Goal: Task Accomplishment & Management: Complete application form

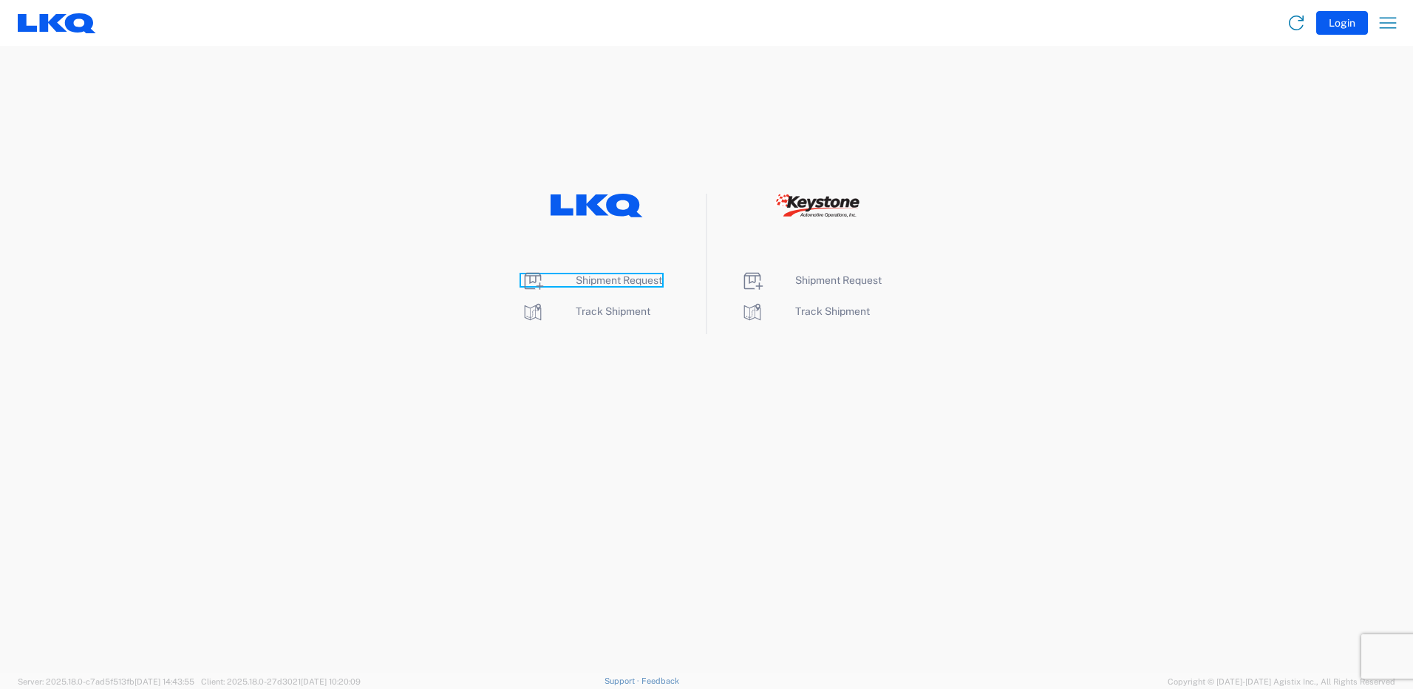
click at [617, 277] on span "Shipment Request" at bounding box center [619, 280] width 86 height 12
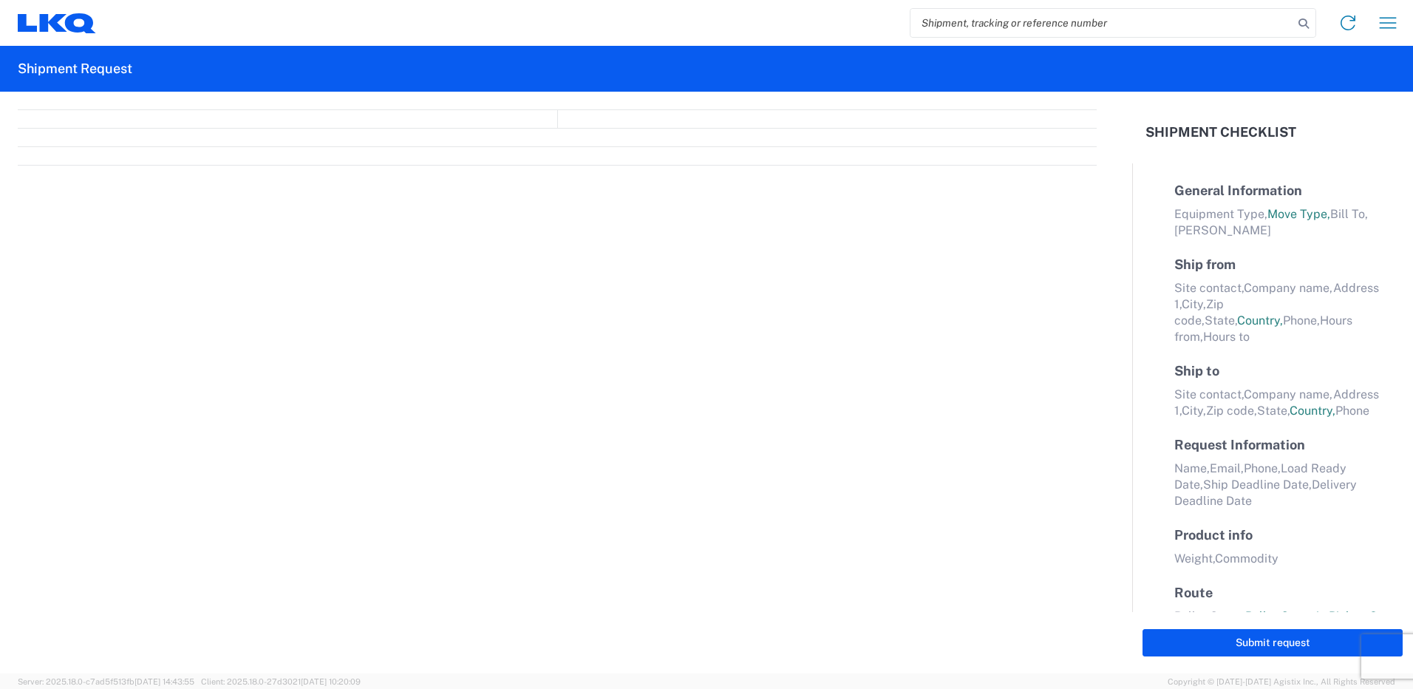
select select "FULL"
select select "LBS"
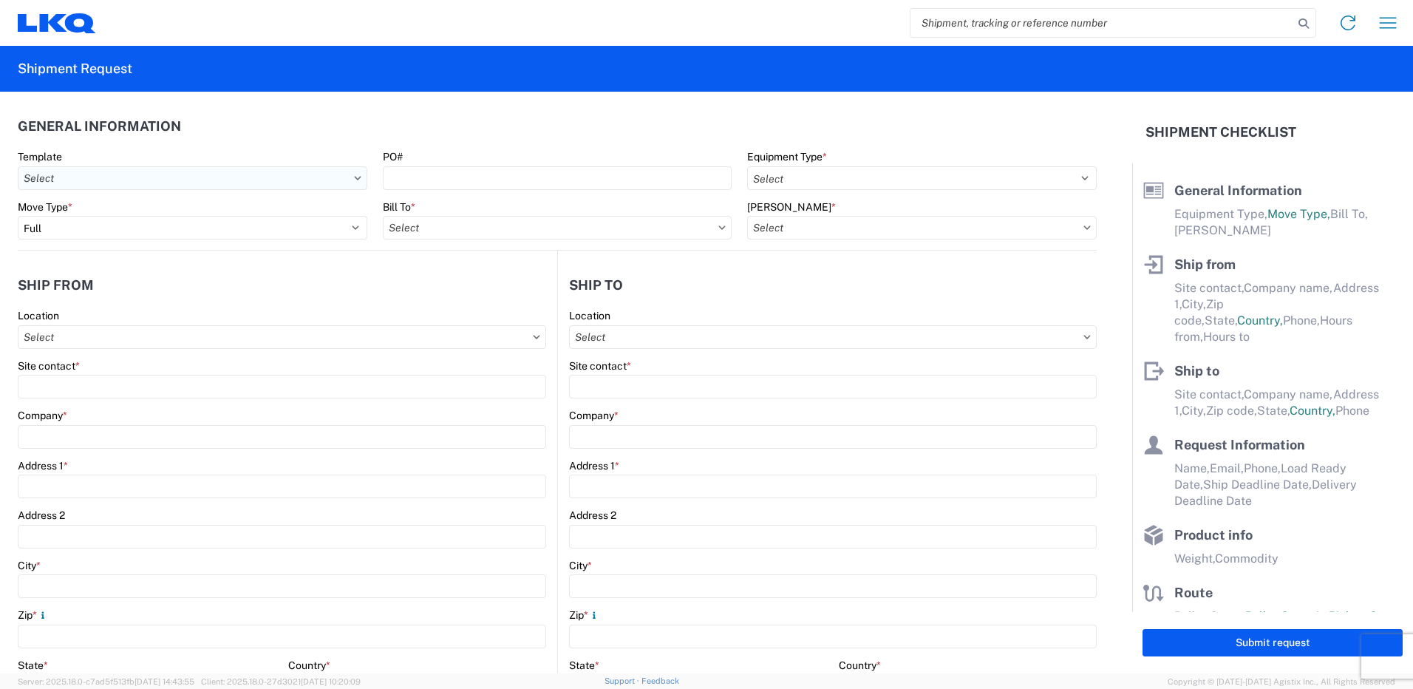
click at [202, 178] on input "Template" at bounding box center [193, 178] width 350 height 24
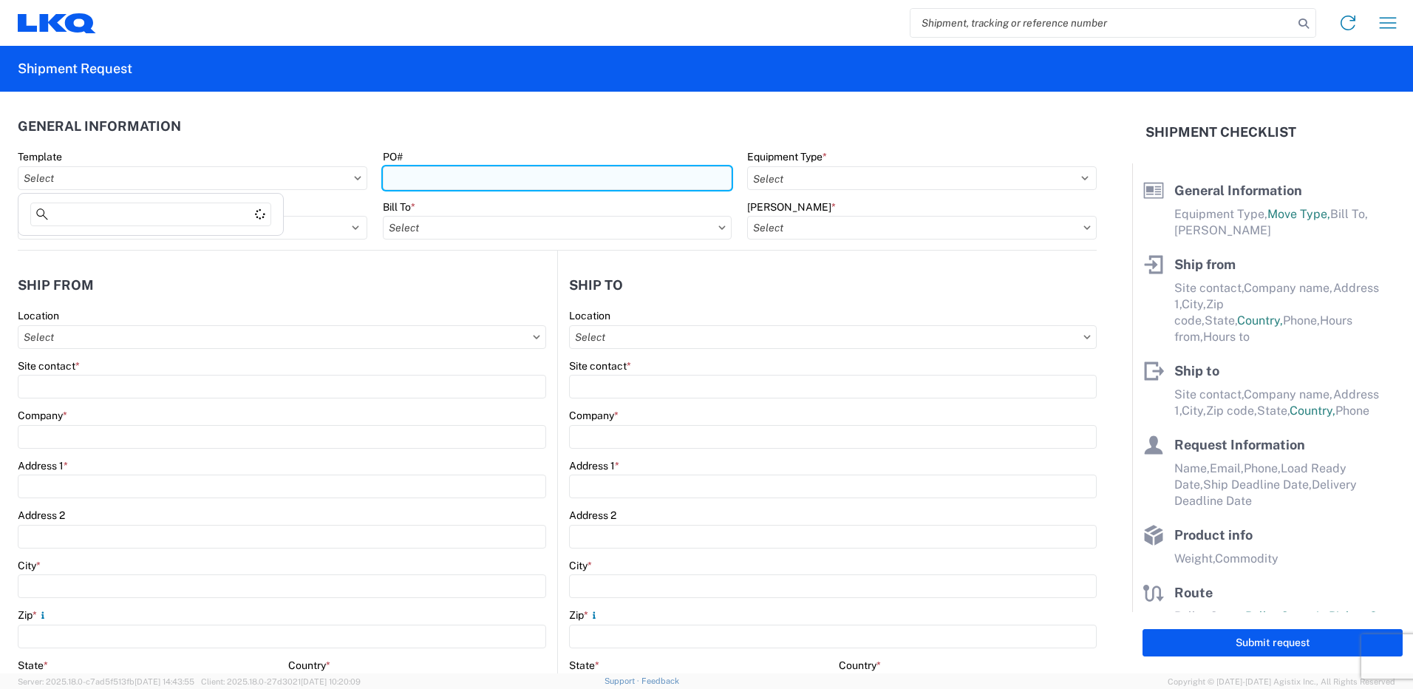
click at [494, 173] on input "PO#" at bounding box center [558, 178] width 350 height 24
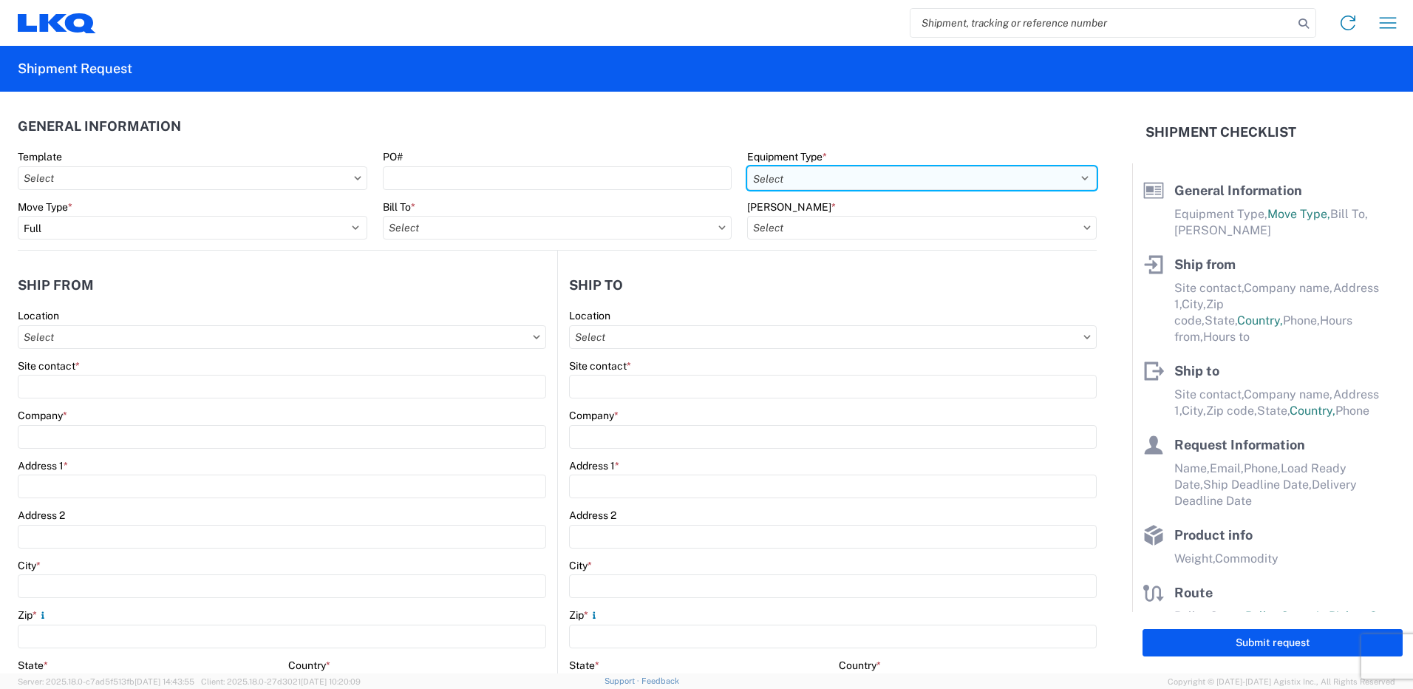
click at [869, 179] on select "Select 53’ Dry Van Flatbed Dropdeck (van) Lowboy (flatbed) Rail" at bounding box center [922, 178] width 350 height 24
select select "STDV"
click at [747, 166] on select "Select 53’ Dry Van Flatbed Dropdeck (van) Lowboy (flatbed) Rail" at bounding box center [922, 178] width 350 height 24
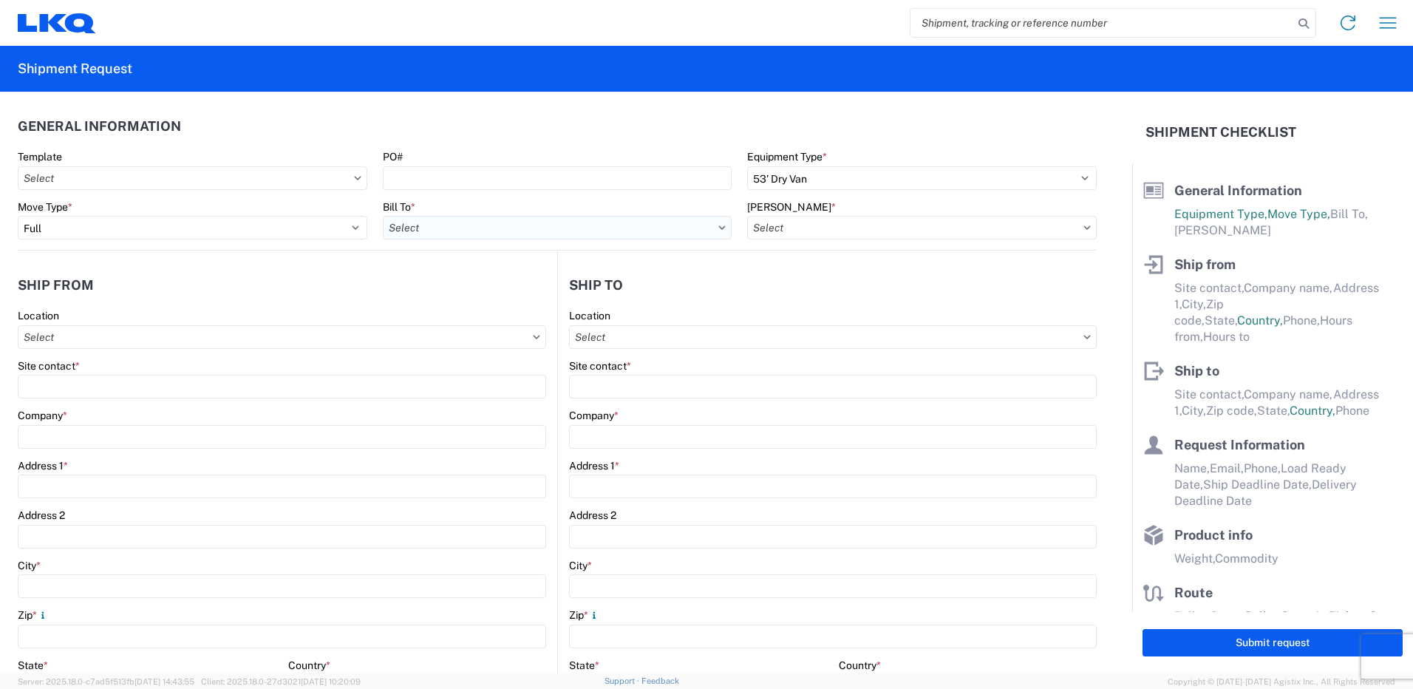
click at [659, 231] on input "Bill To *" at bounding box center [558, 228] width 350 height 24
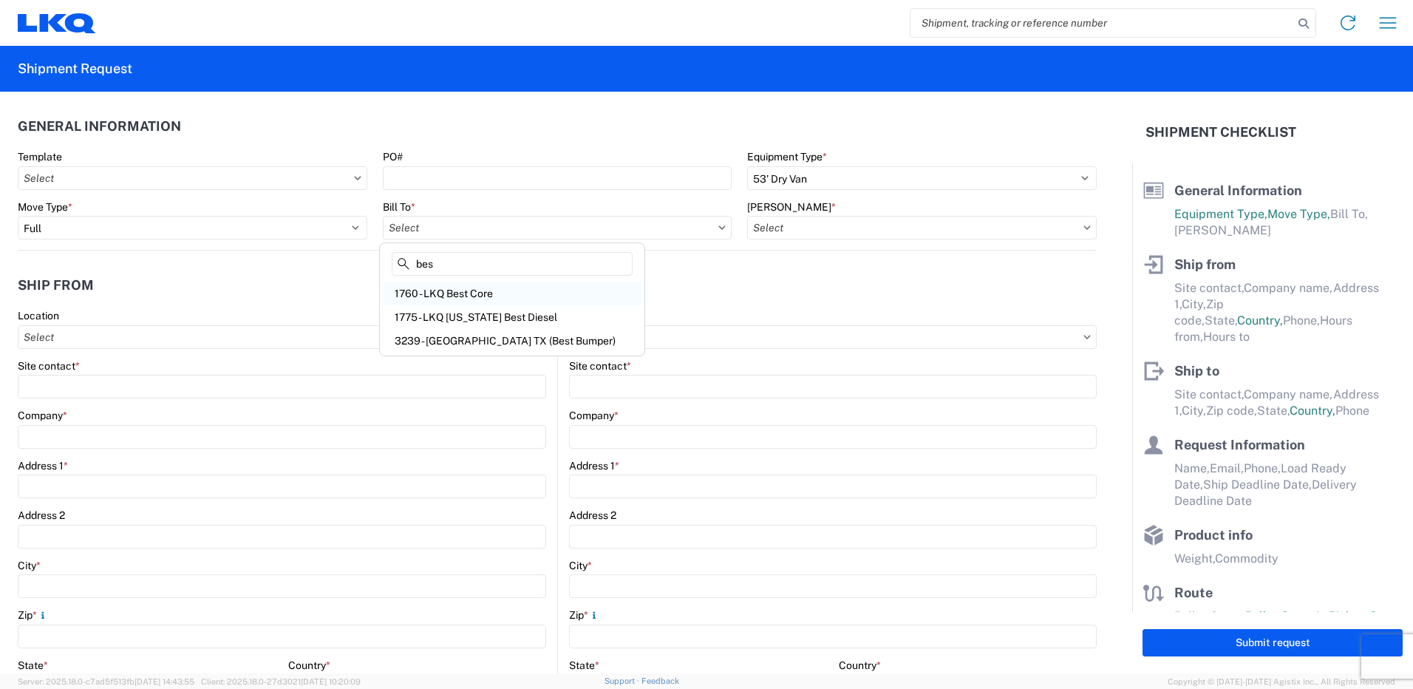
type input "bes"
click at [539, 296] on div "1760 - LKQ Best Core" at bounding box center [512, 294] width 259 height 24
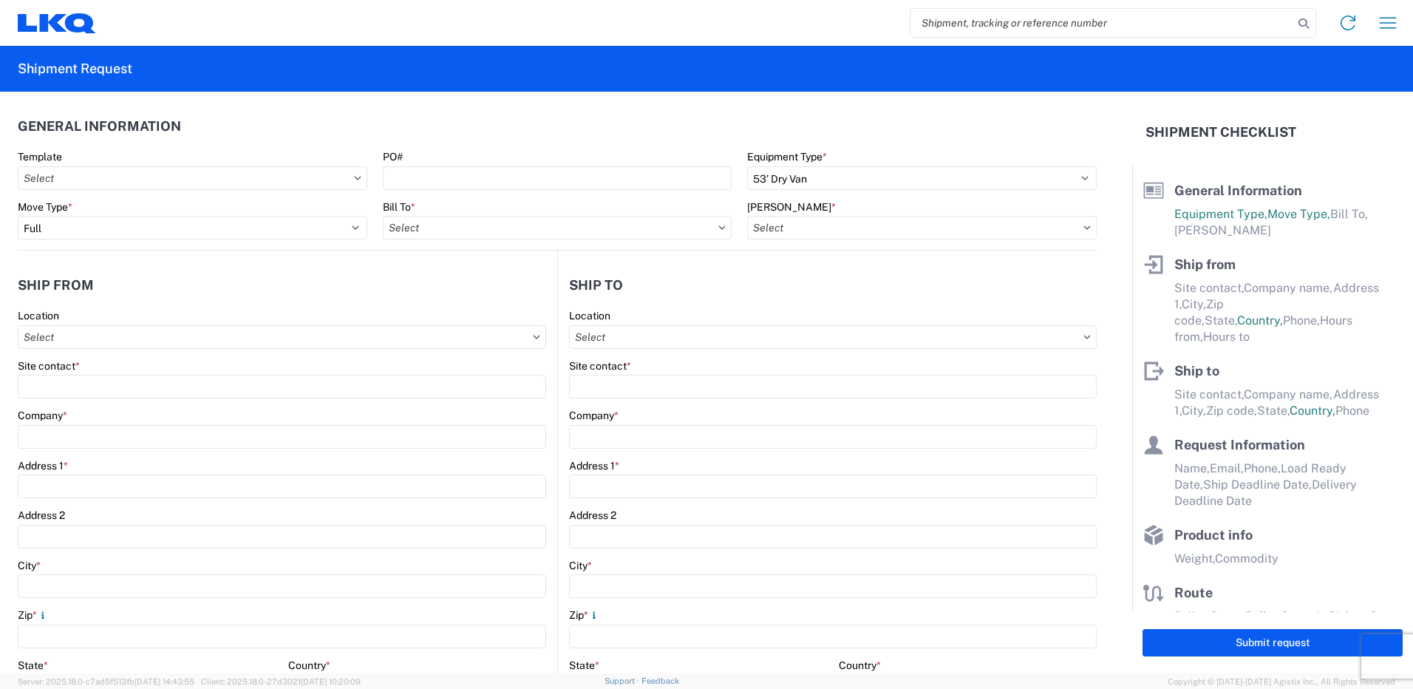
type input "1760 - LKQ Best Core"
click at [913, 226] on input "Bill Code *" at bounding box center [922, 228] width 350 height 24
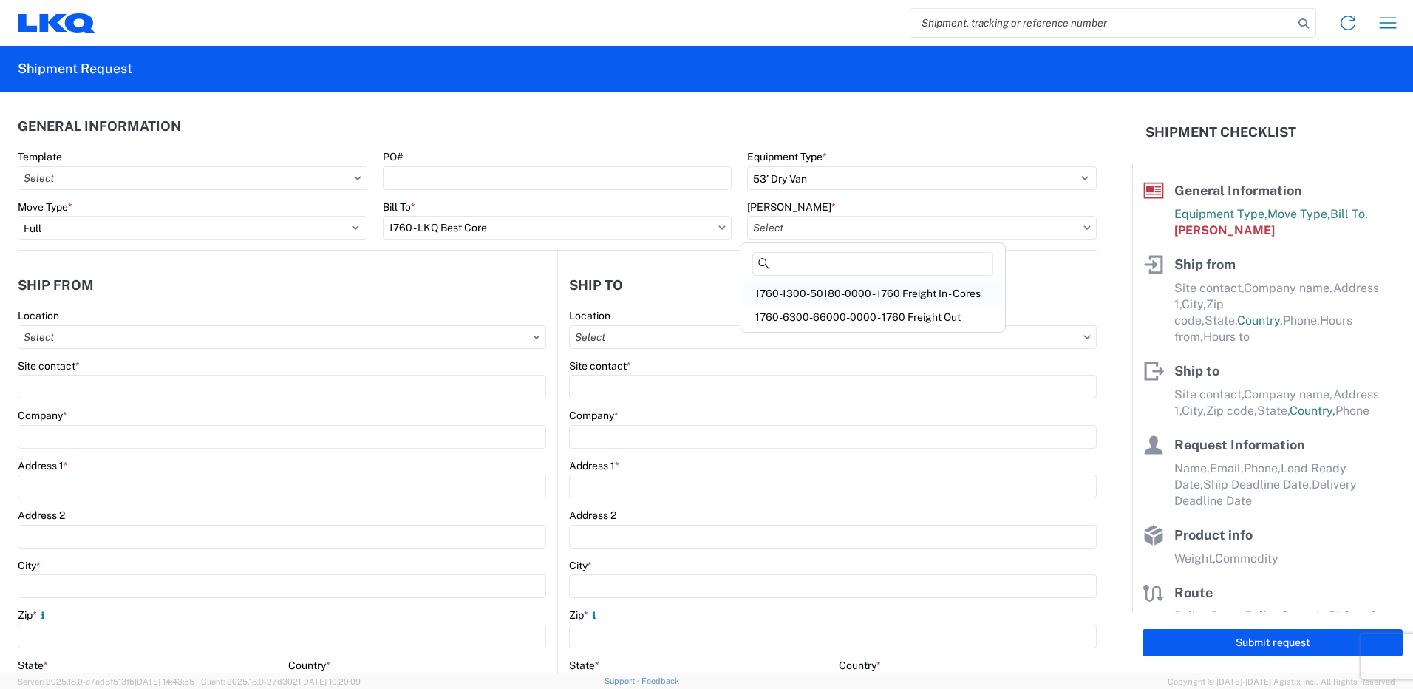
click at [902, 294] on div "1760-1300-50180-0000 - 1760 Freight In - Cores" at bounding box center [873, 294] width 259 height 24
type input "1760-1300-50180-0000 - 1760 Freight In - Cores"
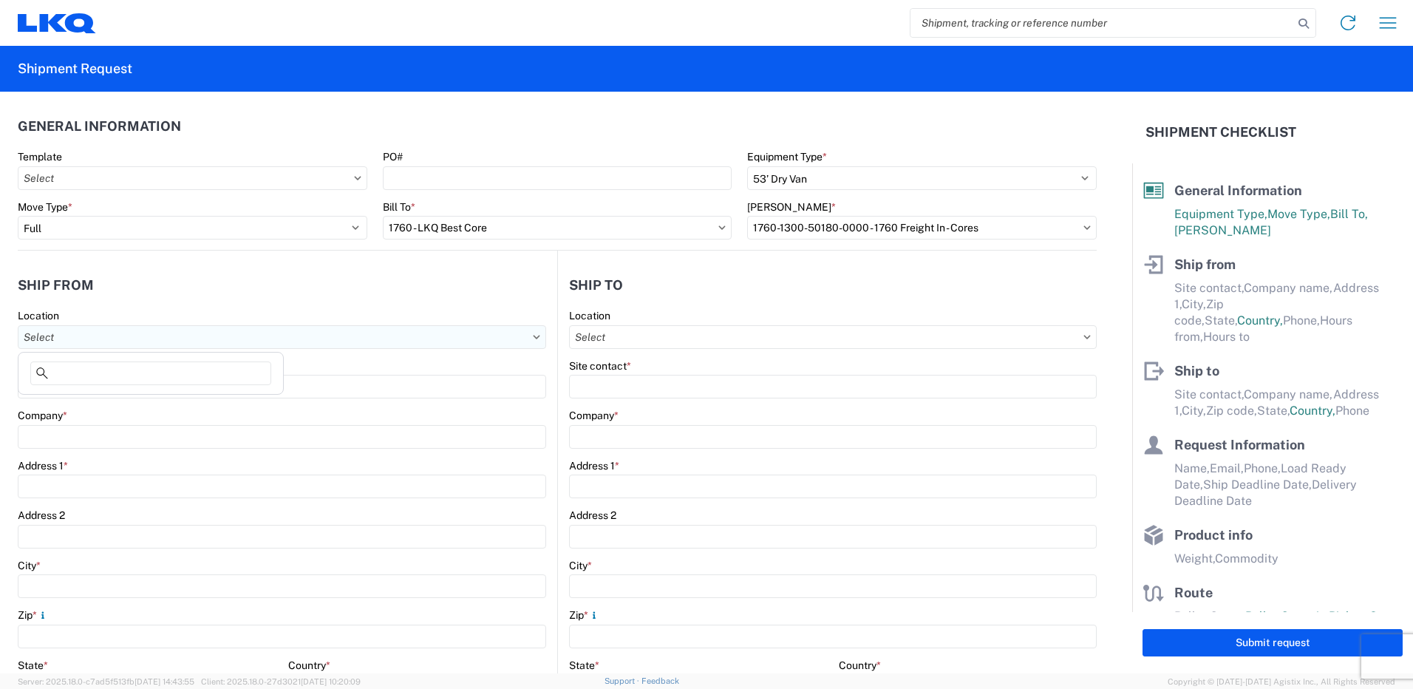
click at [242, 337] on input "Location" at bounding box center [282, 337] width 528 height 24
type input "1218"
click at [167, 402] on div "1218 - LKQ of Tennessee" at bounding box center [150, 403] width 259 height 24
type input "1218 - LKQ of Tennessee"
type input "LKQ Corporation"
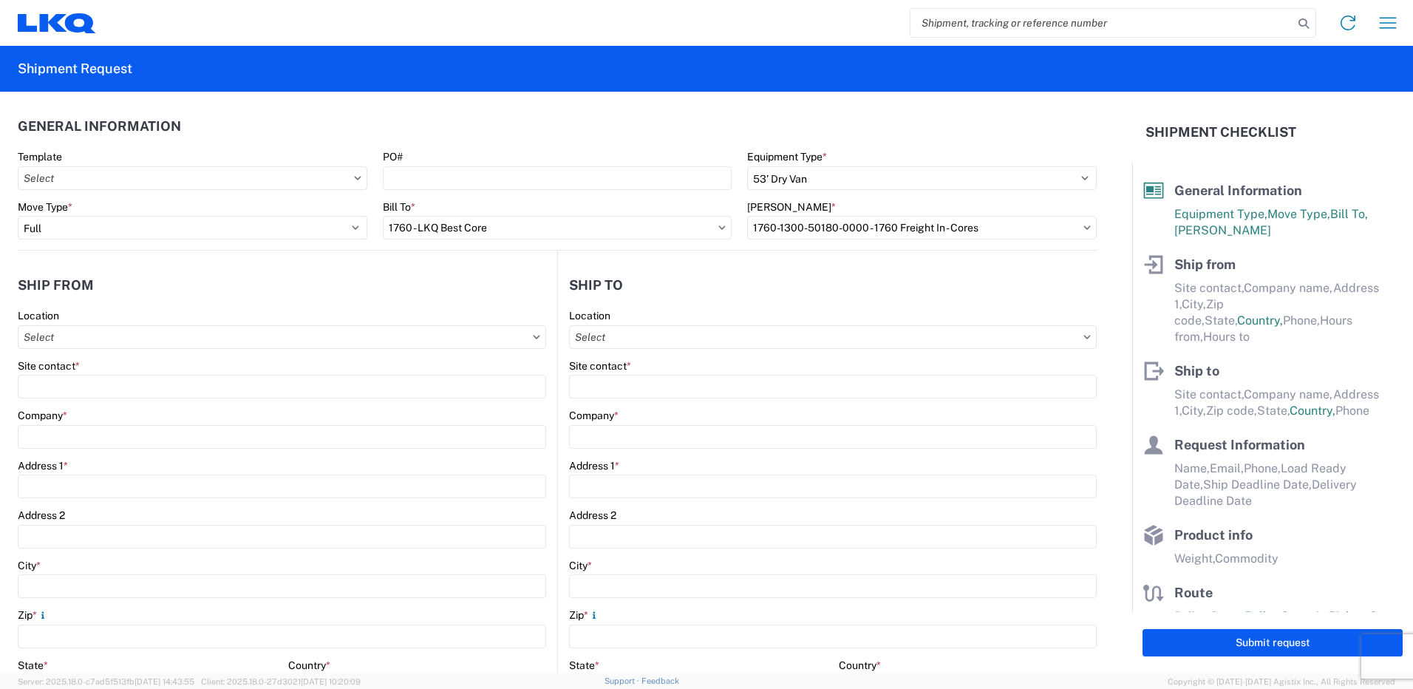
type input "2030 Lucas Ln"
type input "Nashville"
type input "37207"
select select "TN"
select select "US"
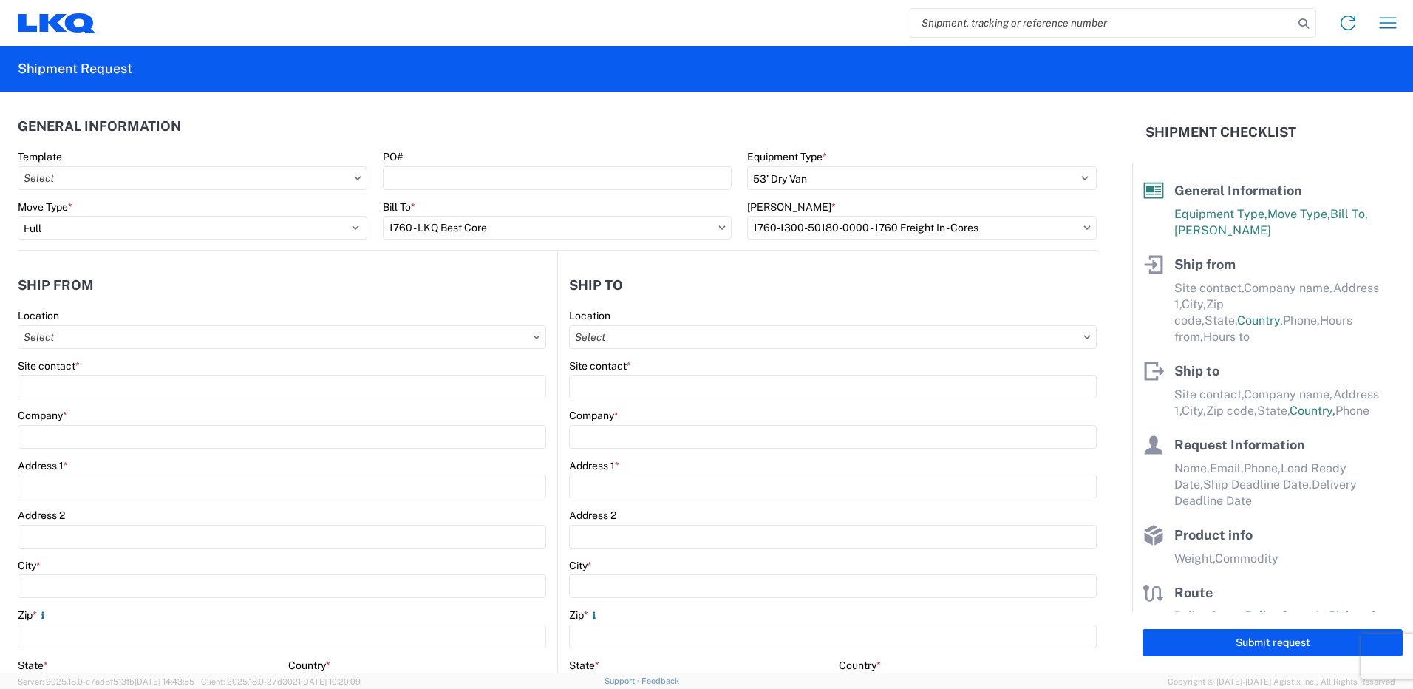
type input "09:30"
type input "14:00"
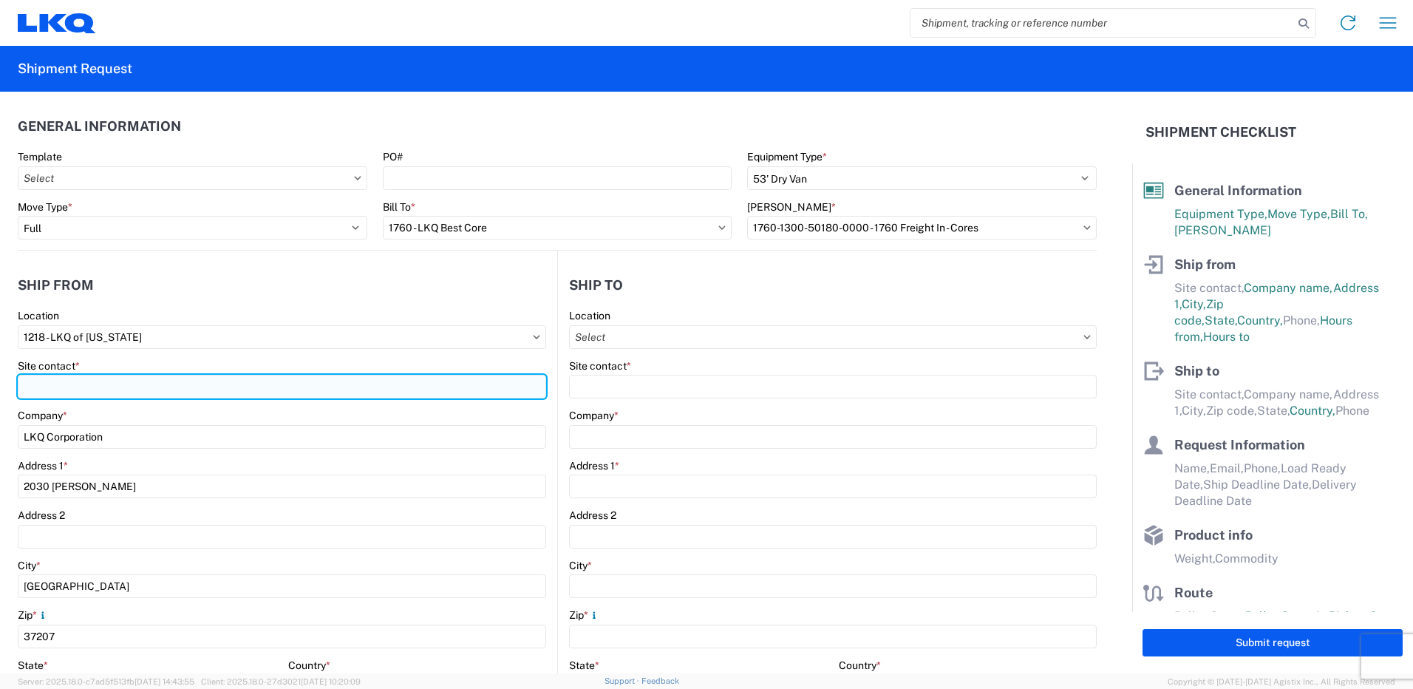
click at [167, 394] on input "Site contact *" at bounding box center [282, 387] width 528 height 24
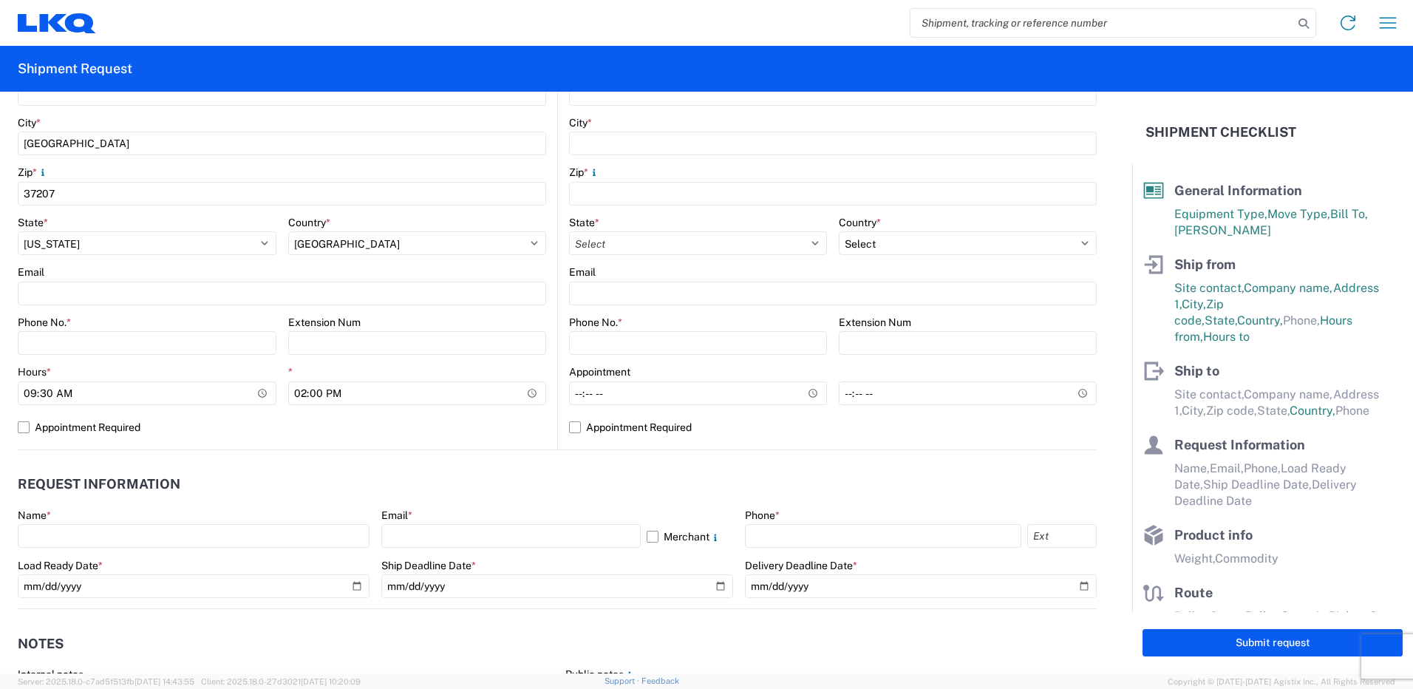
scroll to position [443, 0]
type input "omar al rikabi"
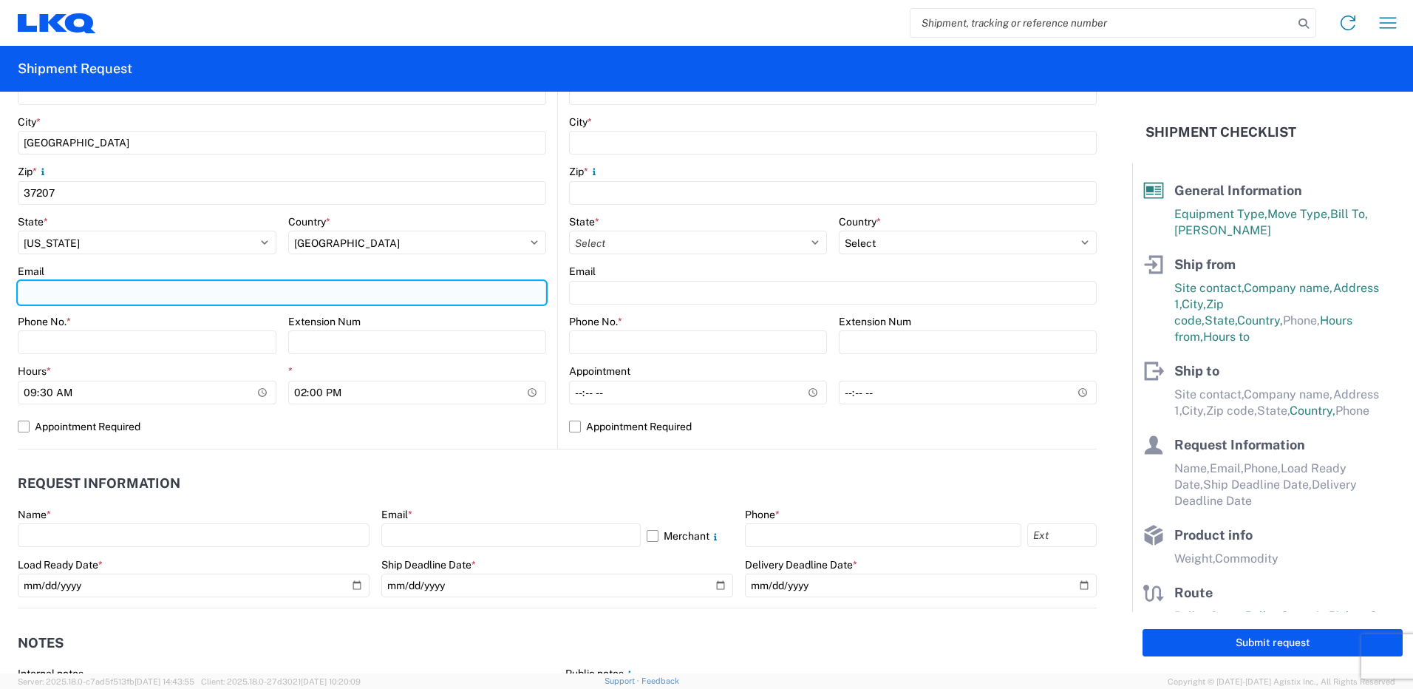
click at [131, 297] on input "Email" at bounding box center [282, 293] width 528 height 24
click at [259, 296] on input "Email" at bounding box center [282, 293] width 528 height 24
type input "oxalrikabi@lkqcorp.com"
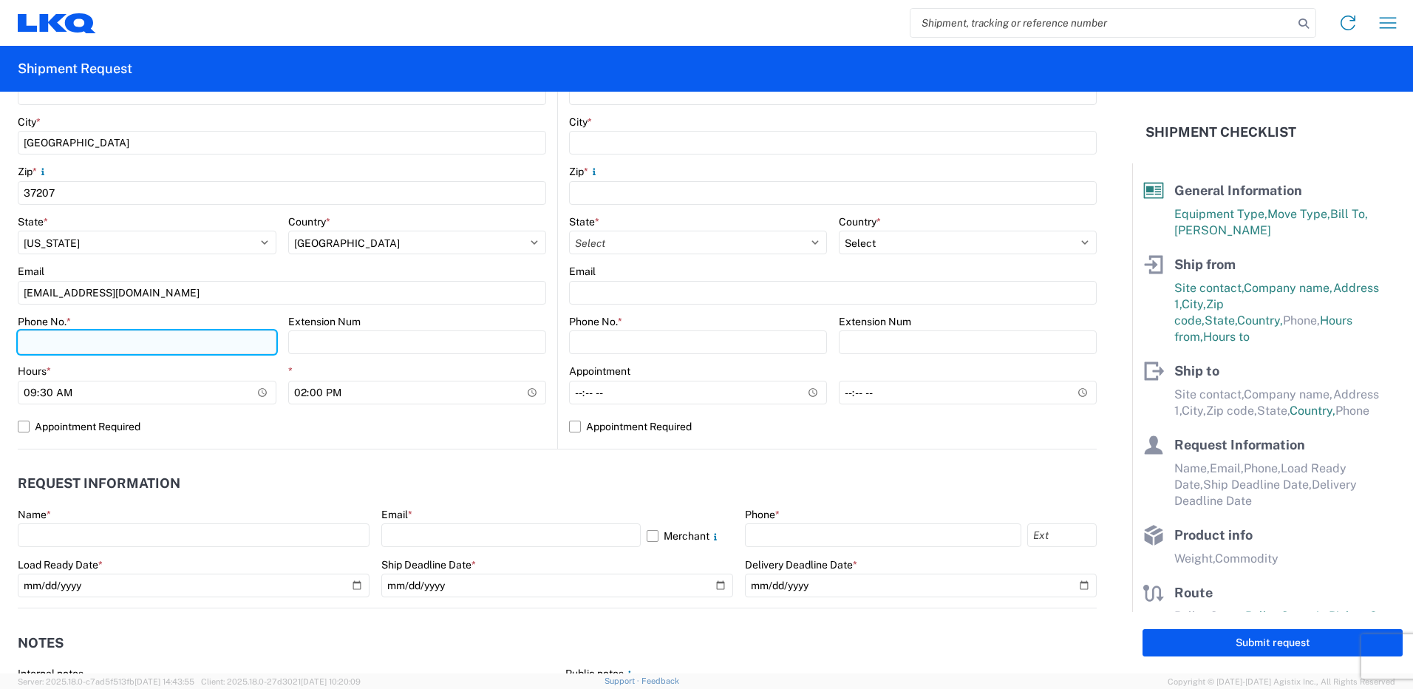
click at [202, 346] on input "Phone No. *" at bounding box center [147, 342] width 259 height 24
click at [242, 347] on input "Phone No. *" at bounding box center [147, 342] width 259 height 24
click at [250, 354] on input "6156492921" at bounding box center [147, 342] width 259 height 24
type input "6156492921"
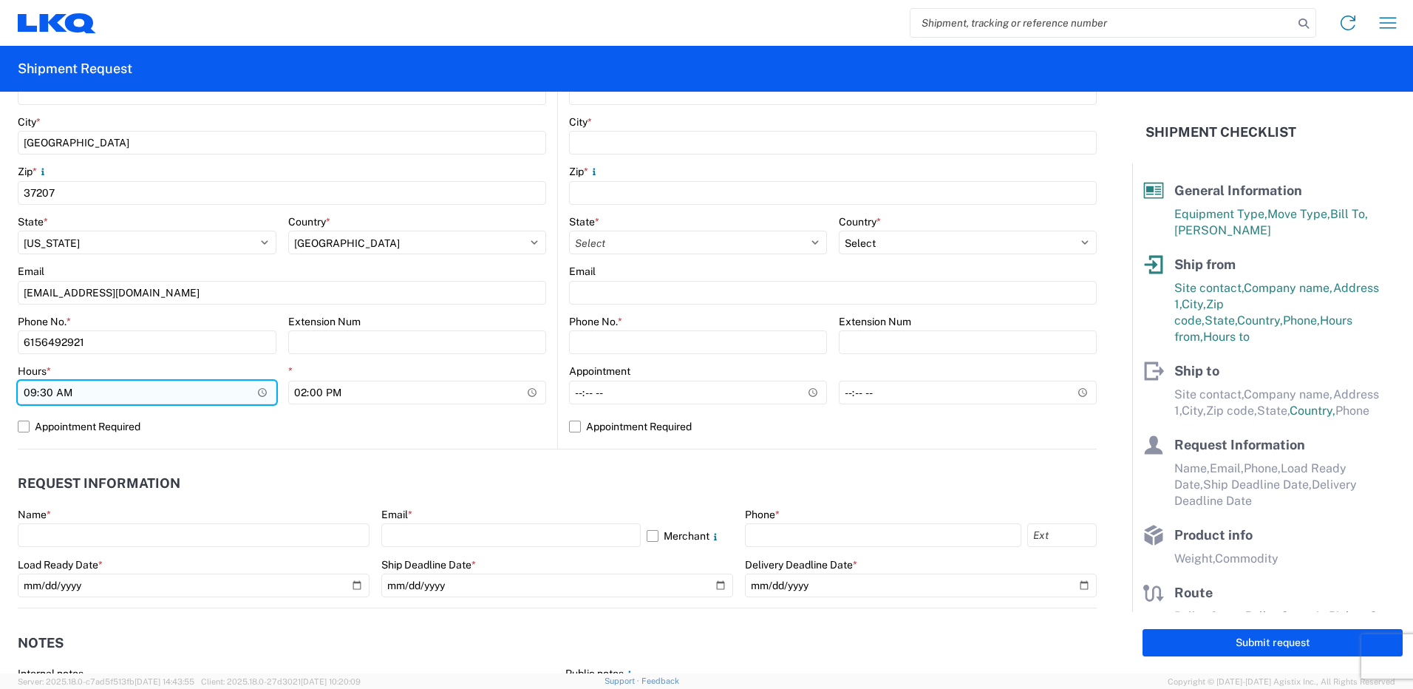
click at [255, 386] on input "09:30" at bounding box center [147, 393] width 259 height 24
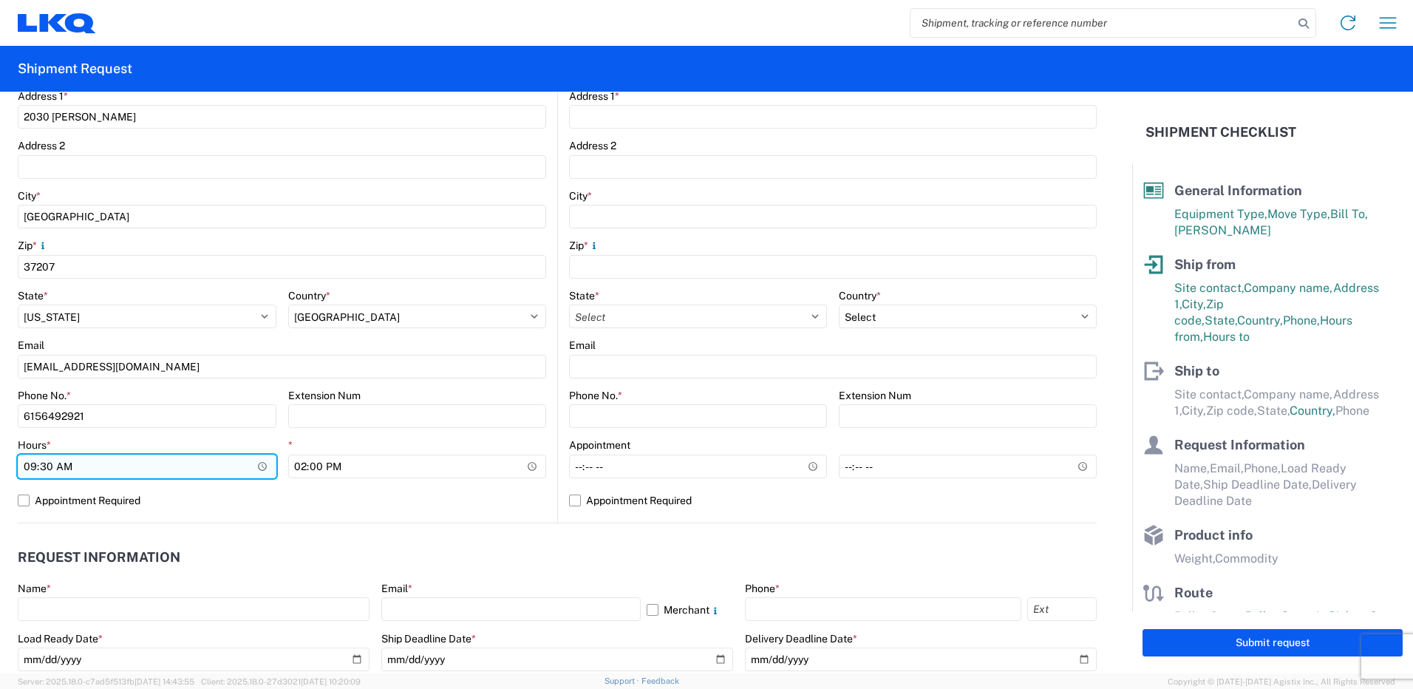
click at [157, 460] on input "09:30" at bounding box center [147, 467] width 259 height 24
click at [146, 463] on input "09:30" at bounding box center [147, 467] width 259 height 24
type input "06:00"
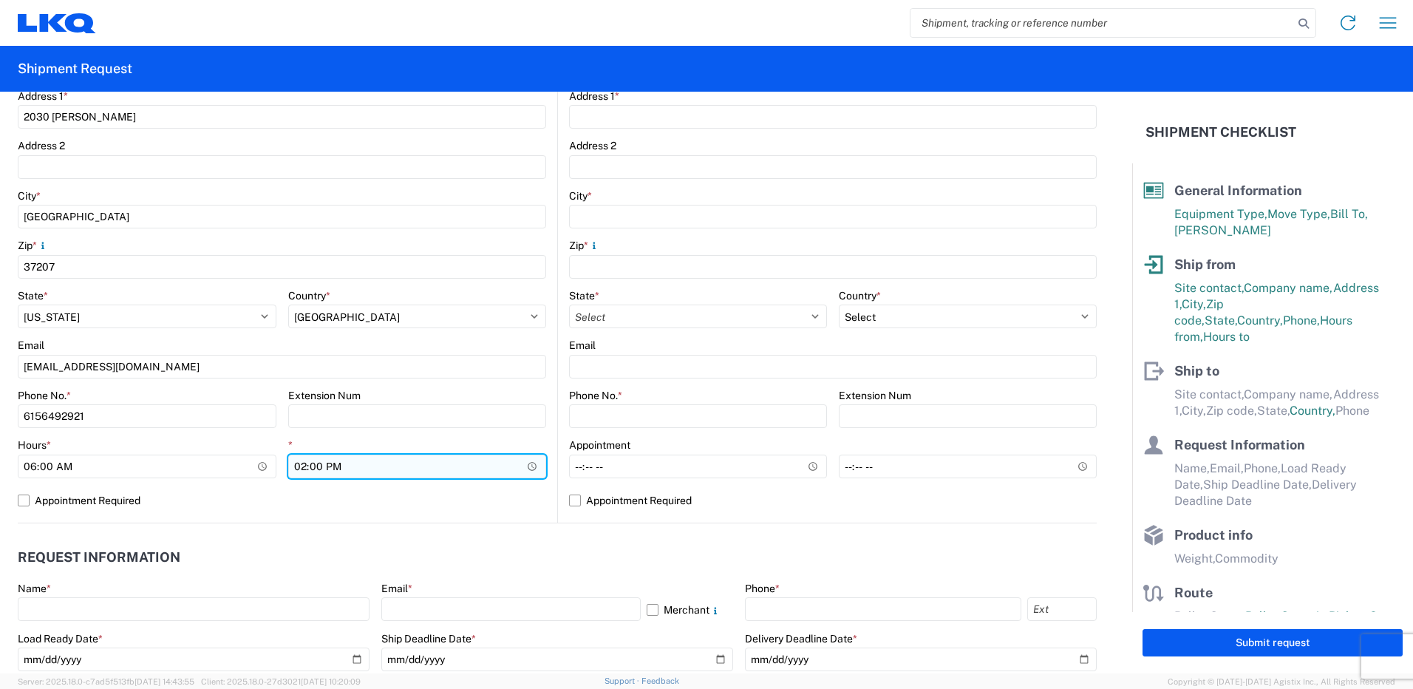
click at [401, 460] on input "14:00" at bounding box center [417, 467] width 259 height 24
click at [404, 506] on label "Appointment Required" at bounding box center [282, 501] width 528 height 24
click at [0, 0] on input "Appointment Required" at bounding box center [0, 0] width 0 height 0
select select "US"
click at [404, 506] on label "Appointment Required" at bounding box center [282, 501] width 528 height 24
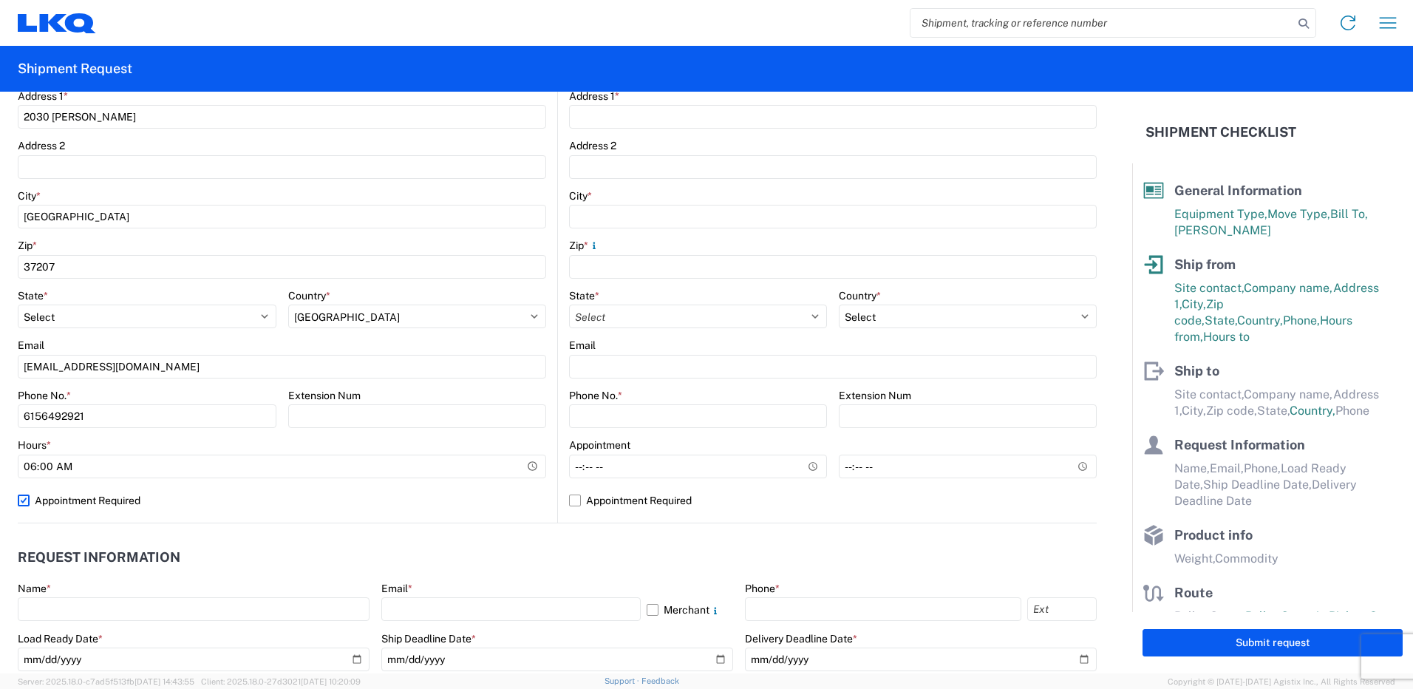
click at [0, 0] on input "Appointment Required" at bounding box center [0, 0] width 0 height 0
select select "US"
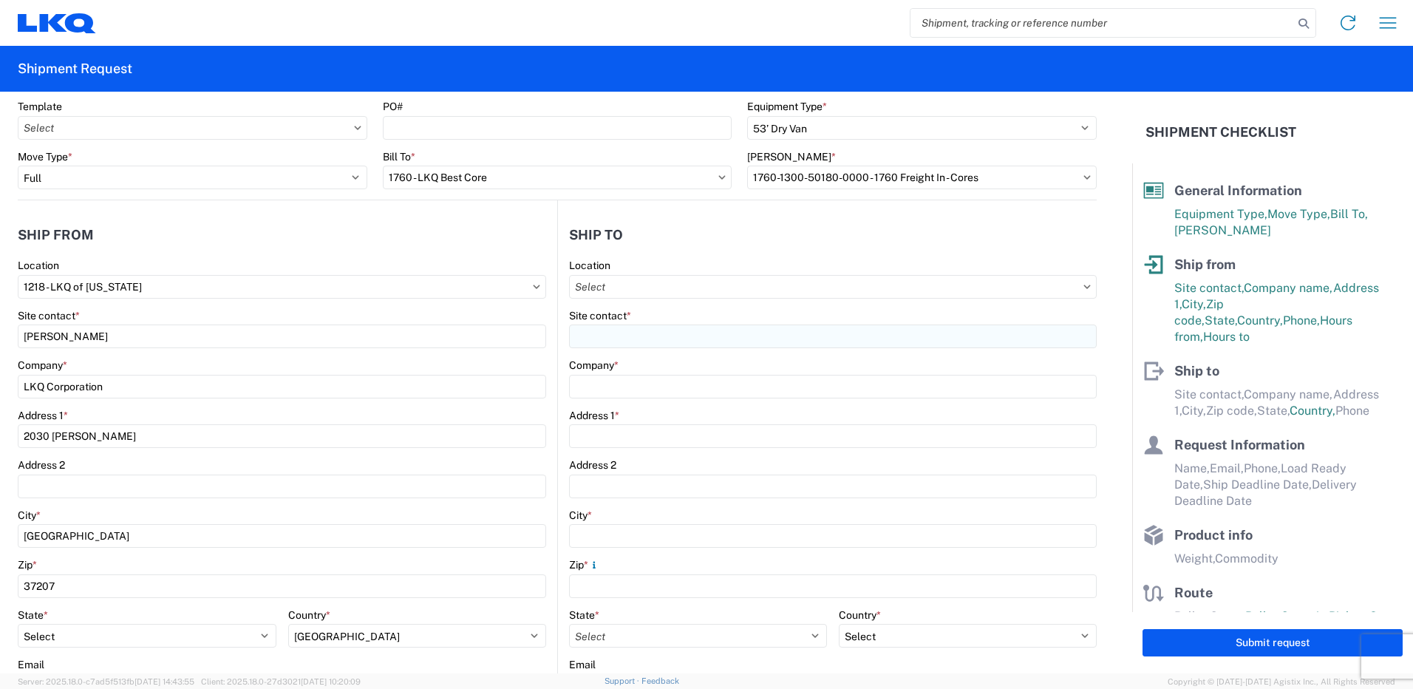
scroll to position [0, 0]
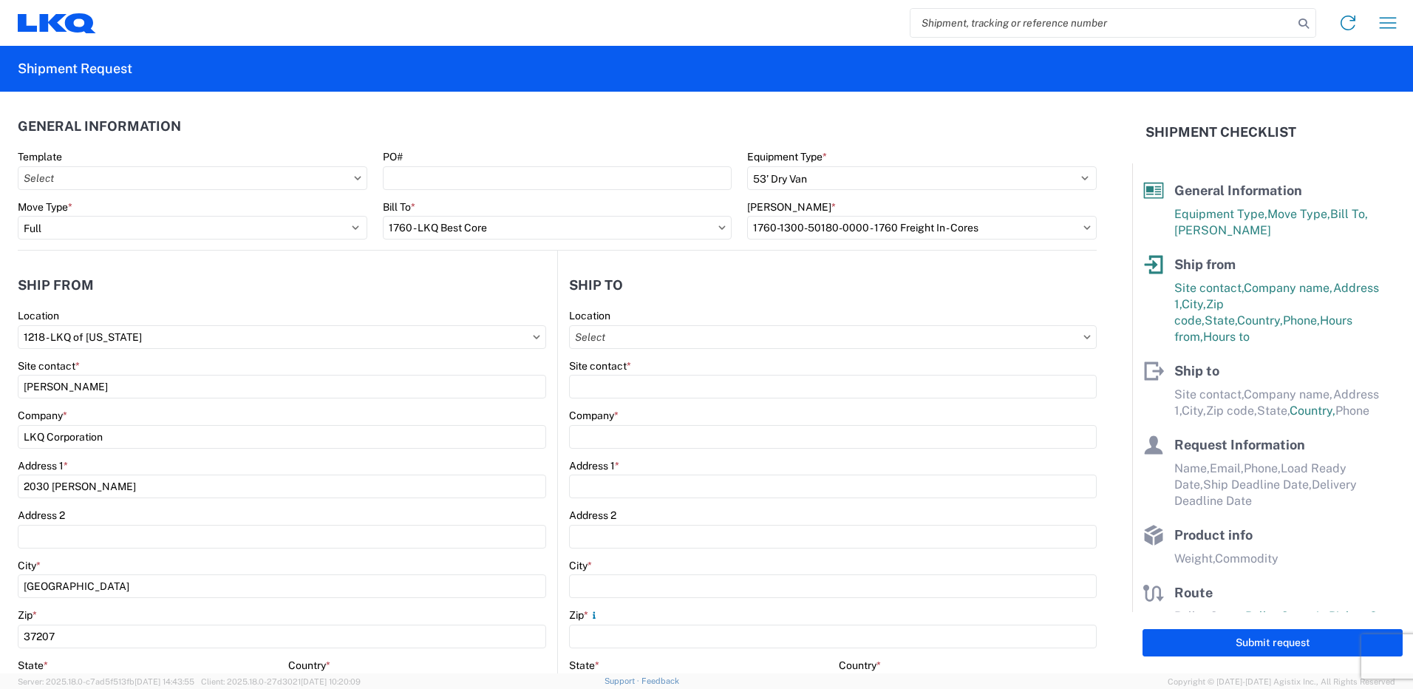
click at [775, 319] on div "Location" at bounding box center [833, 315] width 528 height 13
click at [775, 330] on input "Location" at bounding box center [833, 337] width 528 height 24
type input "1760"
click at [706, 404] on div "1760 - LKQ Best Core" at bounding box center [697, 403] width 259 height 24
type input "1760 - LKQ Best Core"
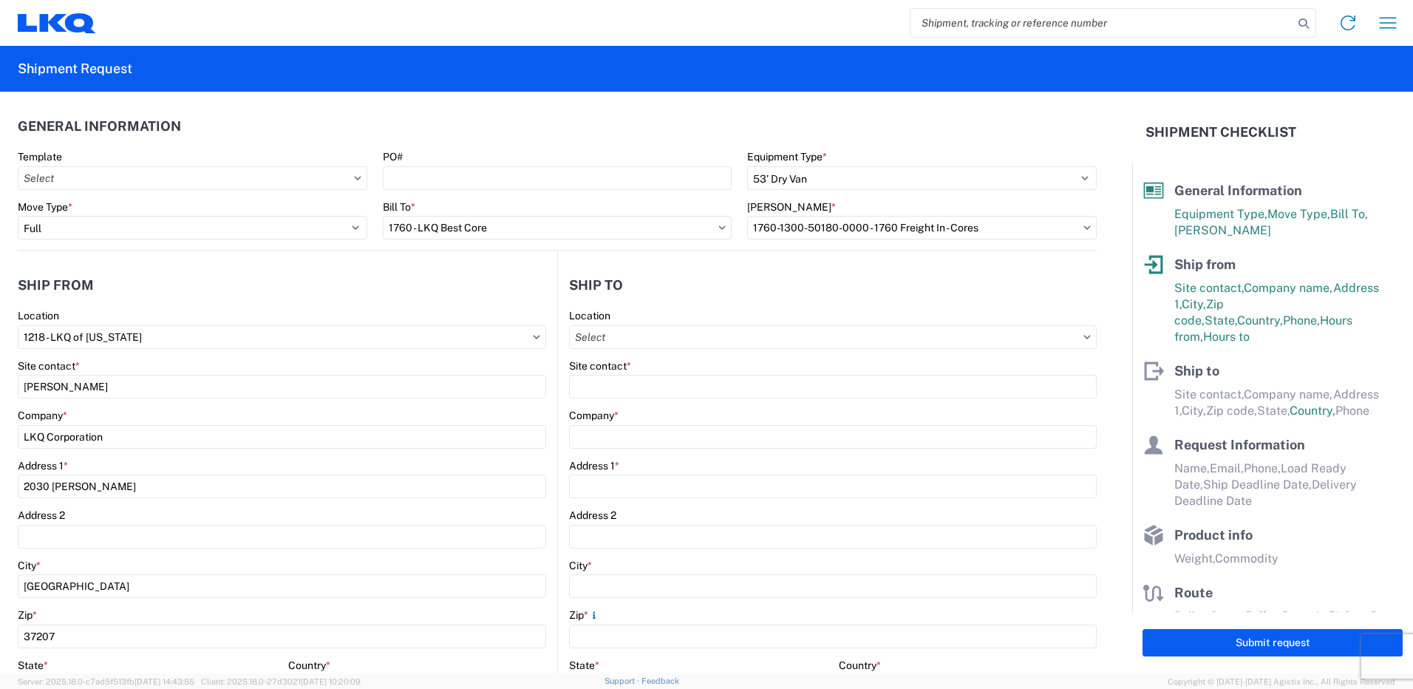
type input "LKQ Corporation"
type input "1710 W Mount Houston Rd"
type input "Houston"
type input "77038"
select select "TX"
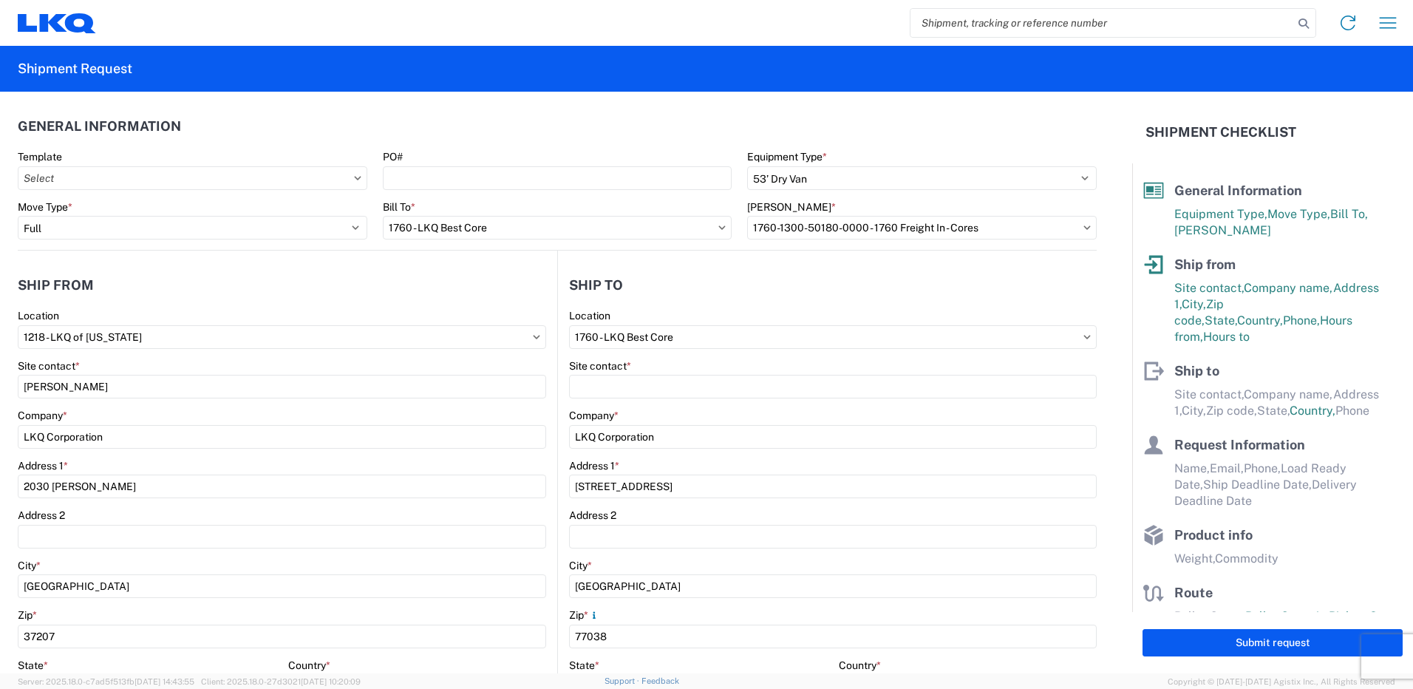
select select "US"
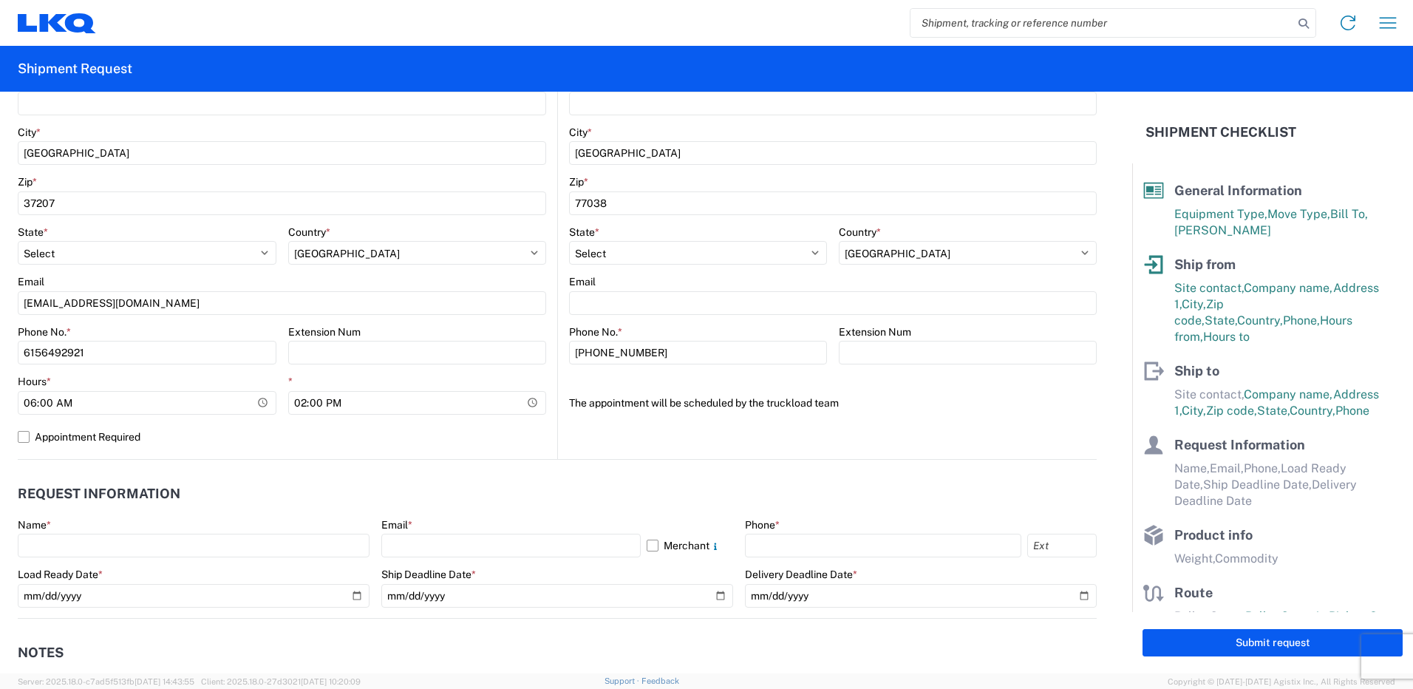
scroll to position [665, 0]
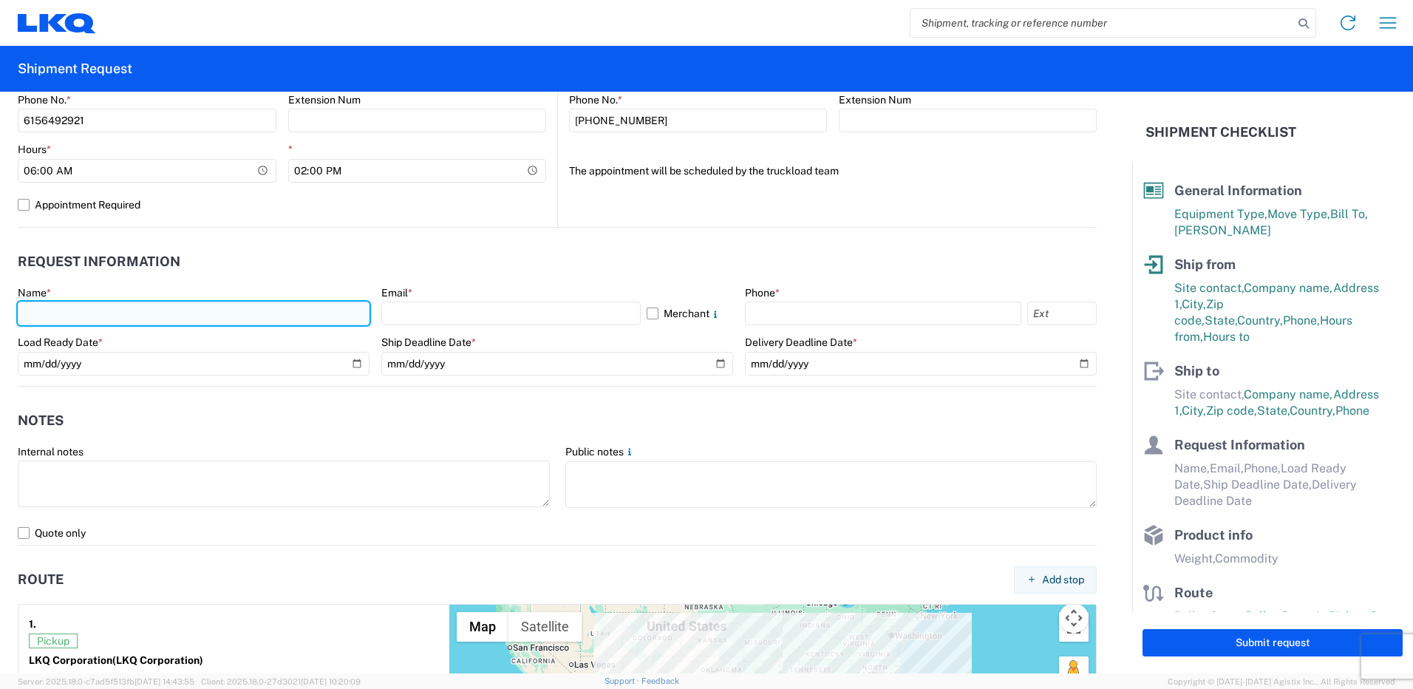
click at [288, 304] on input "text" at bounding box center [194, 314] width 352 height 24
type input "omar Al rikabi"
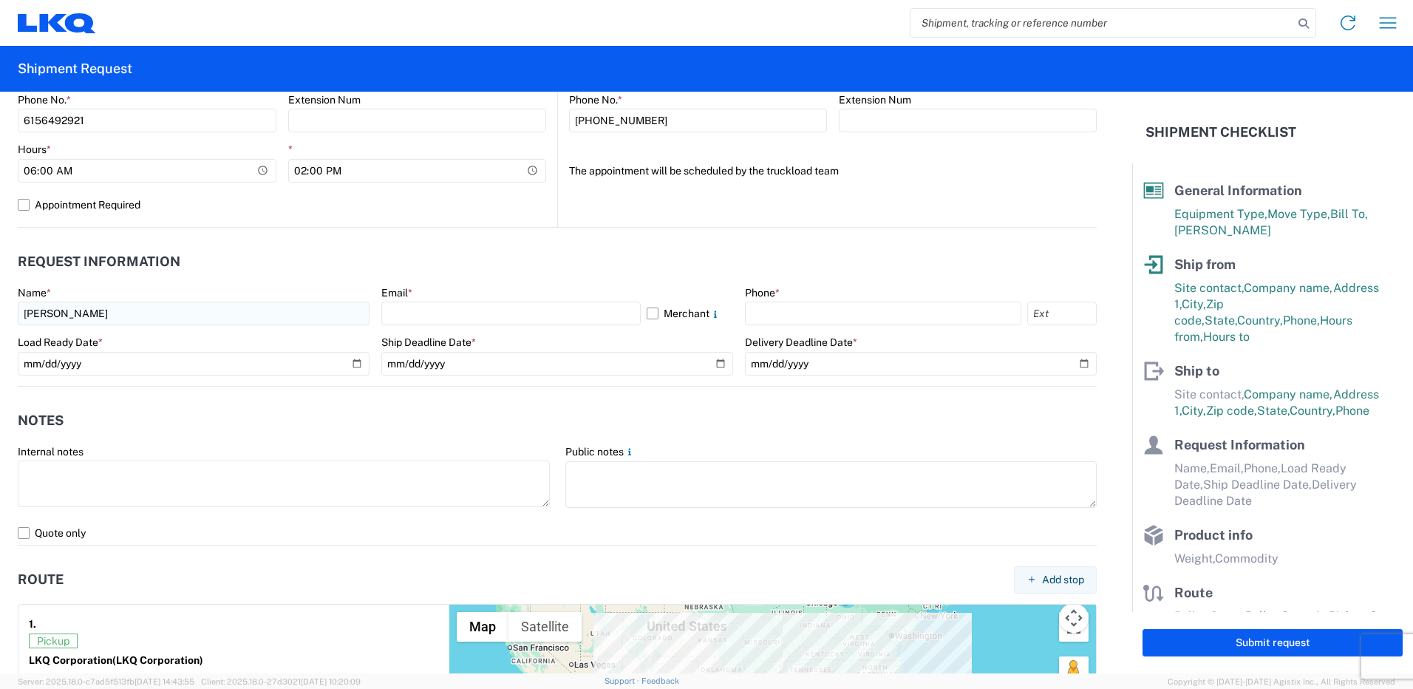
select select "TN"
type input "oalrikabi4@gmail.com"
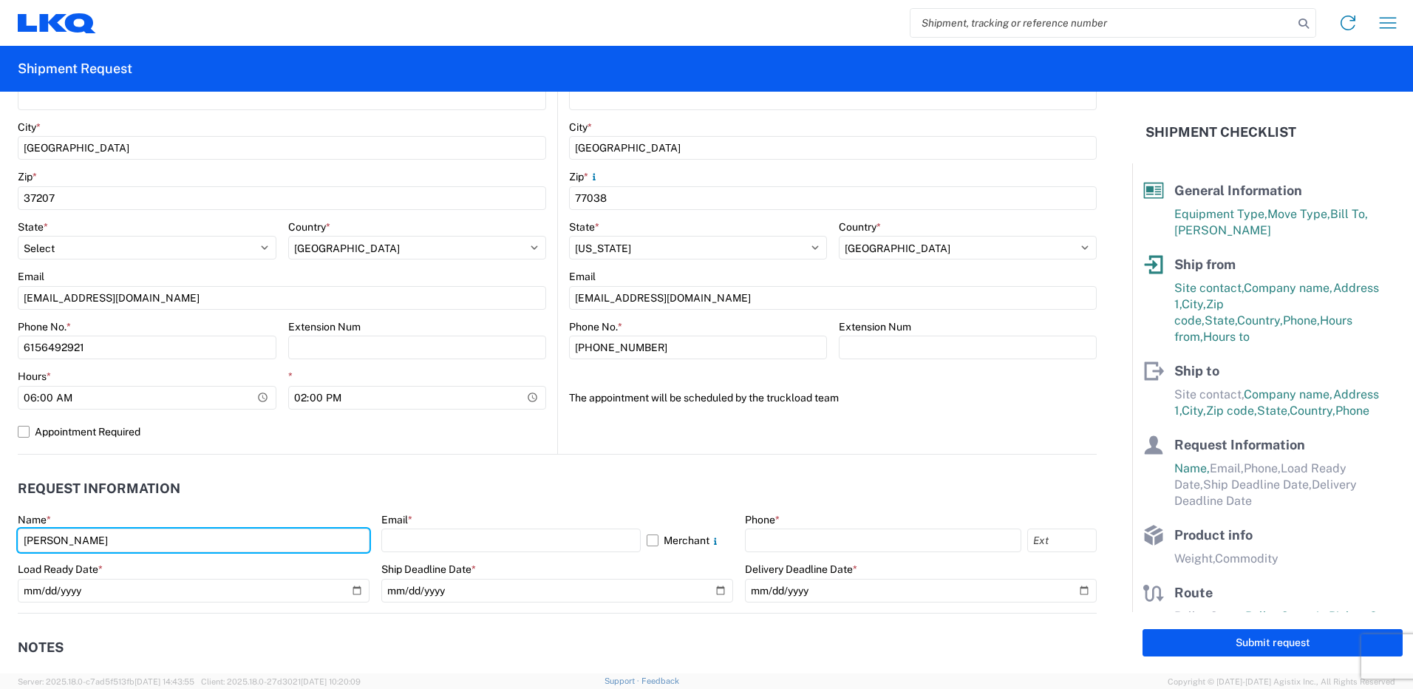
scroll to position [517, 0]
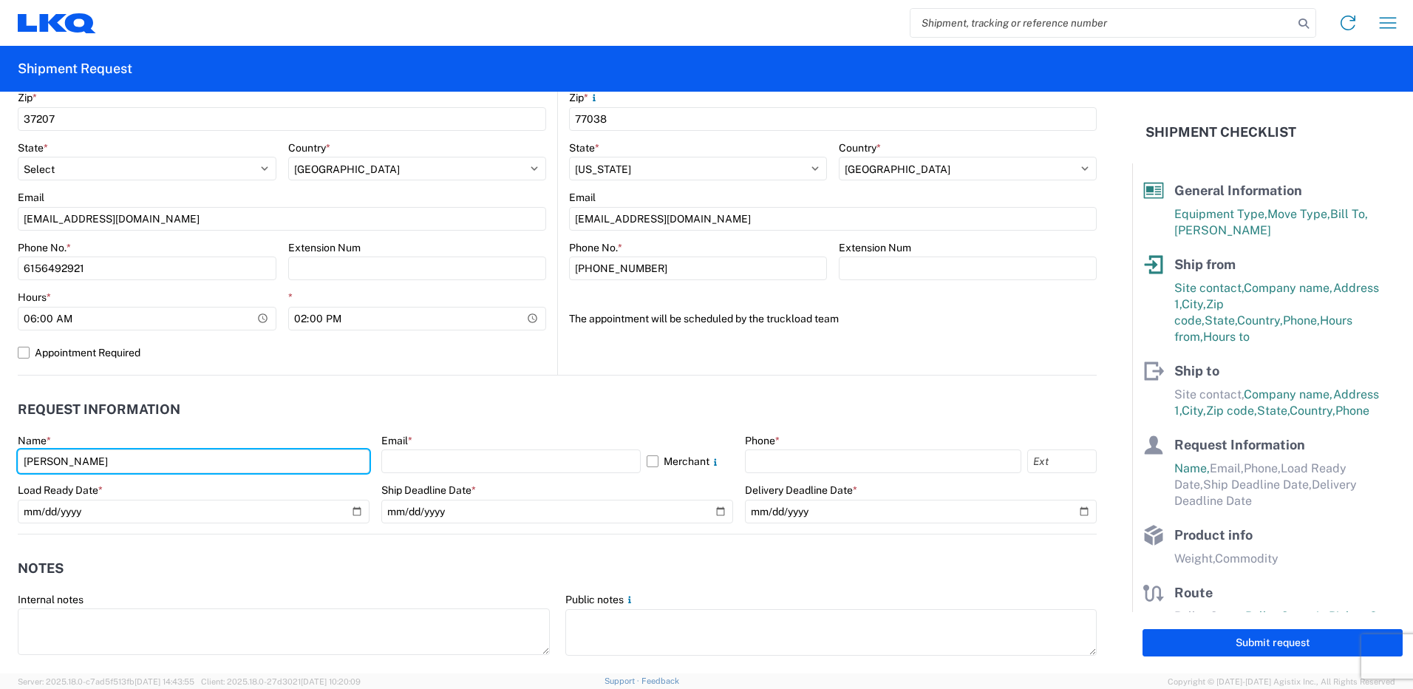
drag, startPoint x: 157, startPoint y: 462, endPoint x: -139, endPoint y: 478, distance: 296.1
click at [0, 478] on html "Home Shipment request Shipment tracking Shipment Request General Information Te…" at bounding box center [706, 344] width 1413 height 689
type input "omar al rikabi"
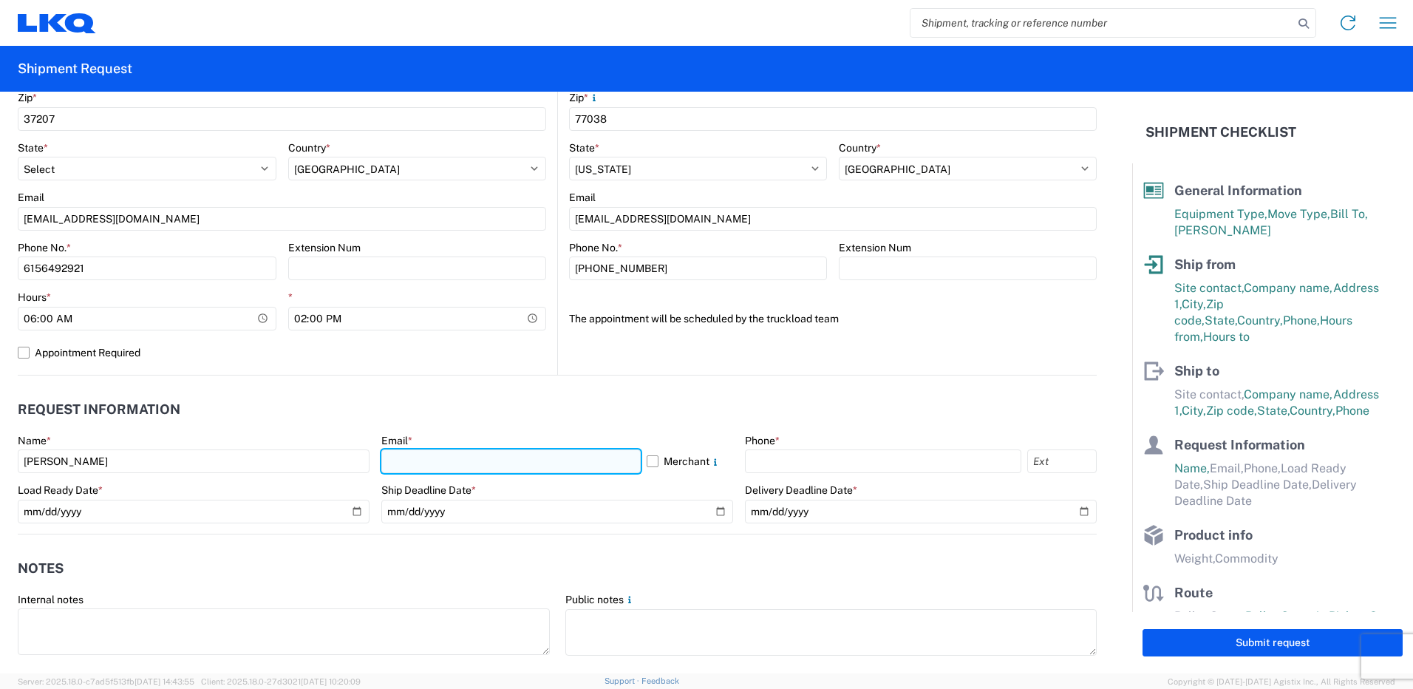
click at [447, 468] on input "text" at bounding box center [510, 461] width 259 height 24
type input "oxalrikabi@lkqcorp.com"
click at [668, 424] on header "Request Information" at bounding box center [557, 409] width 1079 height 33
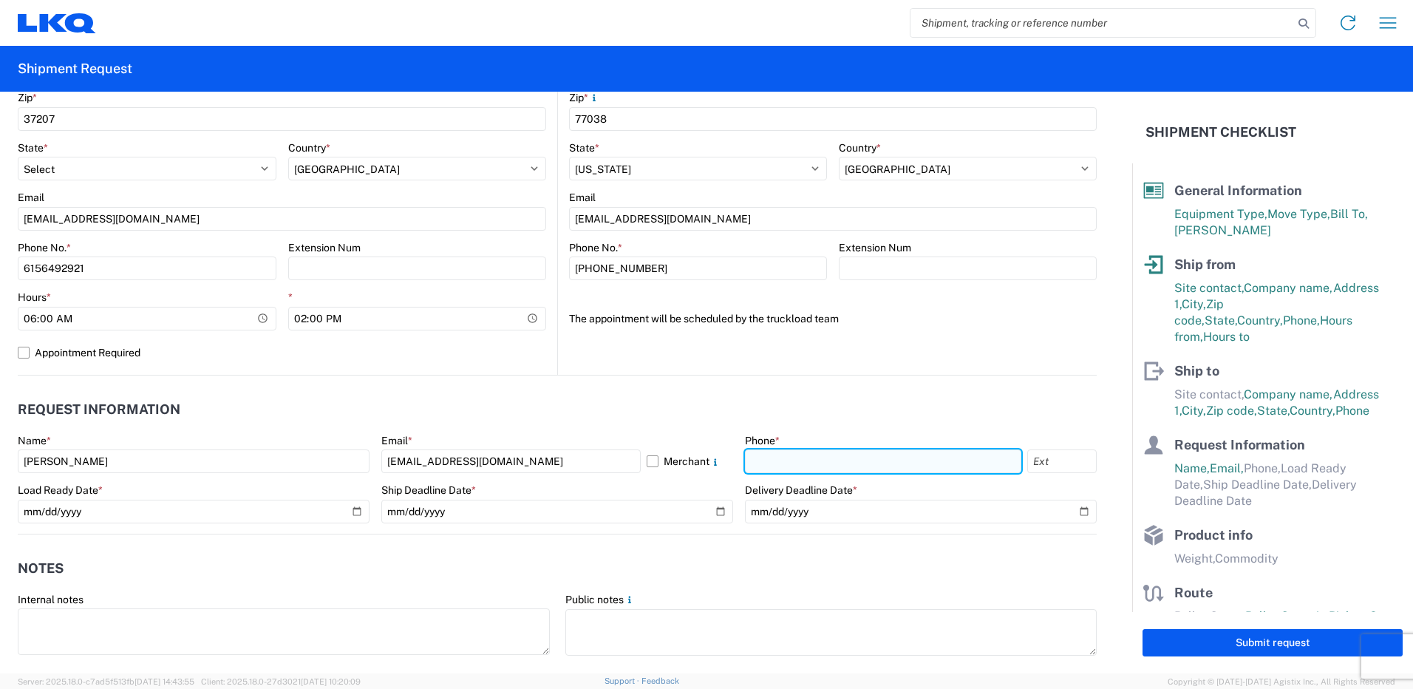
click at [847, 454] on input "text" at bounding box center [883, 461] width 276 height 24
type input "6156492921"
click at [540, 552] on header "Notes" at bounding box center [557, 568] width 1079 height 33
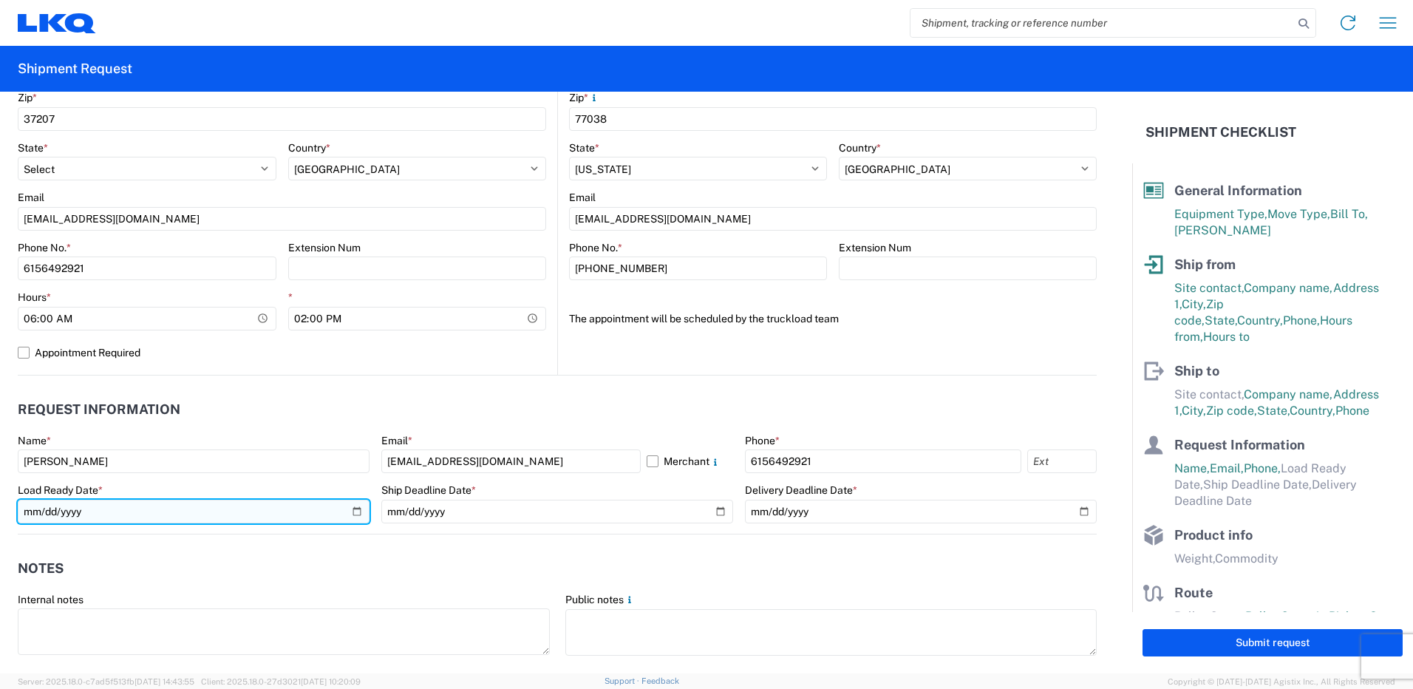
click at [356, 512] on input "date" at bounding box center [194, 512] width 352 height 24
type input "2025-09-22"
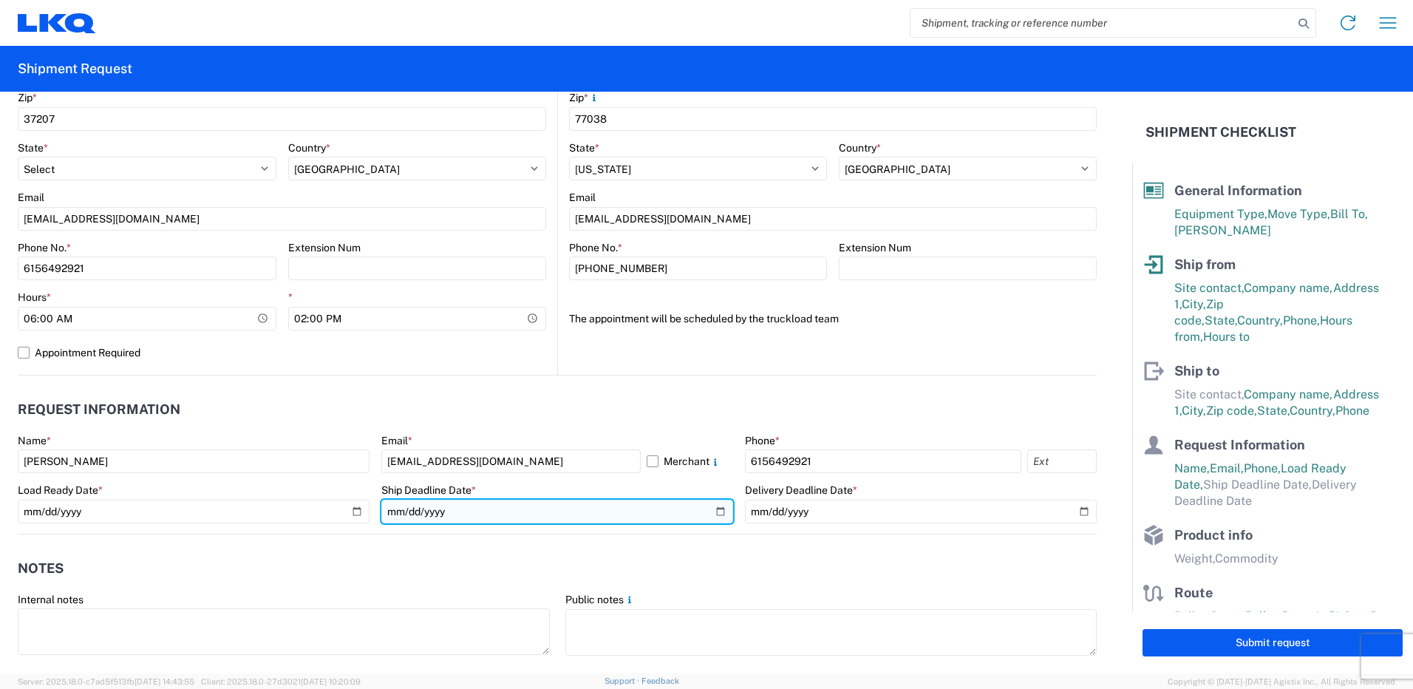
click at [715, 511] on input "date" at bounding box center [557, 512] width 352 height 24
type input "2025-09-23"
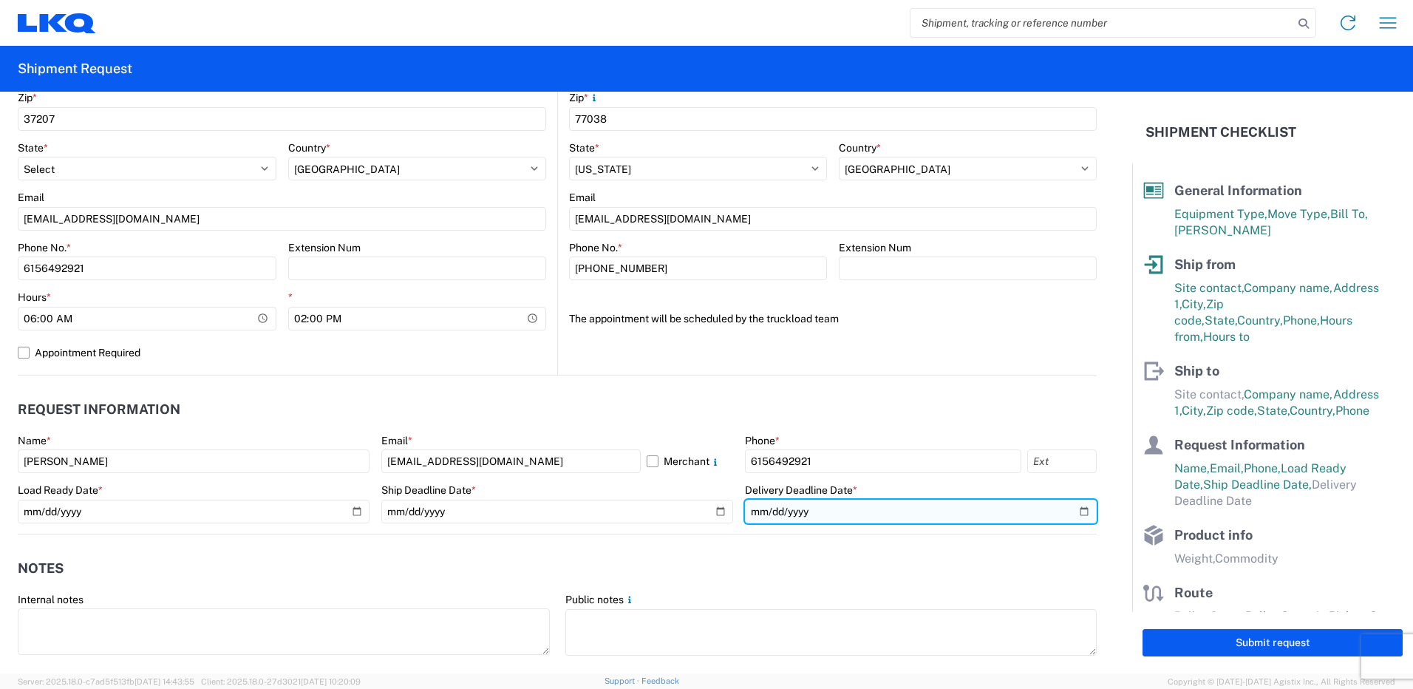
click at [1068, 514] on input "date" at bounding box center [921, 512] width 352 height 24
type input "2025-09-24"
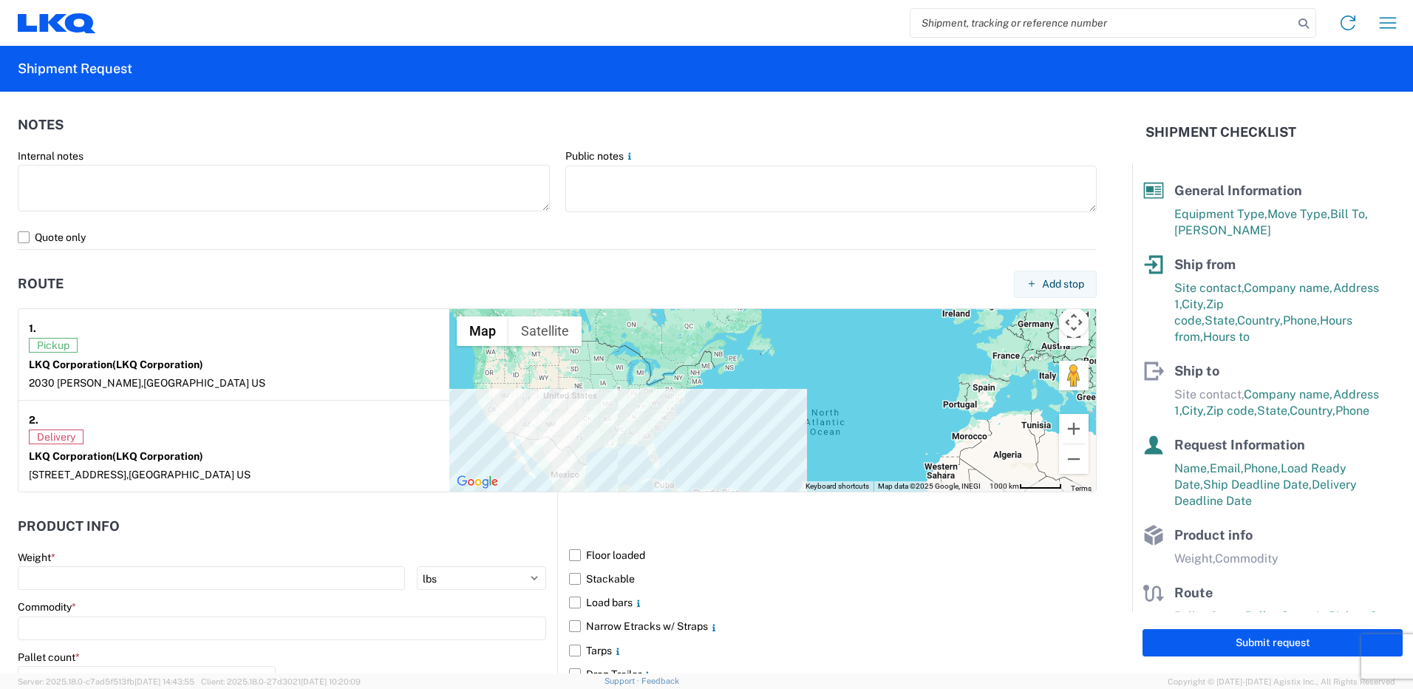
scroll to position [1035, 0]
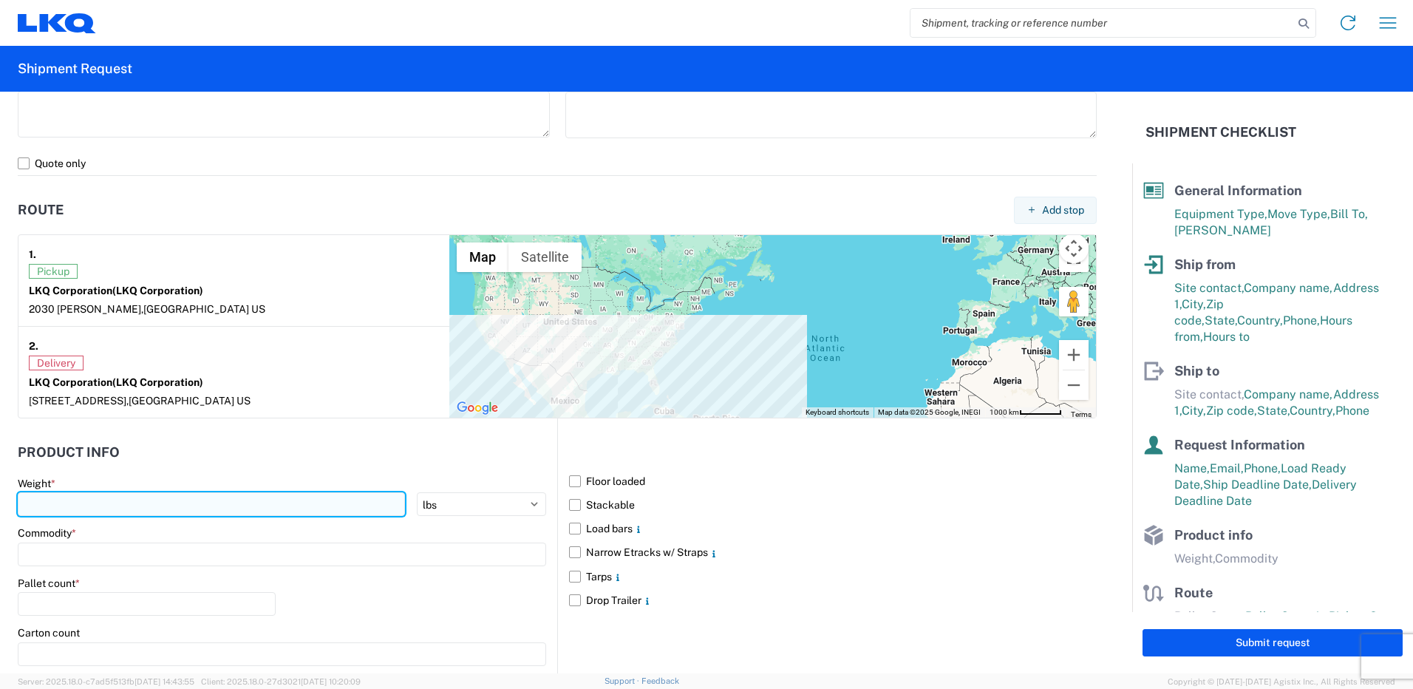
click at [296, 512] on input "number" at bounding box center [211, 504] width 387 height 24
type input "4"
type input "8"
type input "40000"
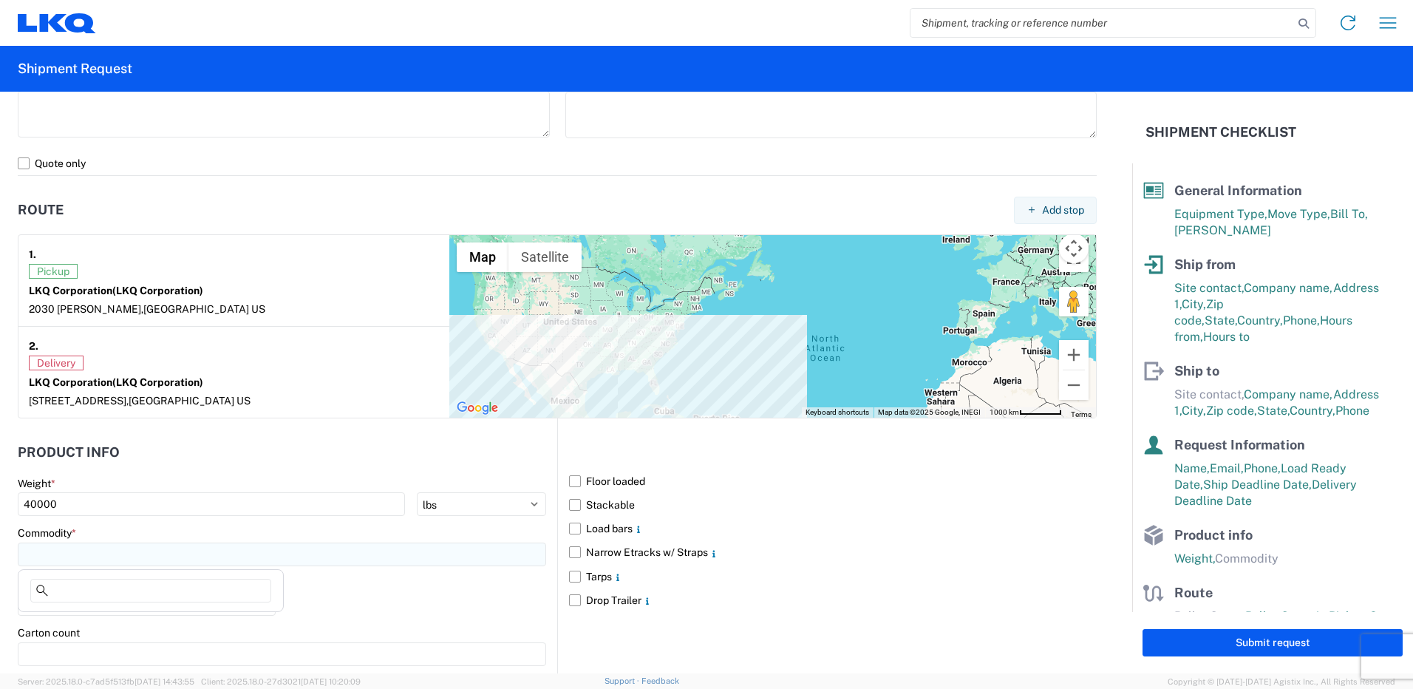
click at [309, 548] on input at bounding box center [282, 554] width 528 height 24
click at [287, 528] on div "Commodity *" at bounding box center [282, 532] width 528 height 13
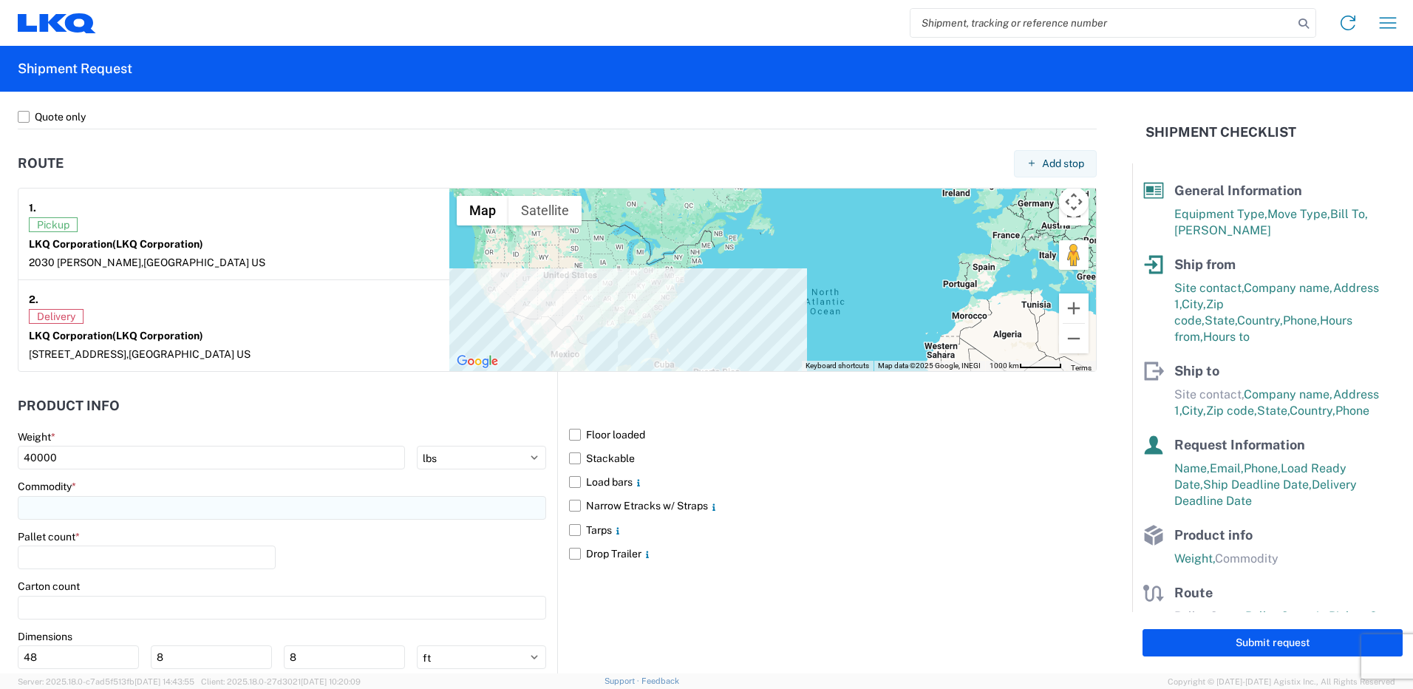
scroll to position [1183, 0]
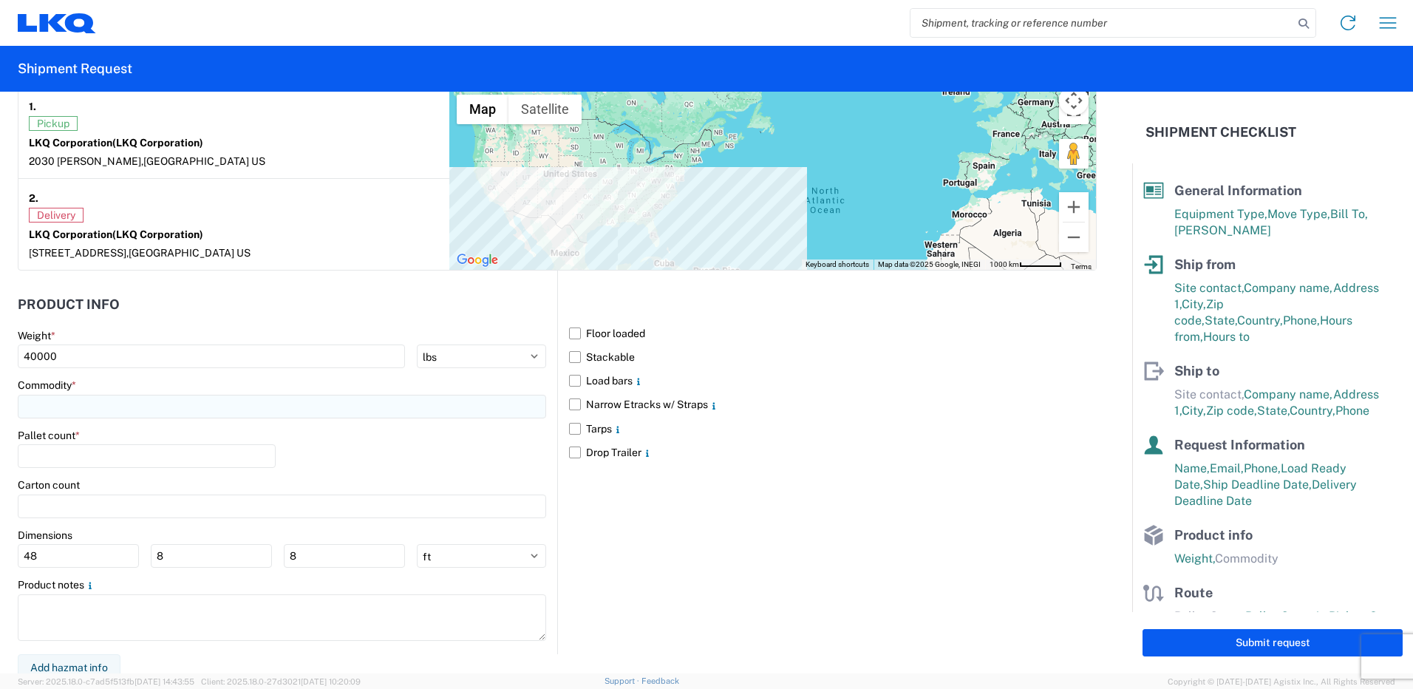
click at [81, 401] on input at bounding box center [282, 407] width 528 height 24
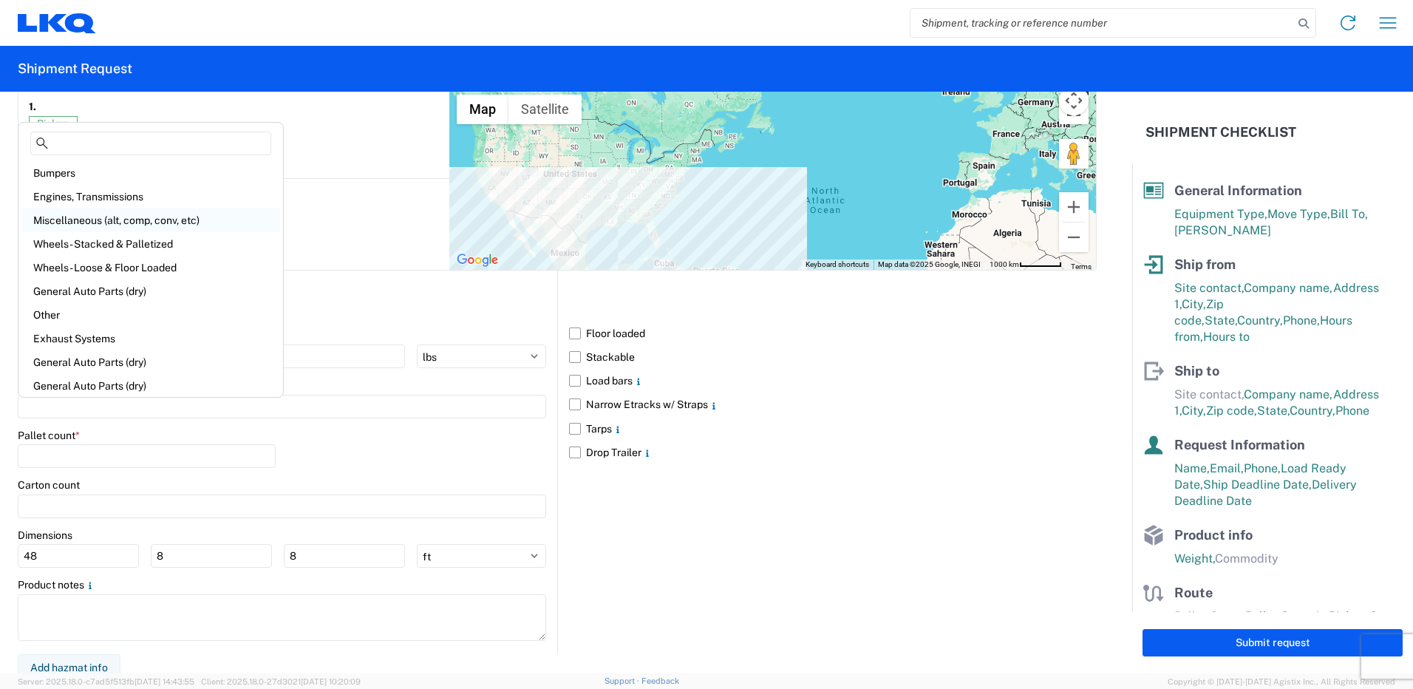
click at [194, 225] on div "Miscellaneous (alt, comp, conv, etc)" at bounding box center [150, 220] width 259 height 24
type input "Miscellaneous (alt, comp, conv, etc)"
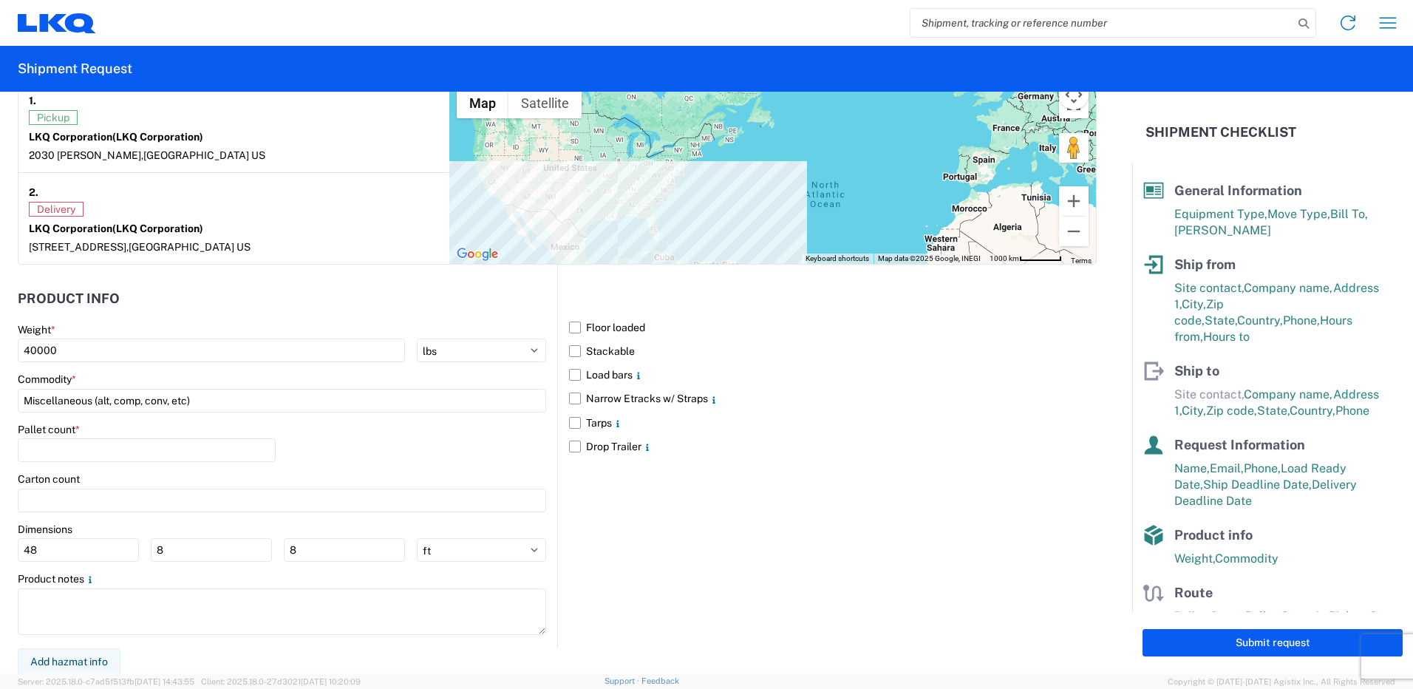
scroll to position [1191, 0]
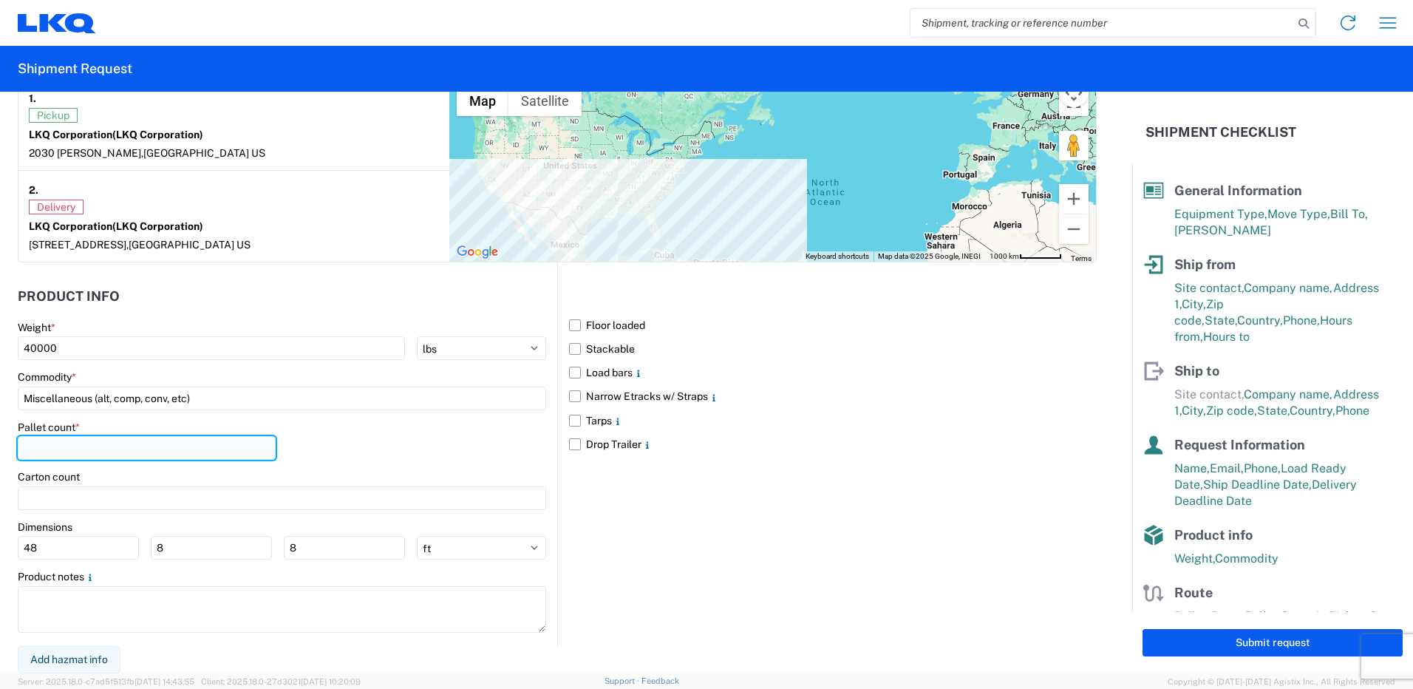
click at [107, 443] on input "number" at bounding box center [147, 448] width 258 height 24
type input "48"
click at [517, 462] on div "Pallet count * 48" at bounding box center [282, 446] width 528 height 50
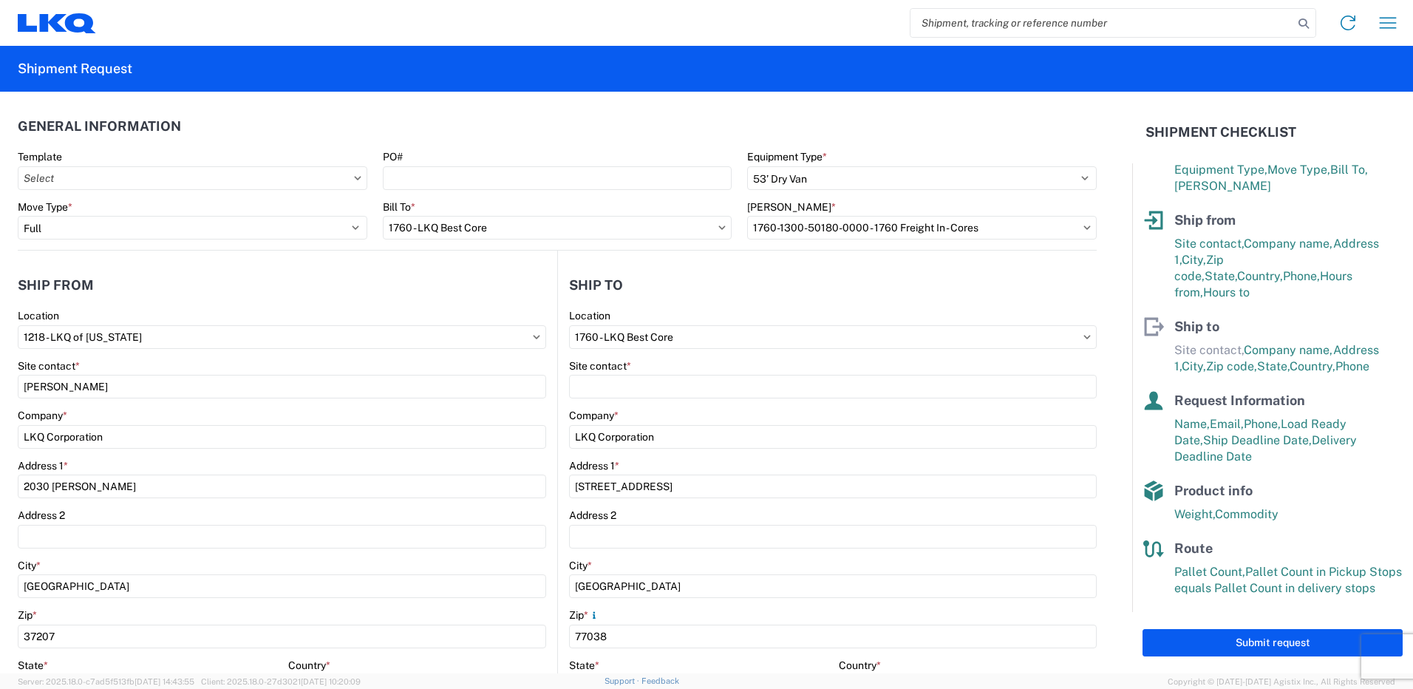
scroll to position [0, 0]
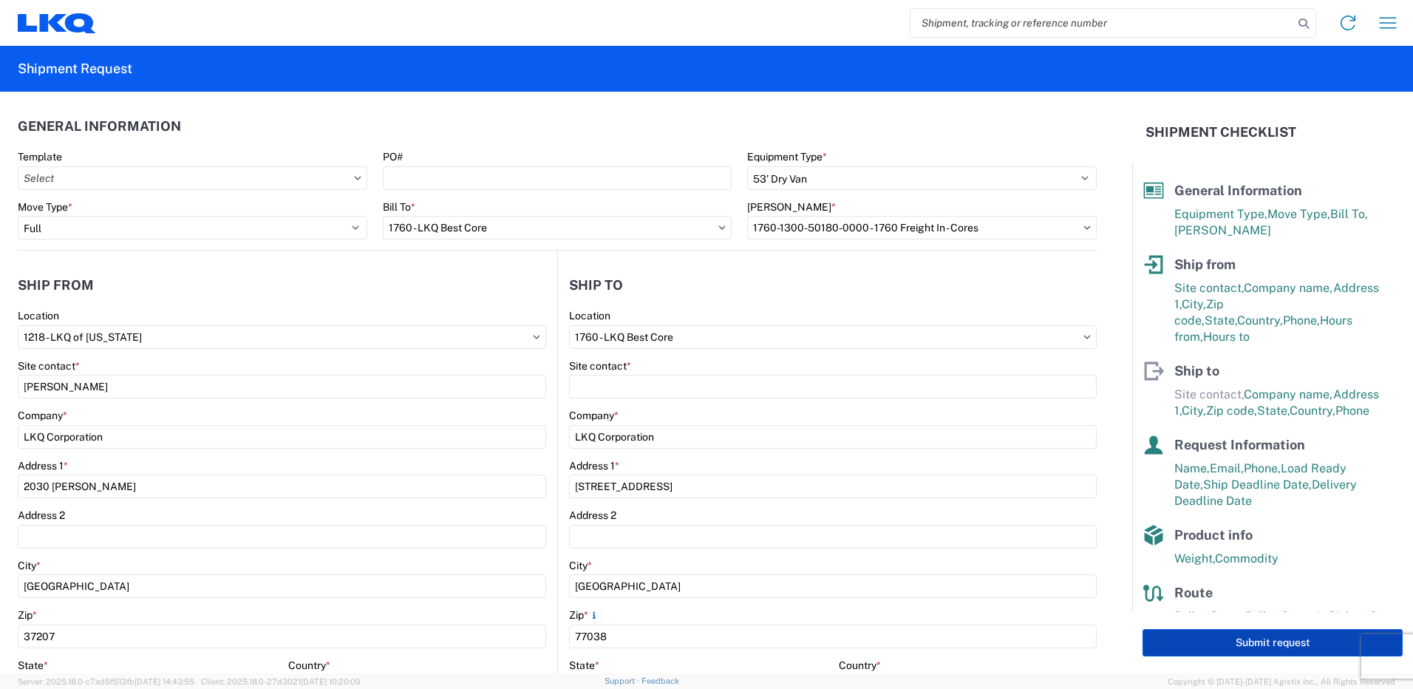
click at [1241, 639] on button "Submit request" at bounding box center [1273, 642] width 260 height 27
select select "US"
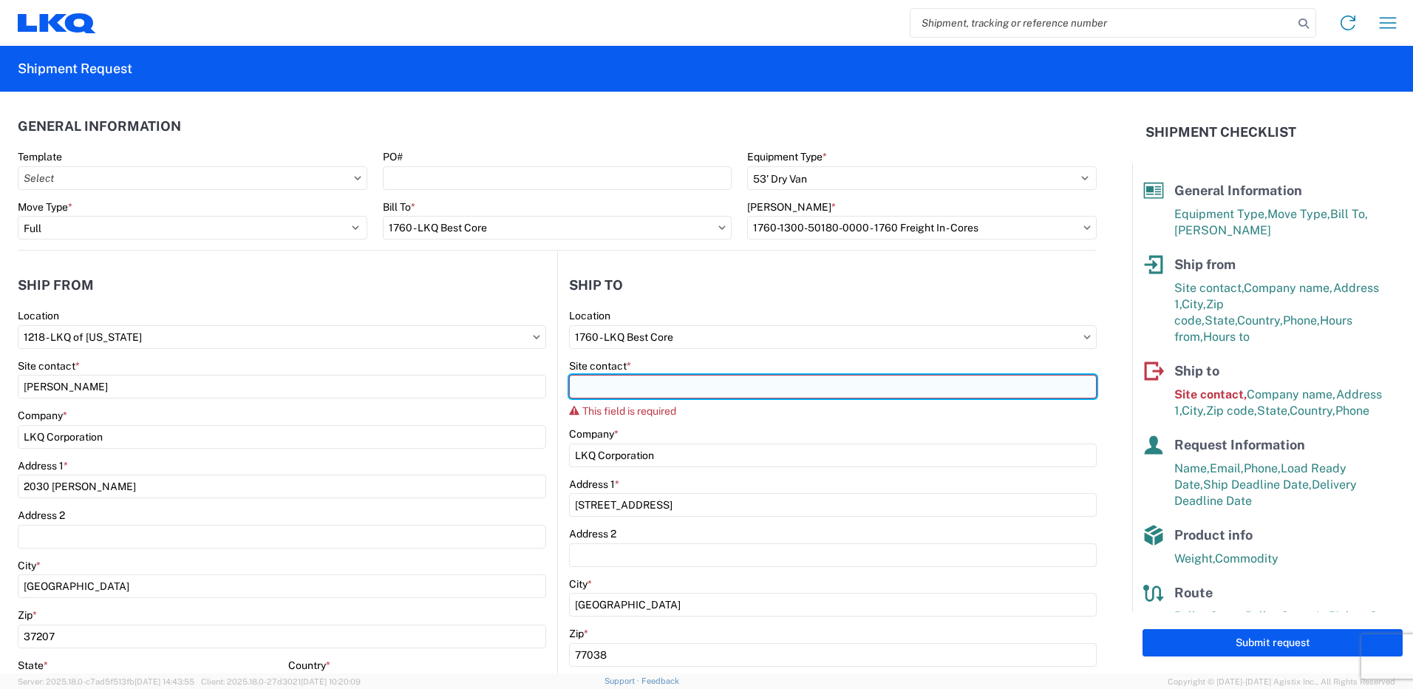
click at [874, 394] on input "Site contact *" at bounding box center [833, 387] width 528 height 24
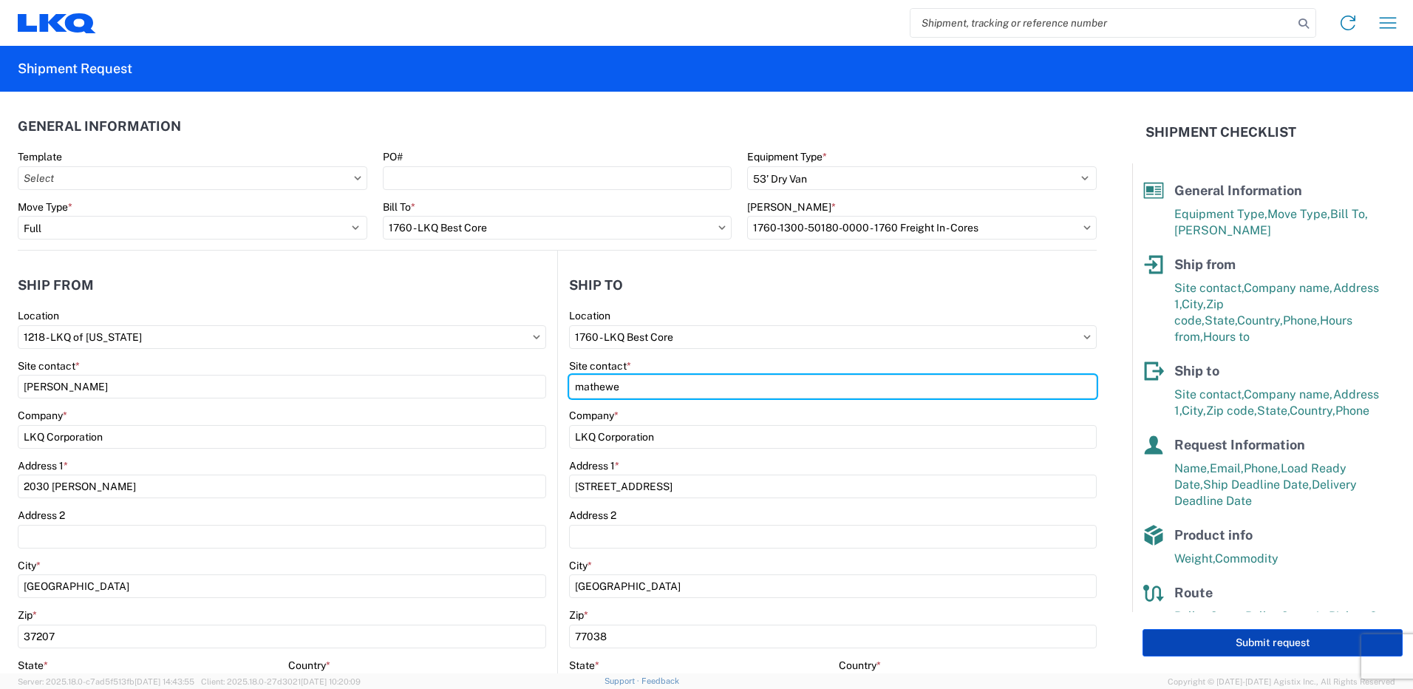
type input "mathewe"
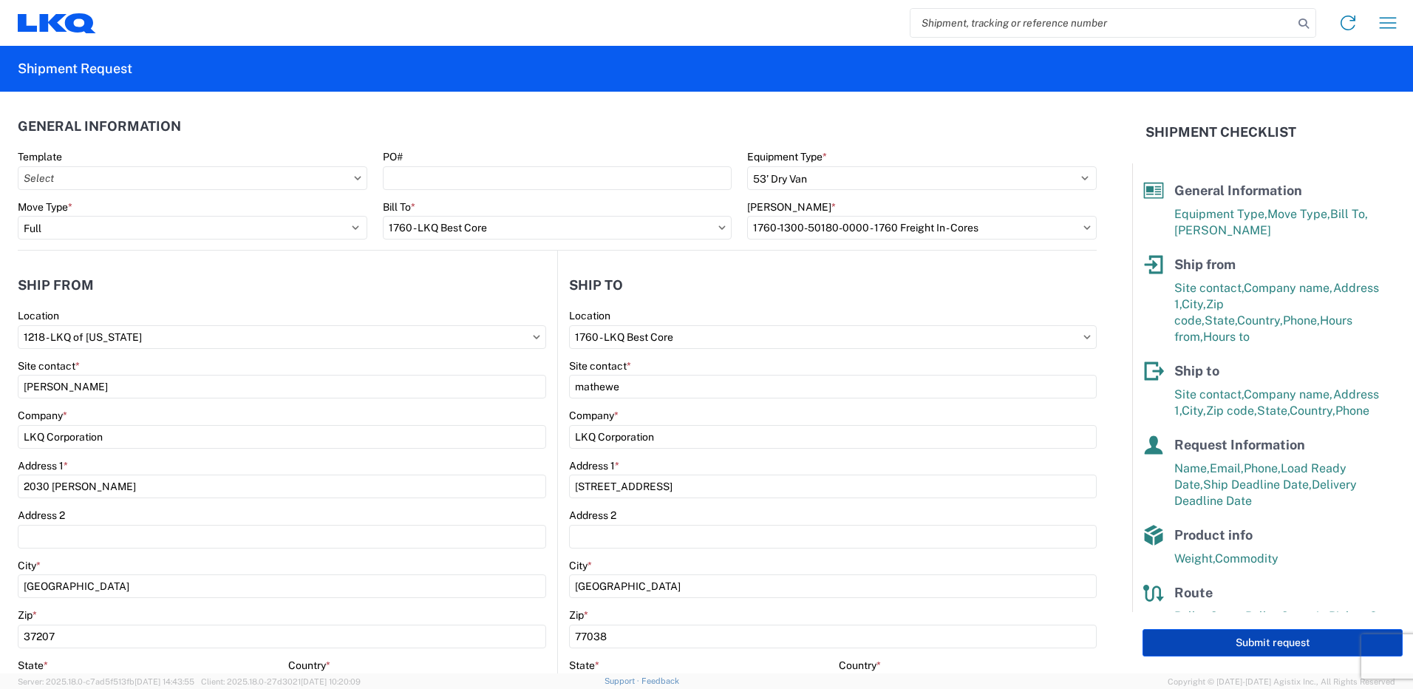
click at [1197, 638] on button "Submit request" at bounding box center [1273, 642] width 260 height 27
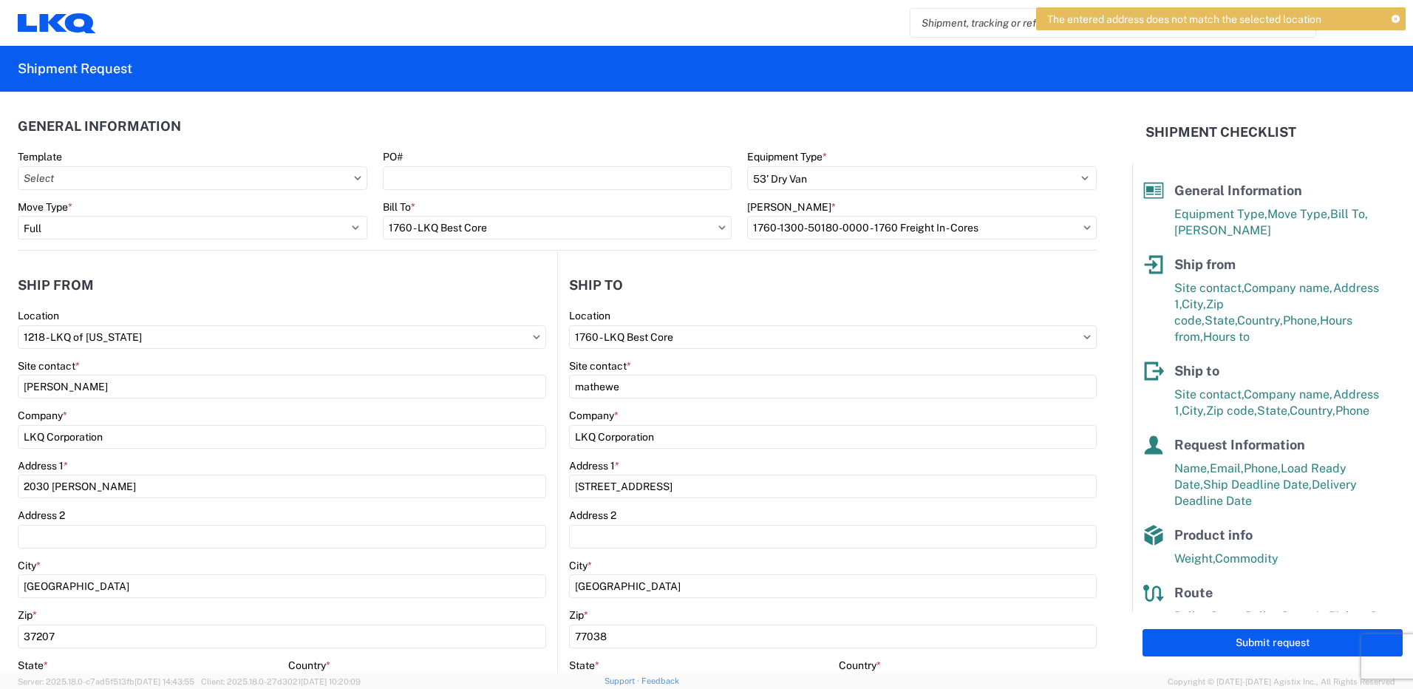
click at [810, 276] on header "Ship to" at bounding box center [827, 284] width 539 height 33
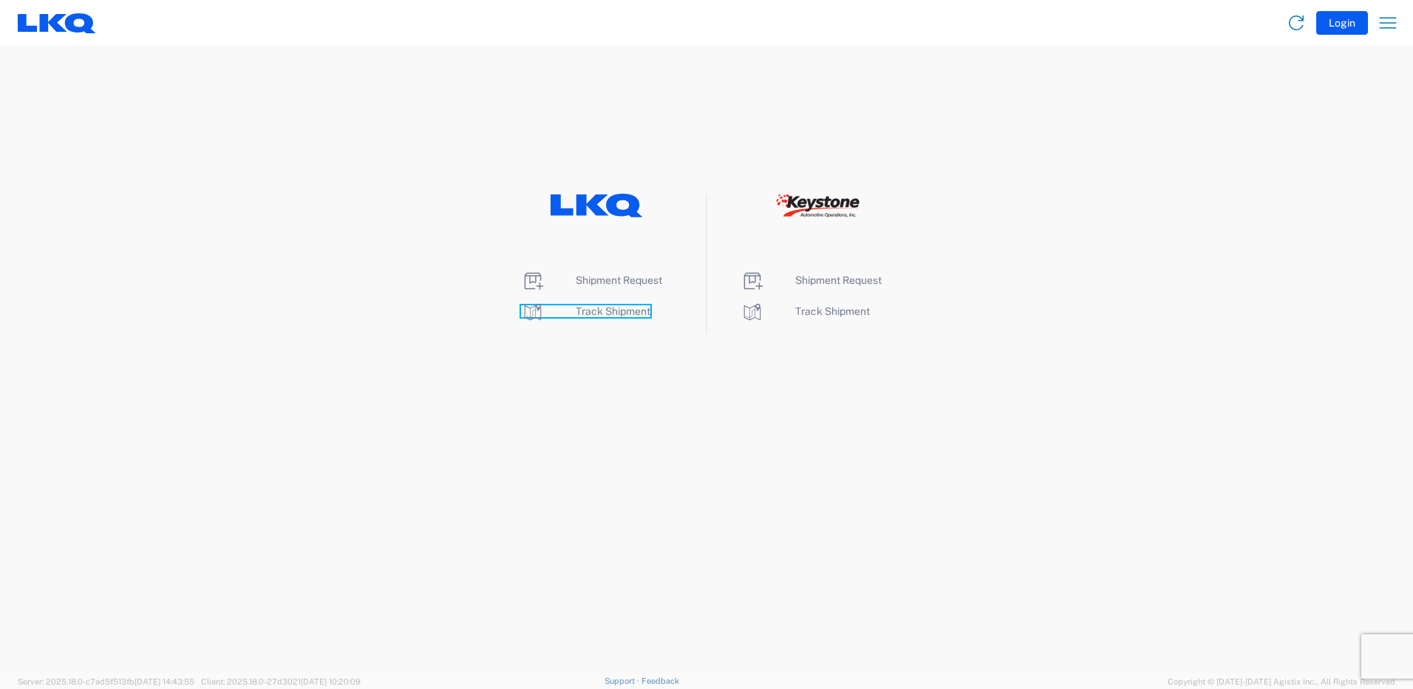
click at [591, 313] on span "Track Shipment" at bounding box center [613, 311] width 75 height 12
click at [644, 278] on span "Shipment Request" at bounding box center [619, 280] width 86 height 12
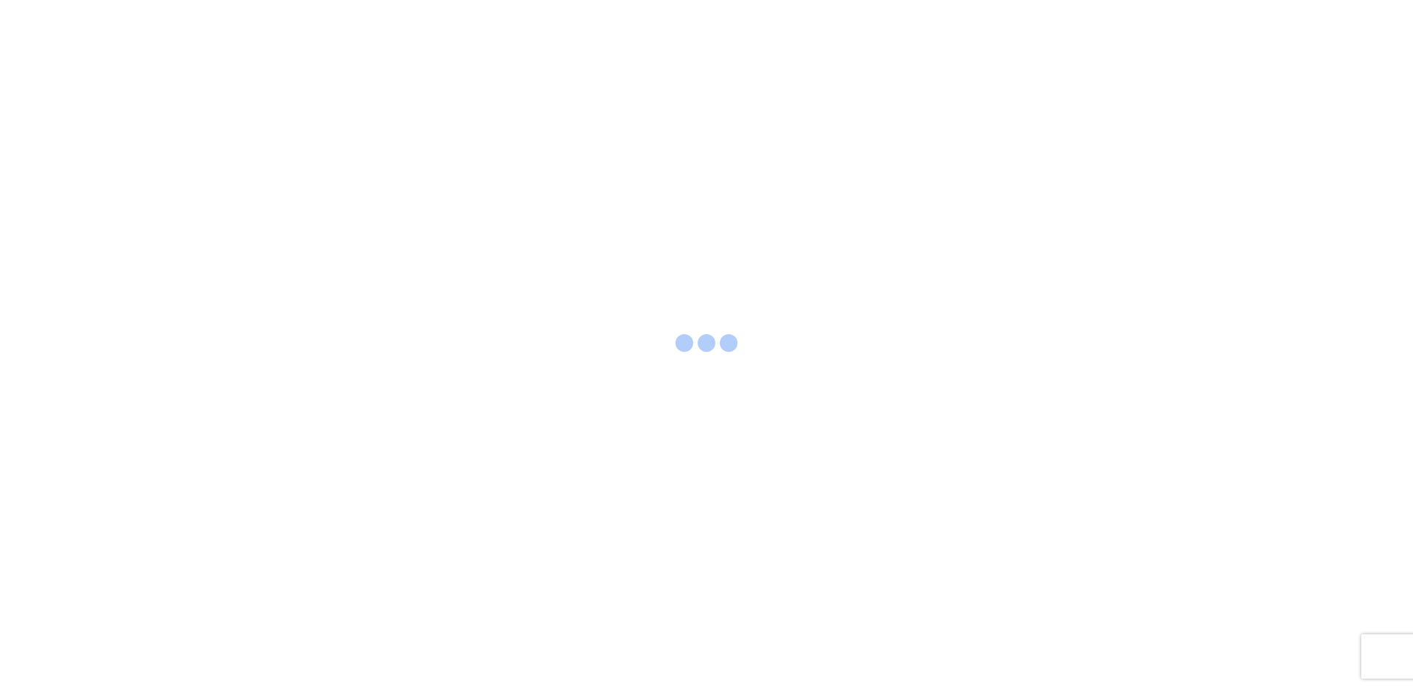
select select "FULL"
select select "LBS"
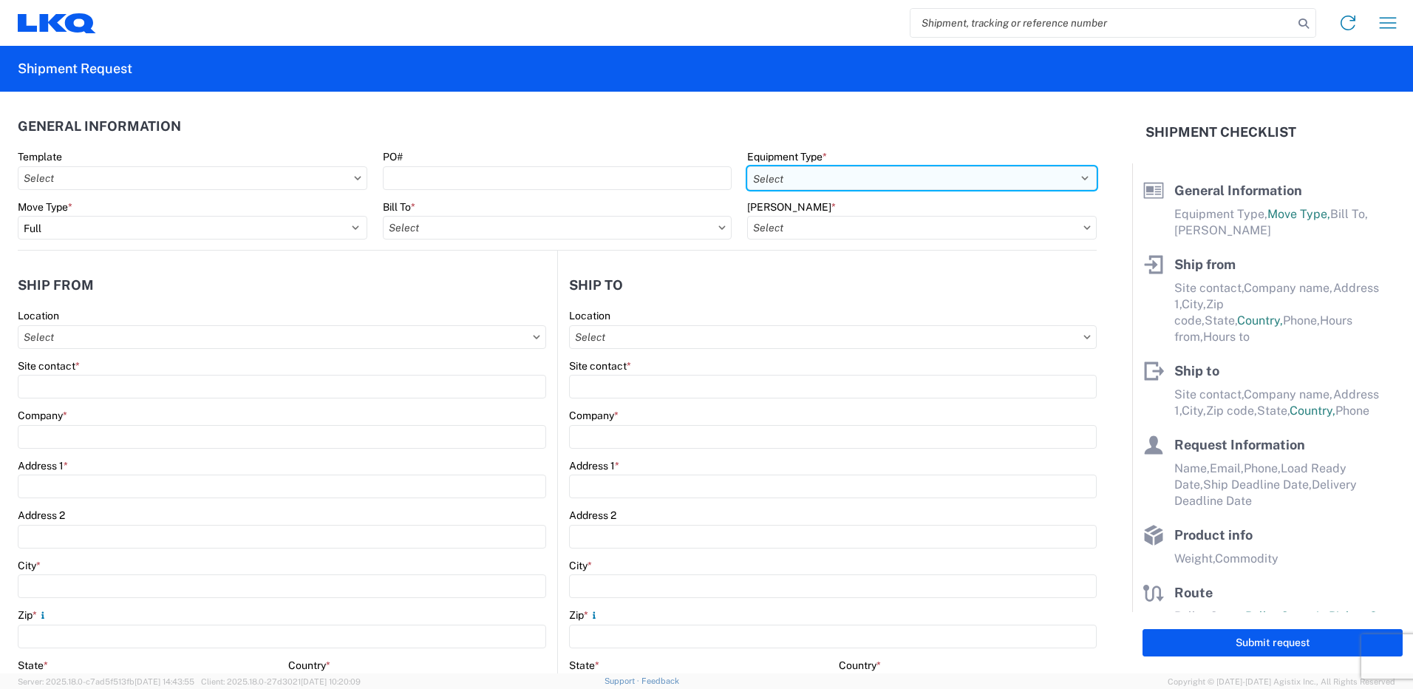
click at [786, 166] on select "Select 53’ Dry Van Flatbed Dropdeck (van) Lowboy (flatbed) Rail" at bounding box center [922, 178] width 350 height 24
select select "STDV"
click at [747, 166] on select "Select 53’ Dry Van Flatbed Dropdeck (van) Lowboy (flatbed) Rail" at bounding box center [922, 178] width 350 height 24
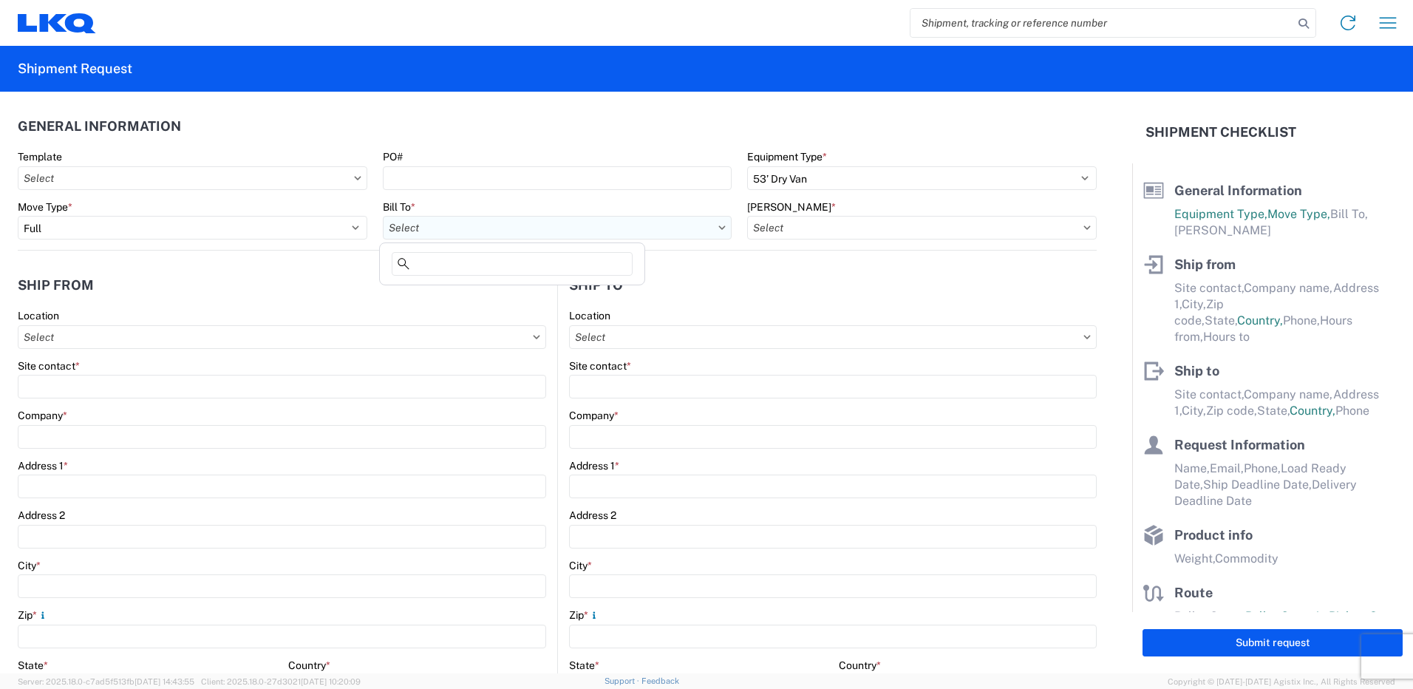
click at [507, 236] on input "Bill To *" at bounding box center [558, 228] width 350 height 24
type input "1760"
click at [513, 304] on div "1760 - LKQ Best Core" at bounding box center [512, 294] width 259 height 24
type input "1760 - LKQ Best Core"
click at [843, 225] on input "Bill Code *" at bounding box center [922, 228] width 350 height 24
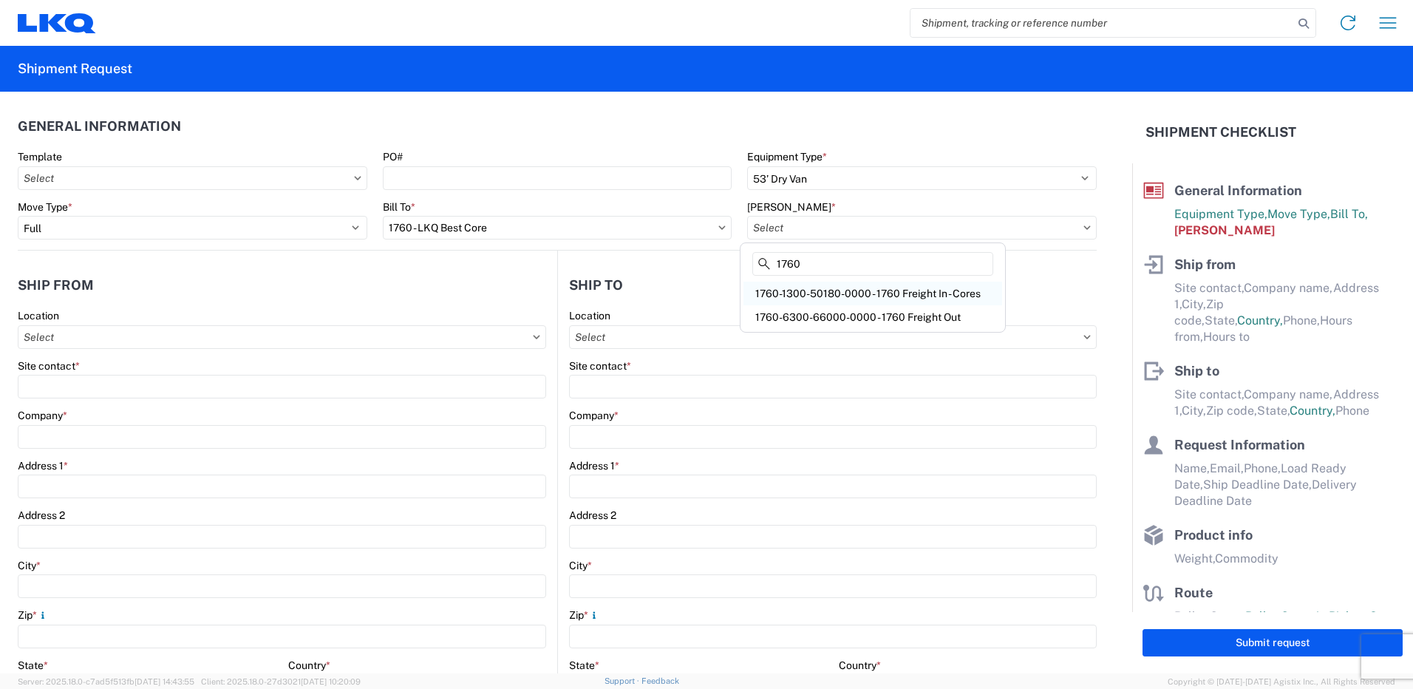
type input "1760"
click at [871, 297] on div "1760-1300-50180-0000 - 1760 Freight In - Cores" at bounding box center [873, 294] width 259 height 24
type input "1760-1300-50180-0000 - 1760 Freight In - Cores"
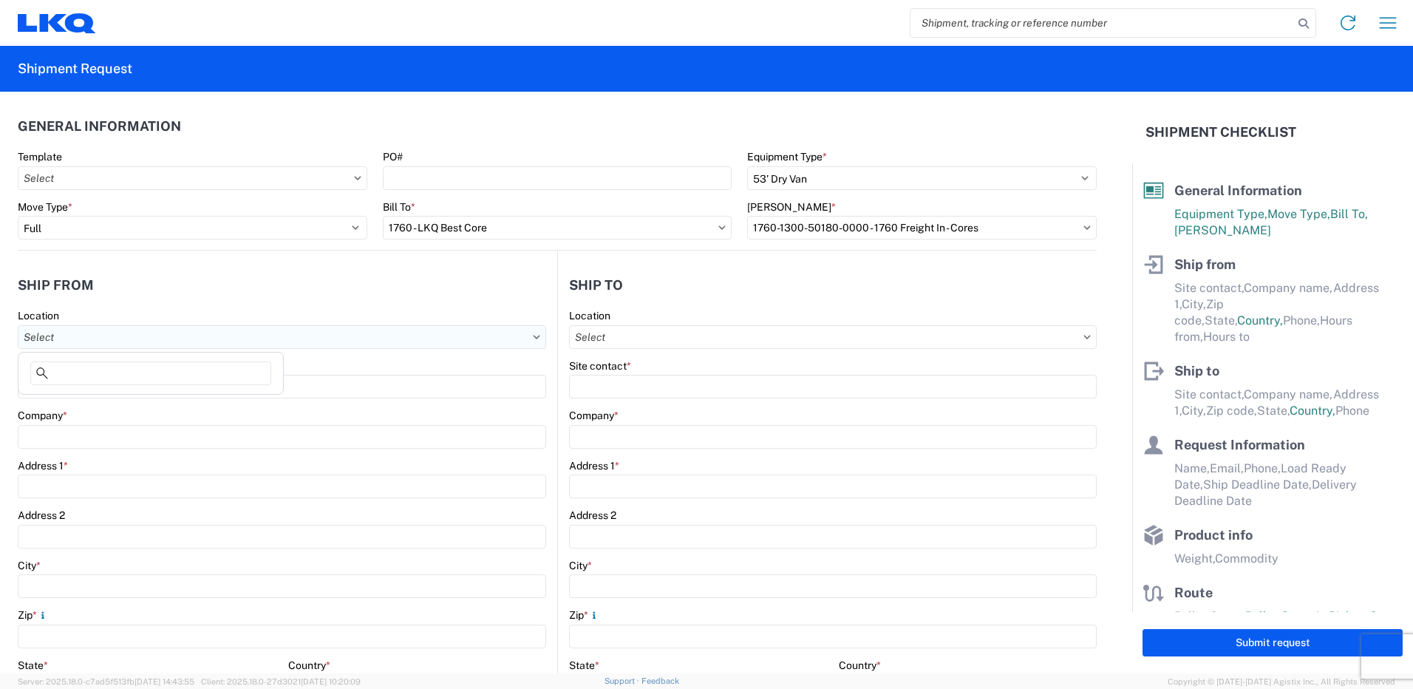
click at [258, 338] on input "Location" at bounding box center [282, 337] width 528 height 24
type input "1218"
click at [172, 403] on div "1218 - LKQ of Tennessee" at bounding box center [150, 403] width 259 height 24
type input "1218 - LKQ of Tennessee"
type input "LKQ Corporation"
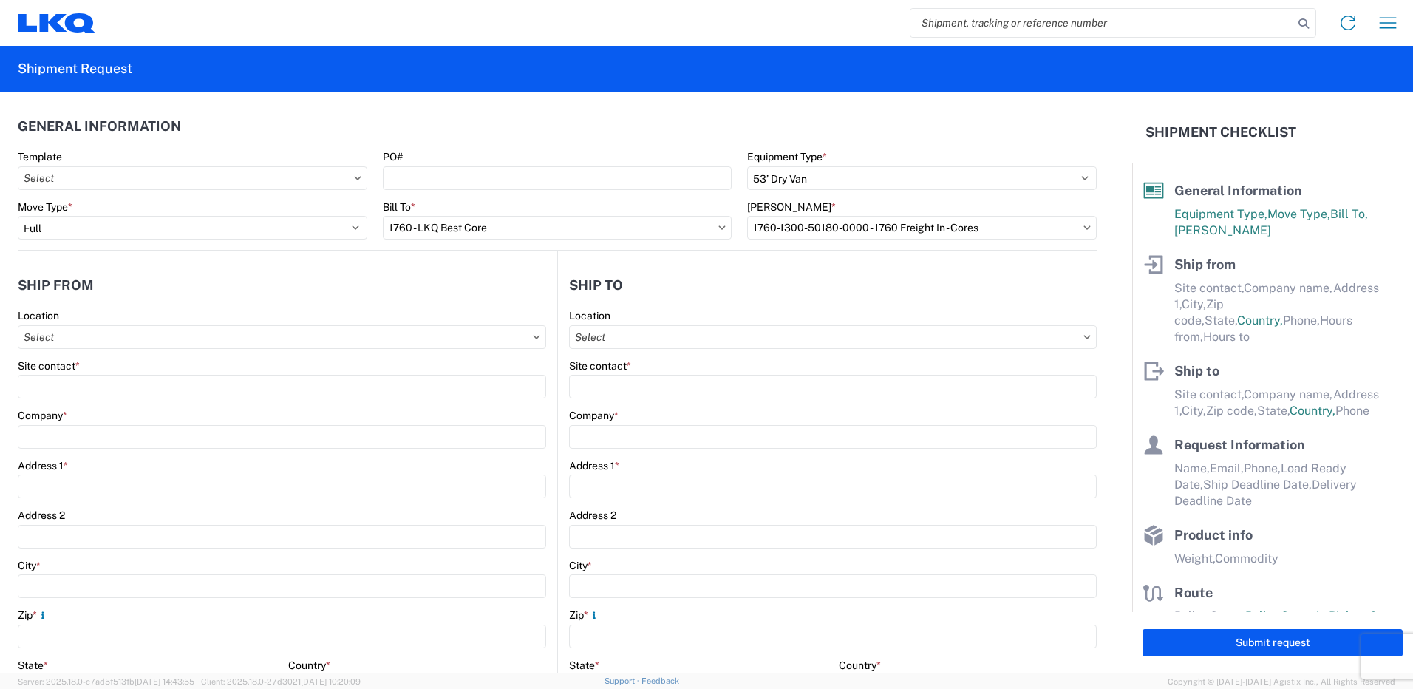
type input "2030 Lucas Ln"
type input "Nashville"
type input "37207"
select select "TN"
select select "US"
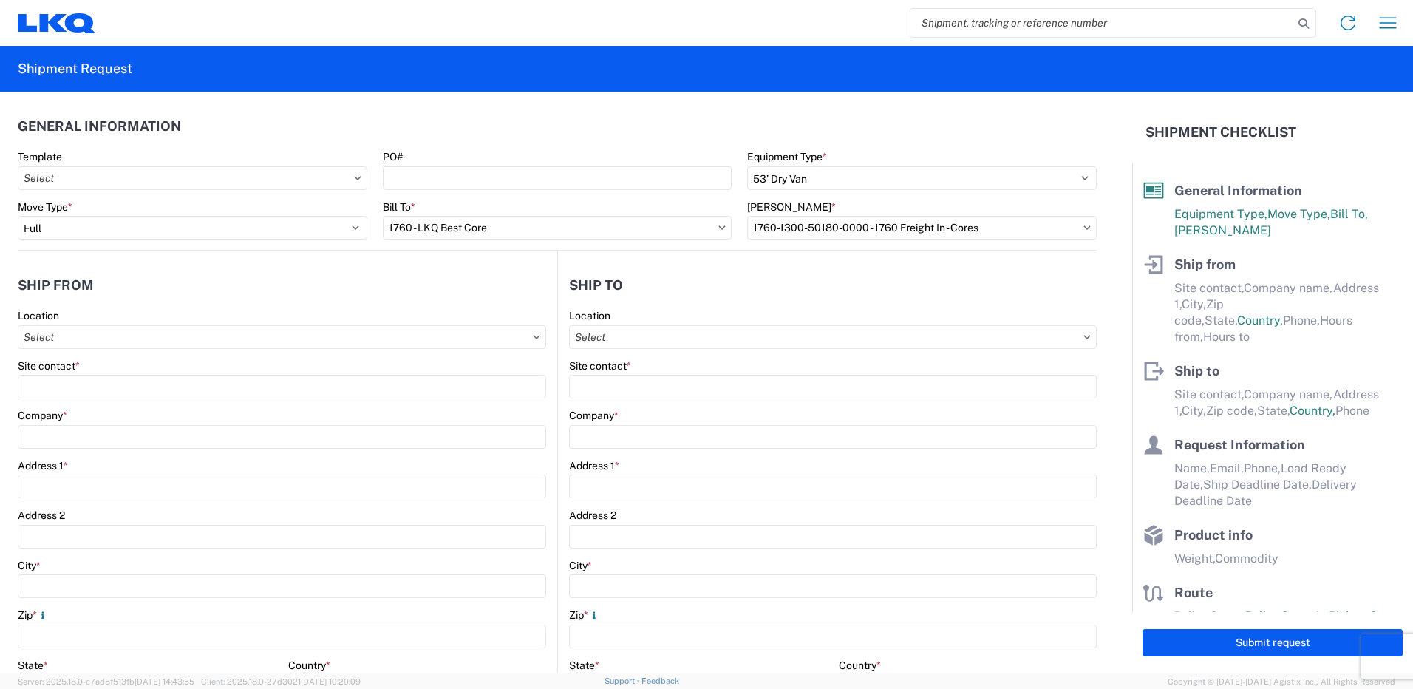
type input "09:30"
type input "14:00"
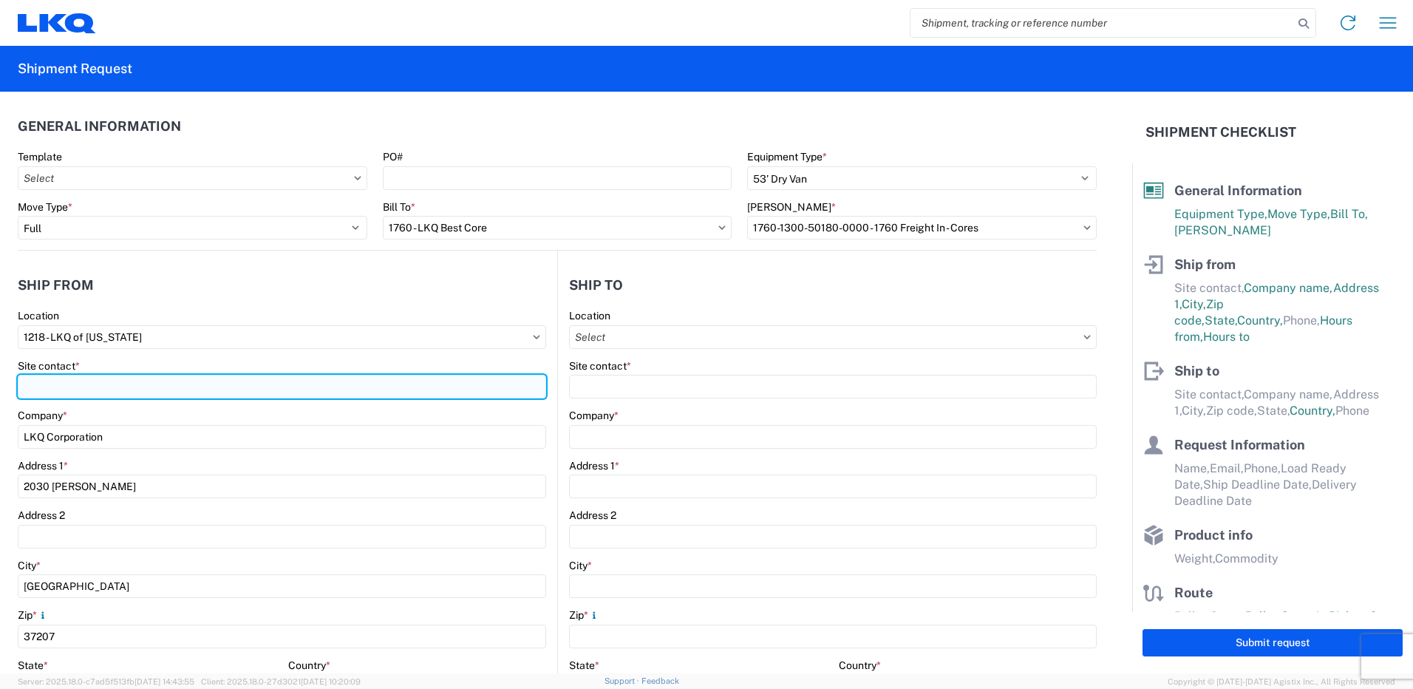
click at [188, 380] on input "Site contact *" at bounding box center [282, 387] width 528 height 24
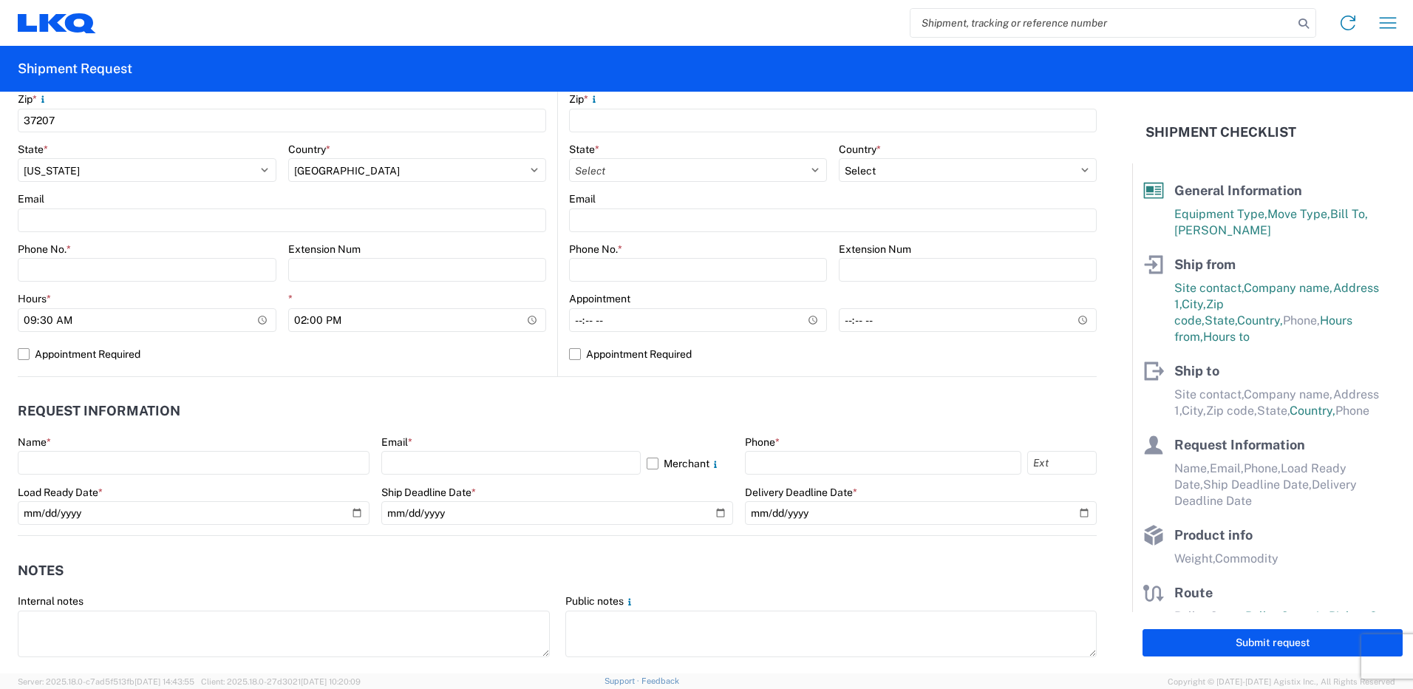
scroll to position [517, 0]
type input "omar al rikabi"
click at [222, 324] on input "09:30" at bounding box center [147, 319] width 259 height 24
type input "06:30"
click at [324, 351] on label "Appointment Required" at bounding box center [282, 353] width 528 height 24
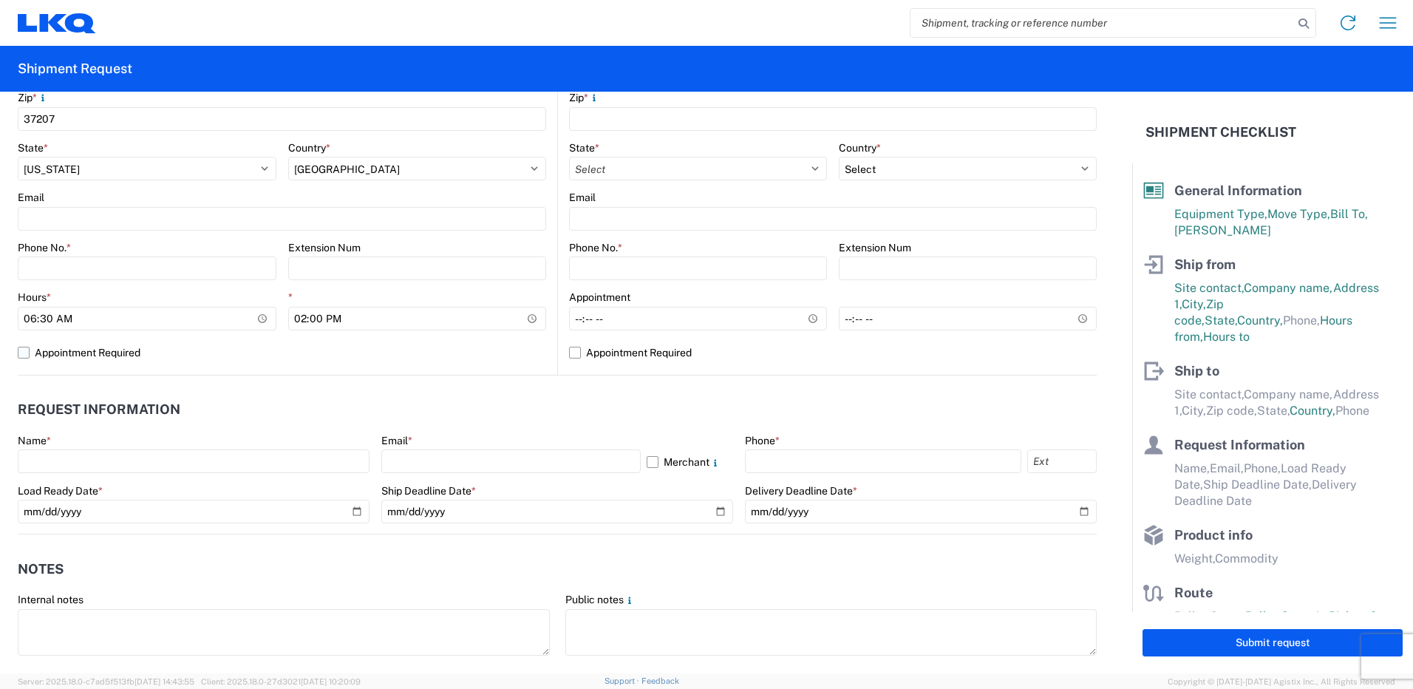
click at [0, 0] on input "Appointment Required" at bounding box center [0, 0] width 0 height 0
select select "TN"
select select "US"
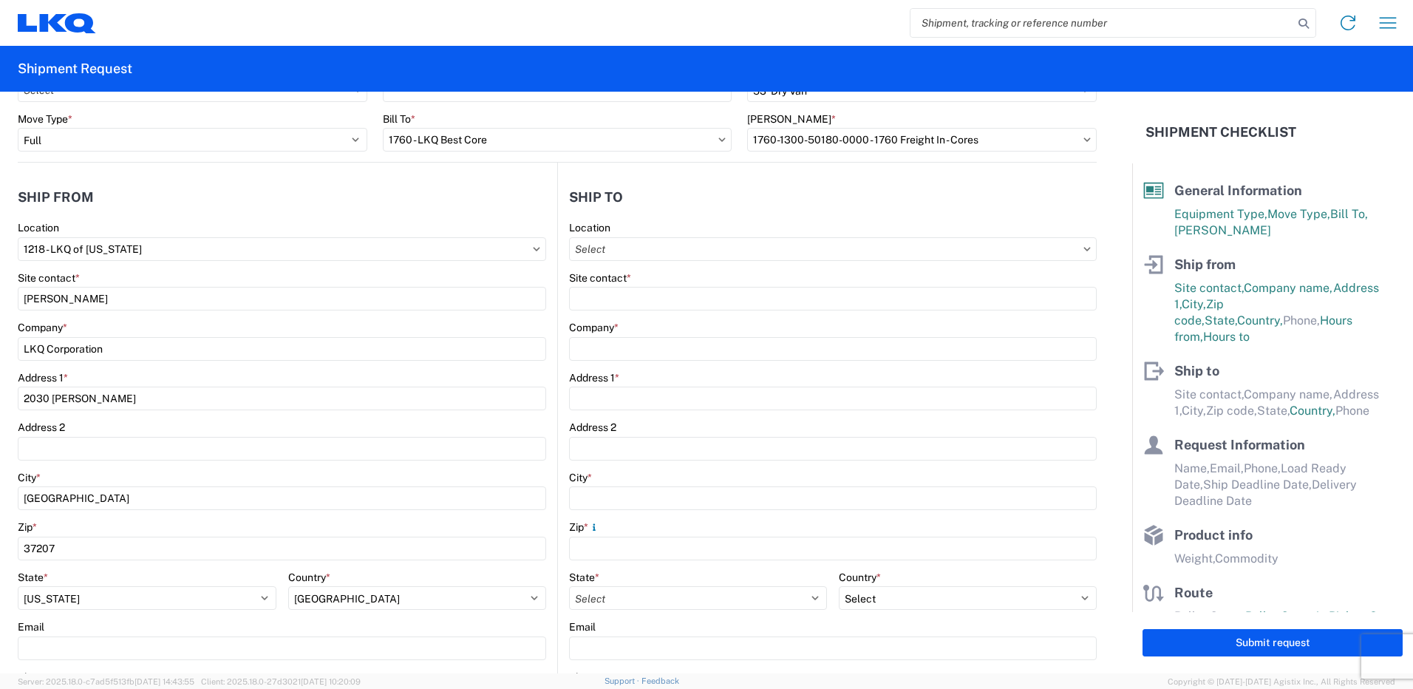
scroll to position [74, 0]
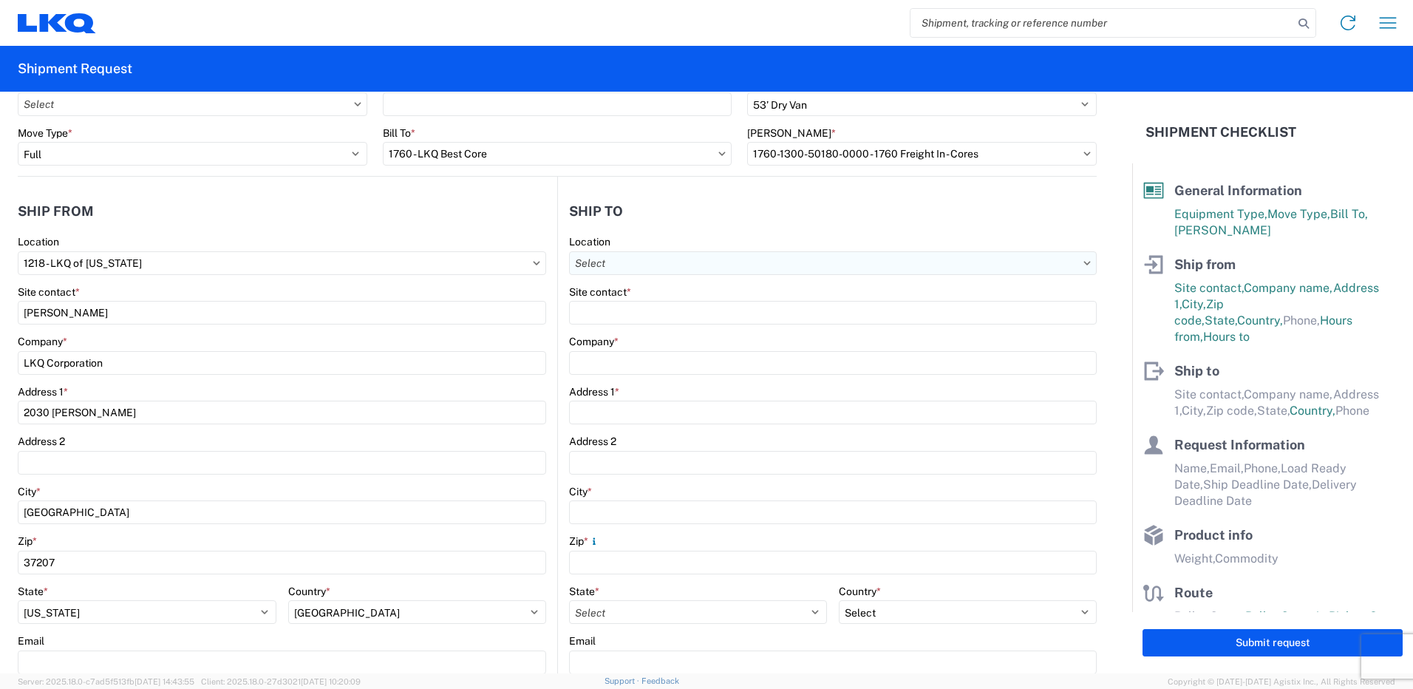
click at [655, 262] on input "Location" at bounding box center [833, 263] width 528 height 24
type input "1760"
click at [653, 330] on div "1760 - LKQ Best Core" at bounding box center [697, 329] width 259 height 24
type input "1760 - LKQ Best Core"
type input "LKQ Corporation"
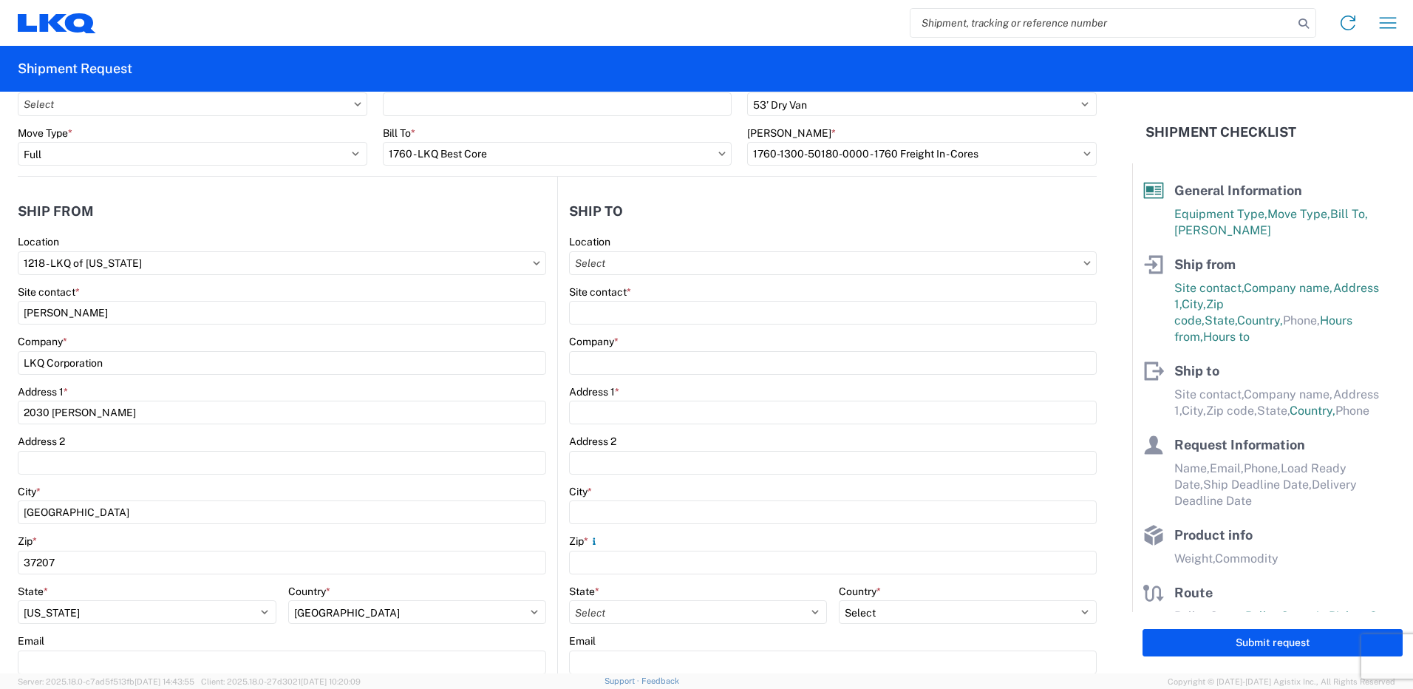
type input "1710 W Mount Houston Rd"
type input "Houston"
type input "77038"
select select "US"
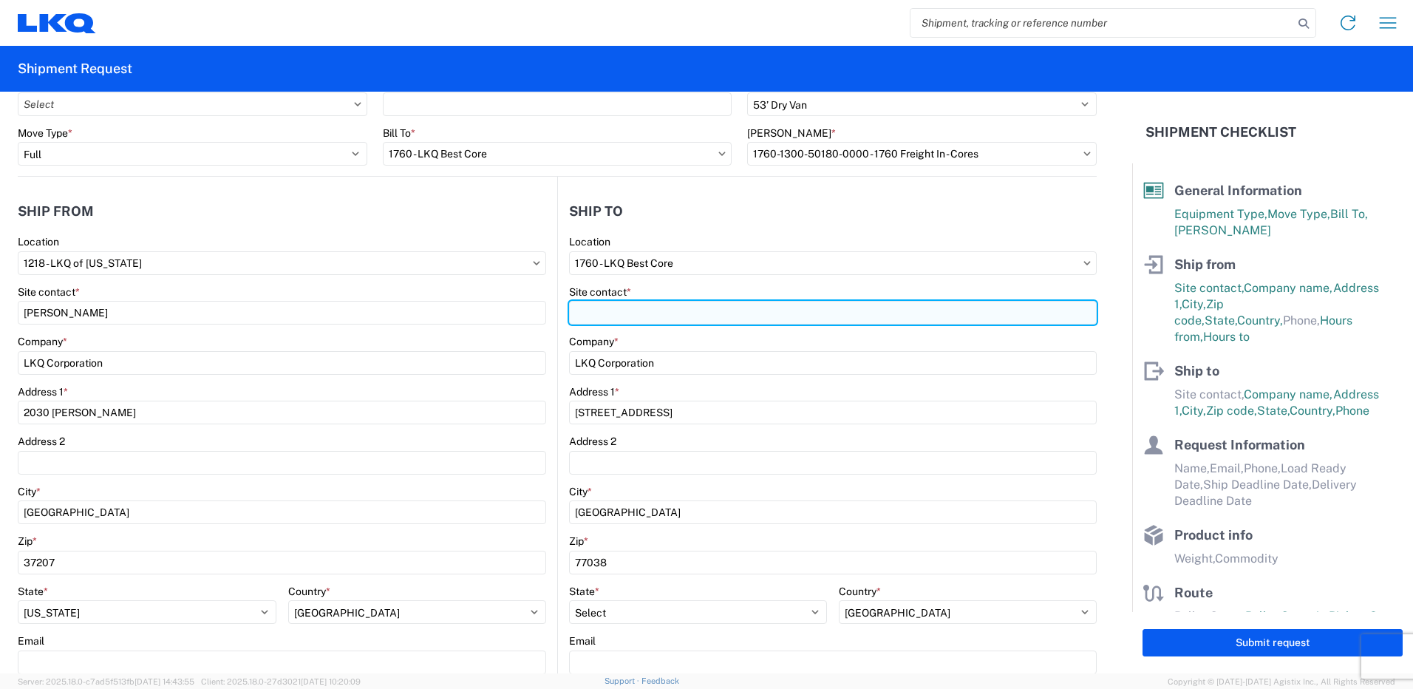
click at [759, 308] on input "Site contact *" at bounding box center [833, 313] width 528 height 24
paste input "Matthew Harvey <mwharvey@LKQCORP.com>"
drag, startPoint x: 786, startPoint y: 311, endPoint x: 658, endPoint y: 313, distance: 128.6
click at [658, 313] on input "Matthew Harvey <mwharvey@LKQCORP.com>" at bounding box center [833, 313] width 528 height 24
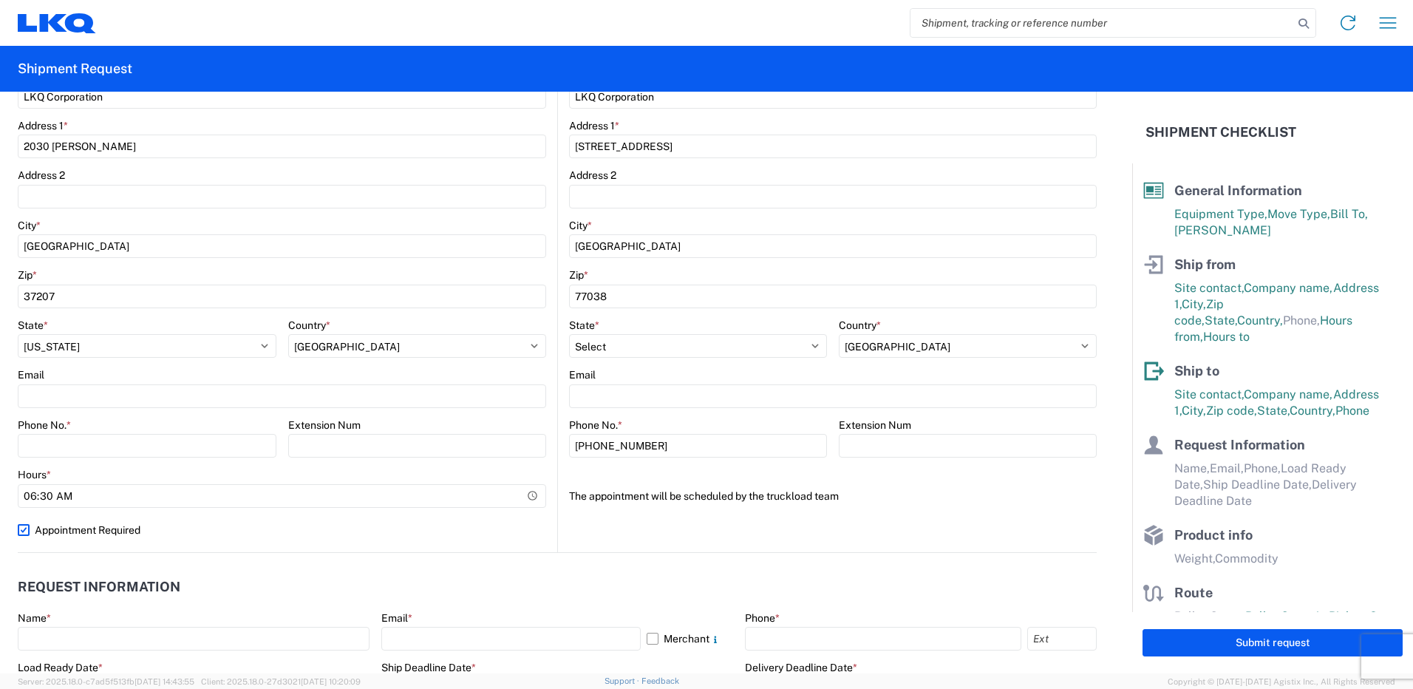
scroll to position [370, 0]
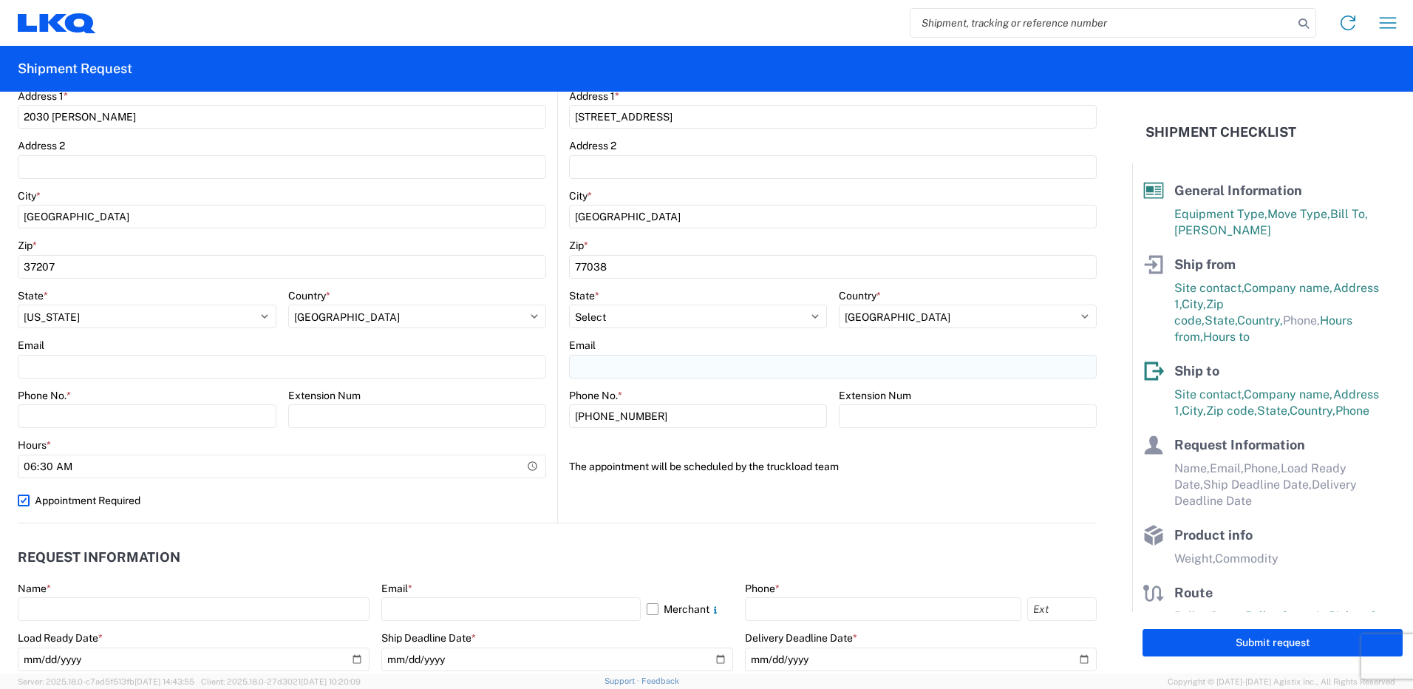
type input "Matthew Harvey <>"
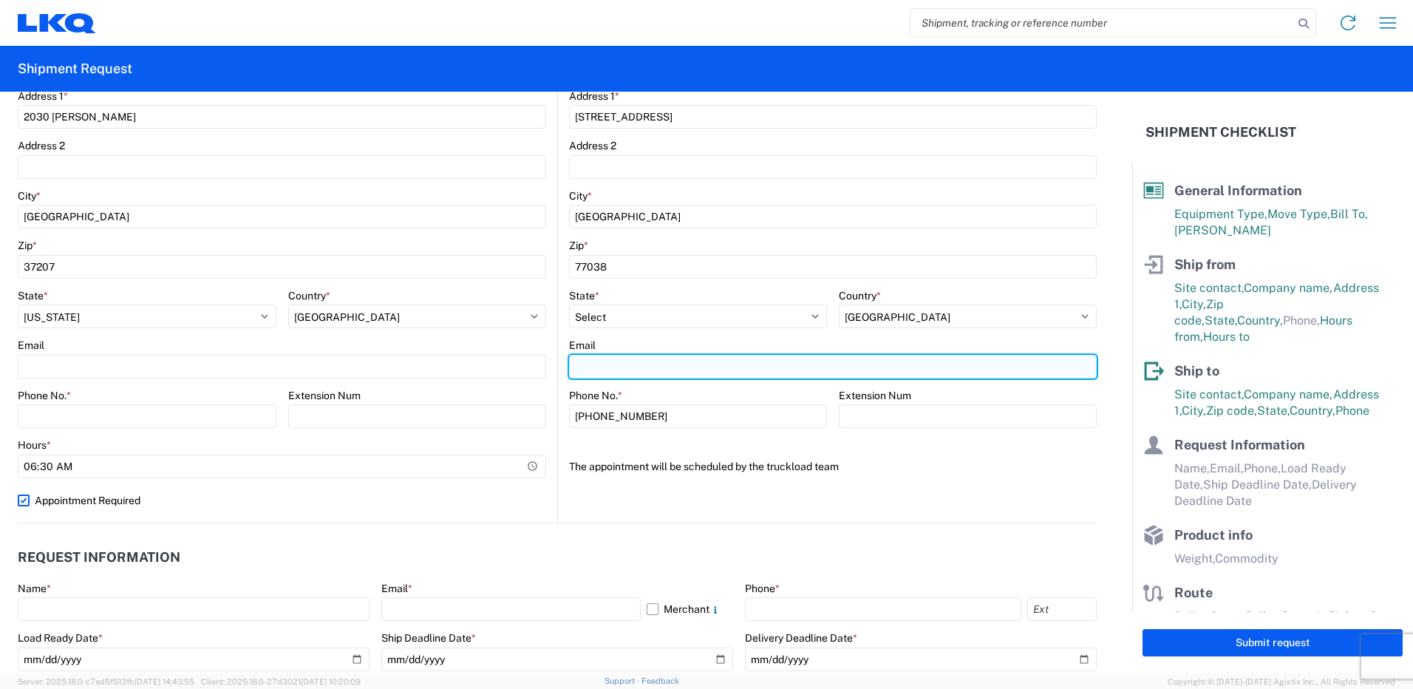
click at [650, 370] on input "Email" at bounding box center [833, 367] width 528 height 24
paste input "mwharvey@LKQCORP.com"
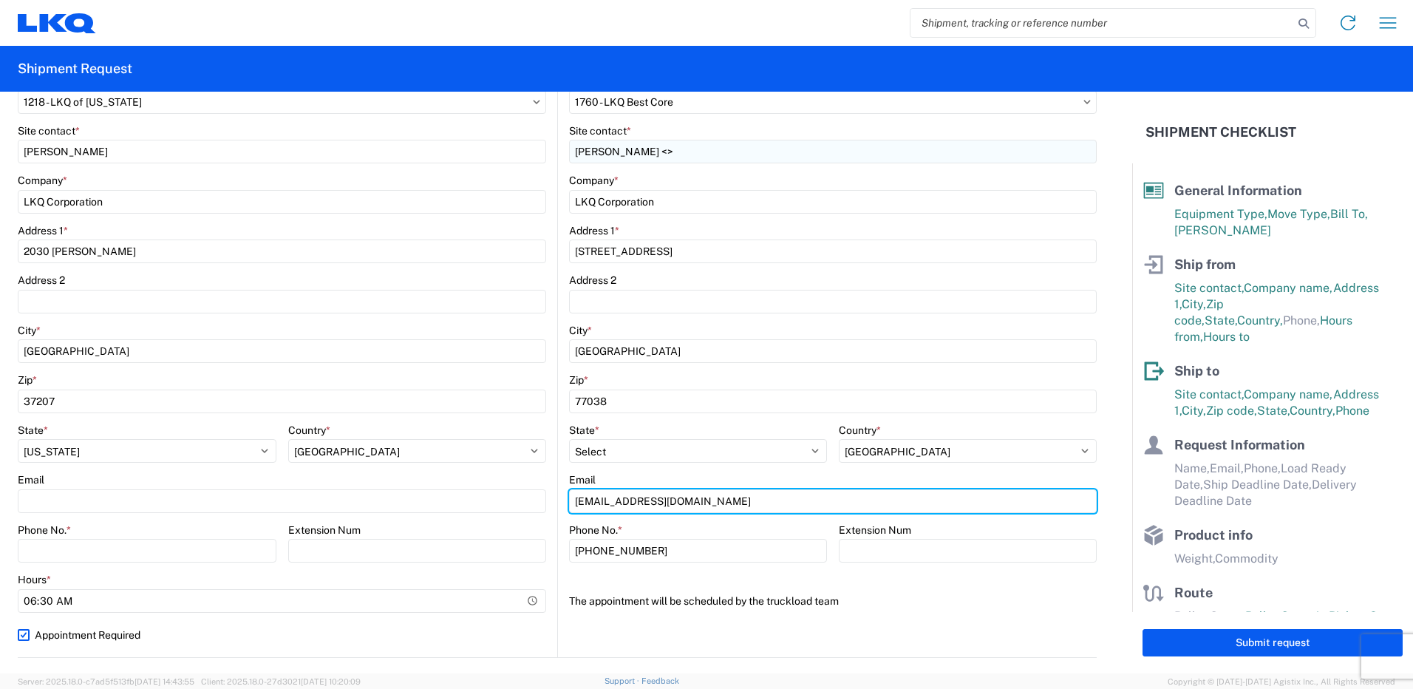
scroll to position [0, 0]
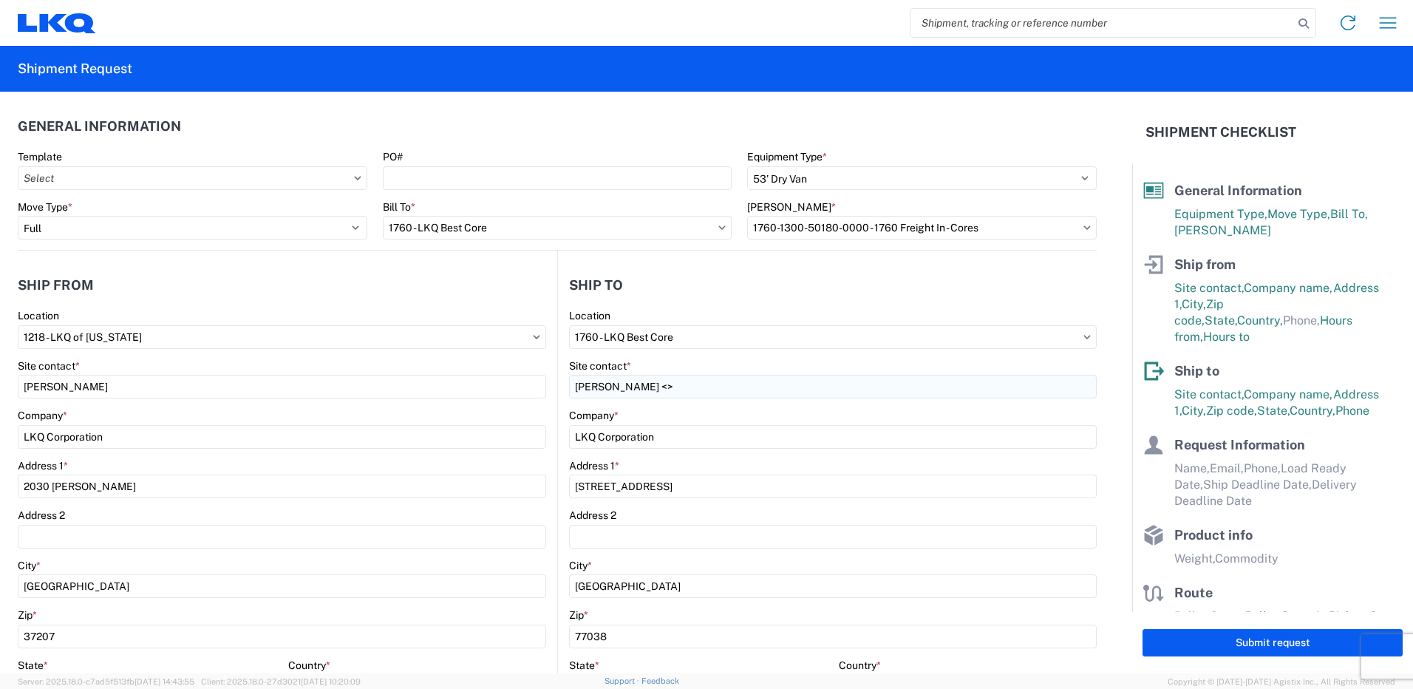
type input "mwharvey@LKQCORP.com"
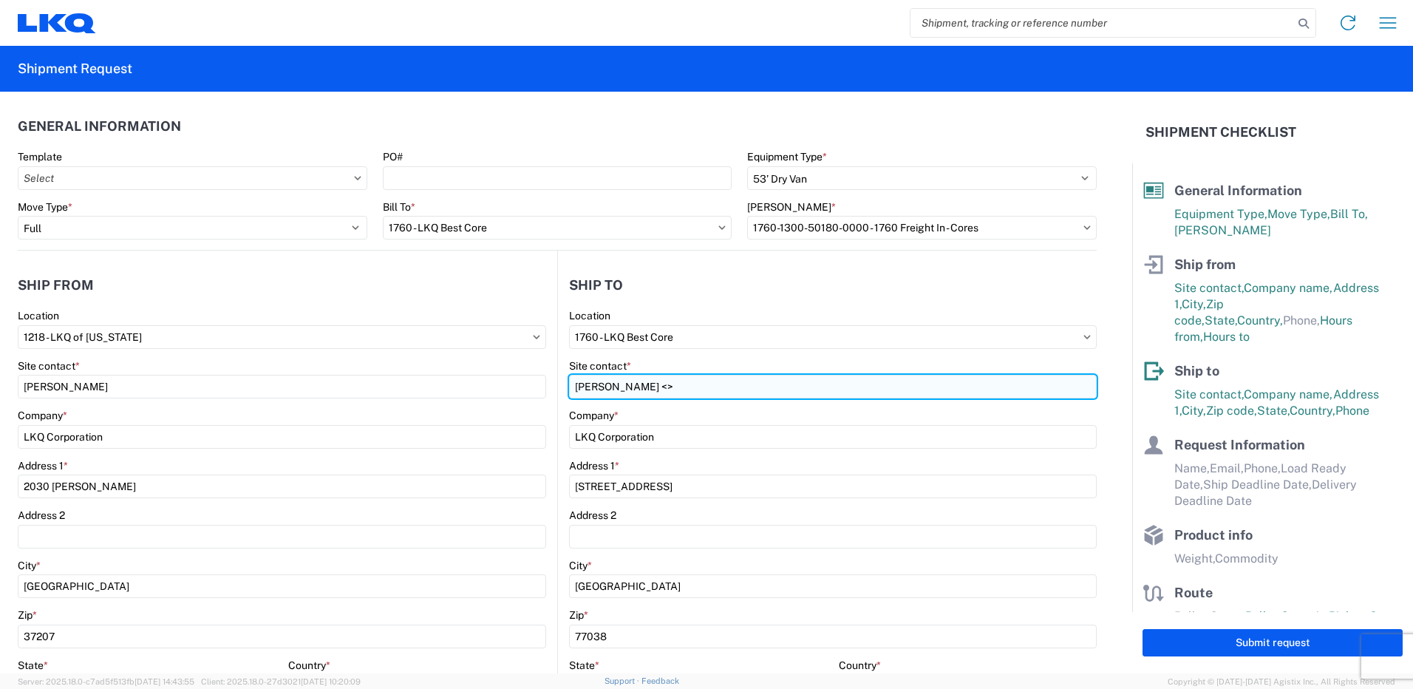
click at [693, 384] on input "Matthew Harvey <>" at bounding box center [833, 387] width 528 height 24
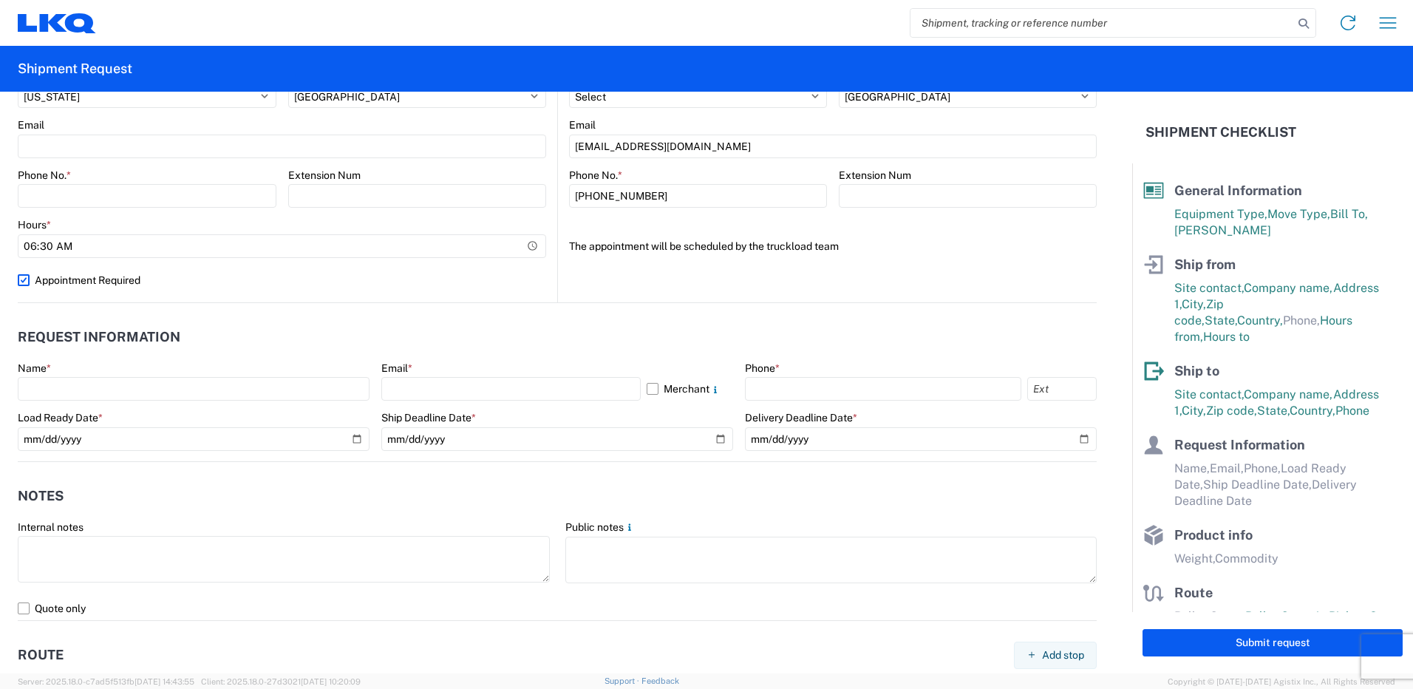
scroll to position [591, 0]
type input "Matthew Harvey"
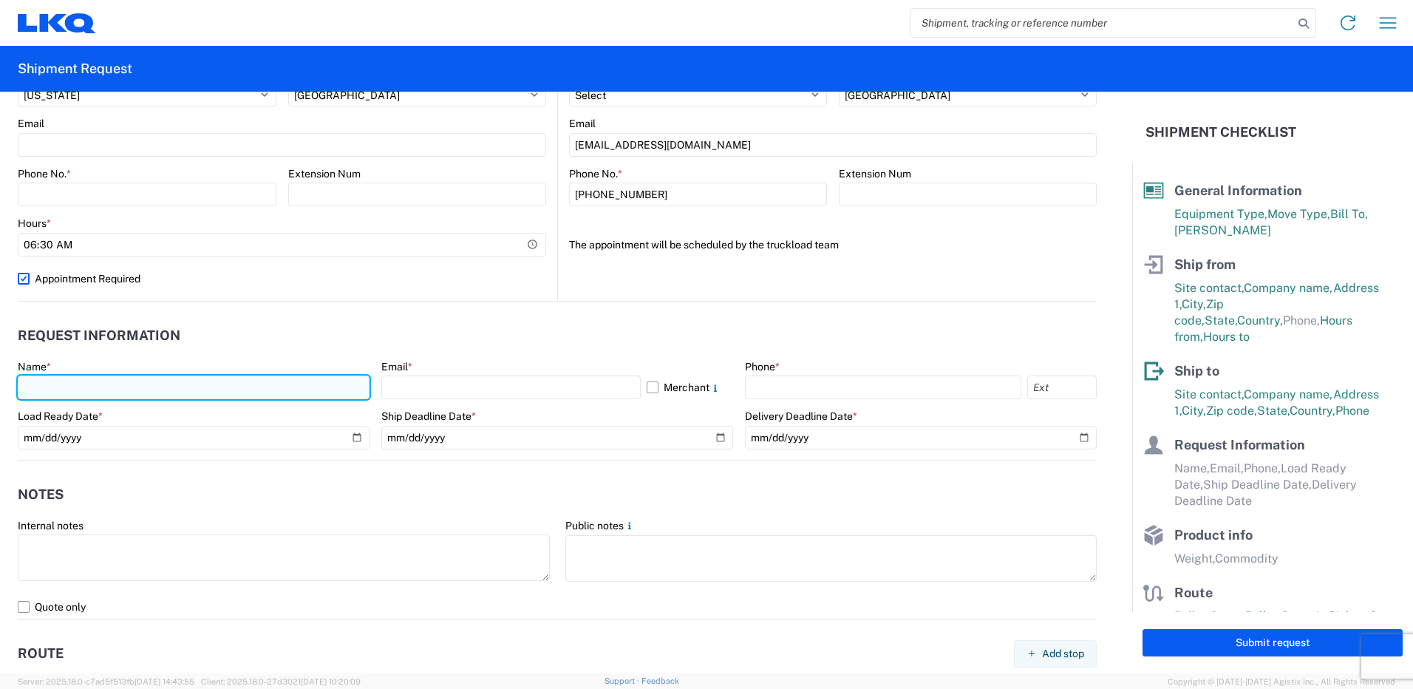
click at [129, 389] on input "text" at bounding box center [194, 387] width 352 height 24
type input "omar al rikabi"
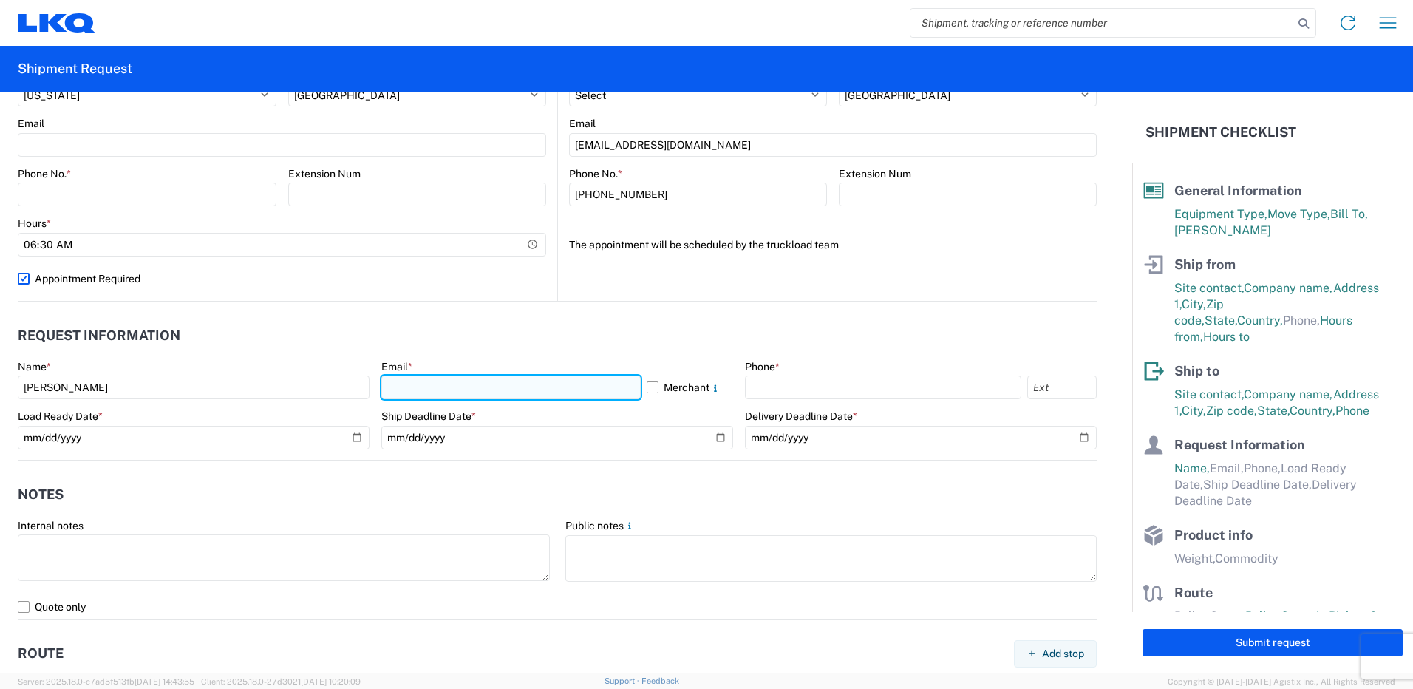
click at [466, 378] on input "text" at bounding box center [510, 387] width 259 height 24
type input "oxalrikabi"
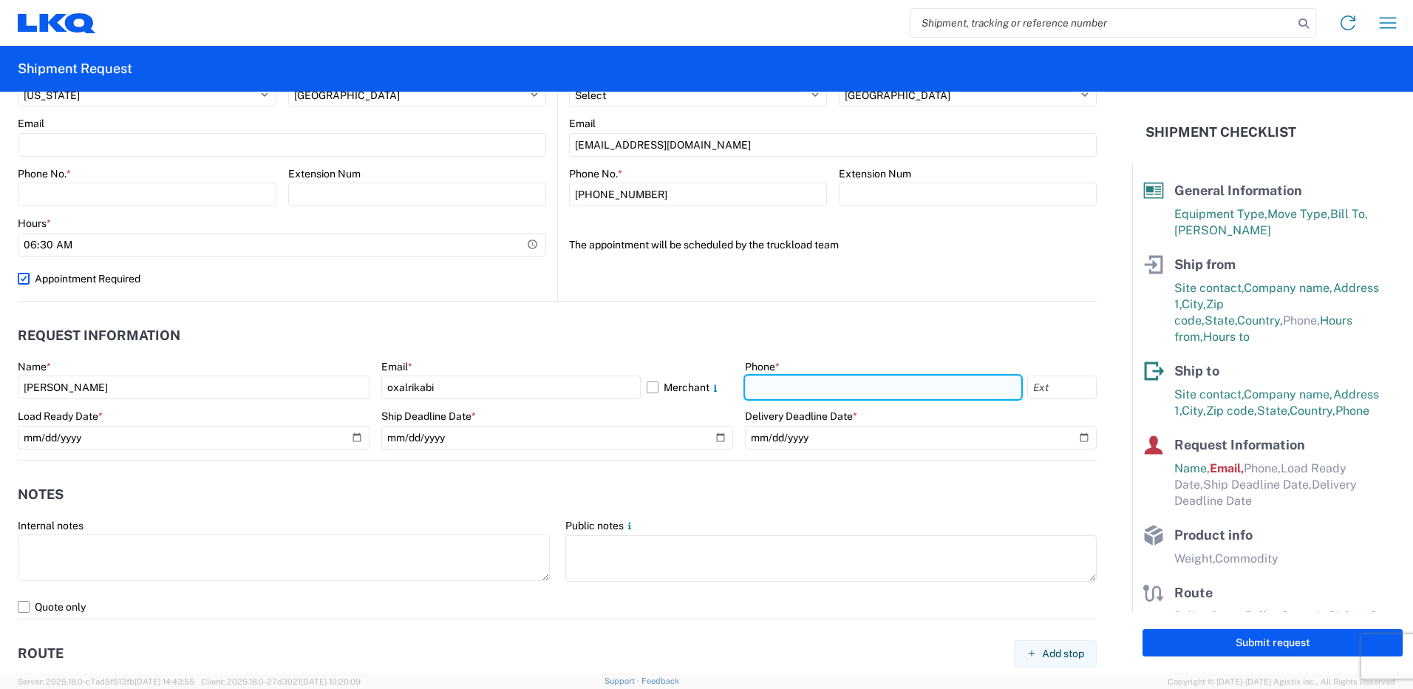
click at [781, 378] on input "text" at bounding box center [883, 387] width 276 height 24
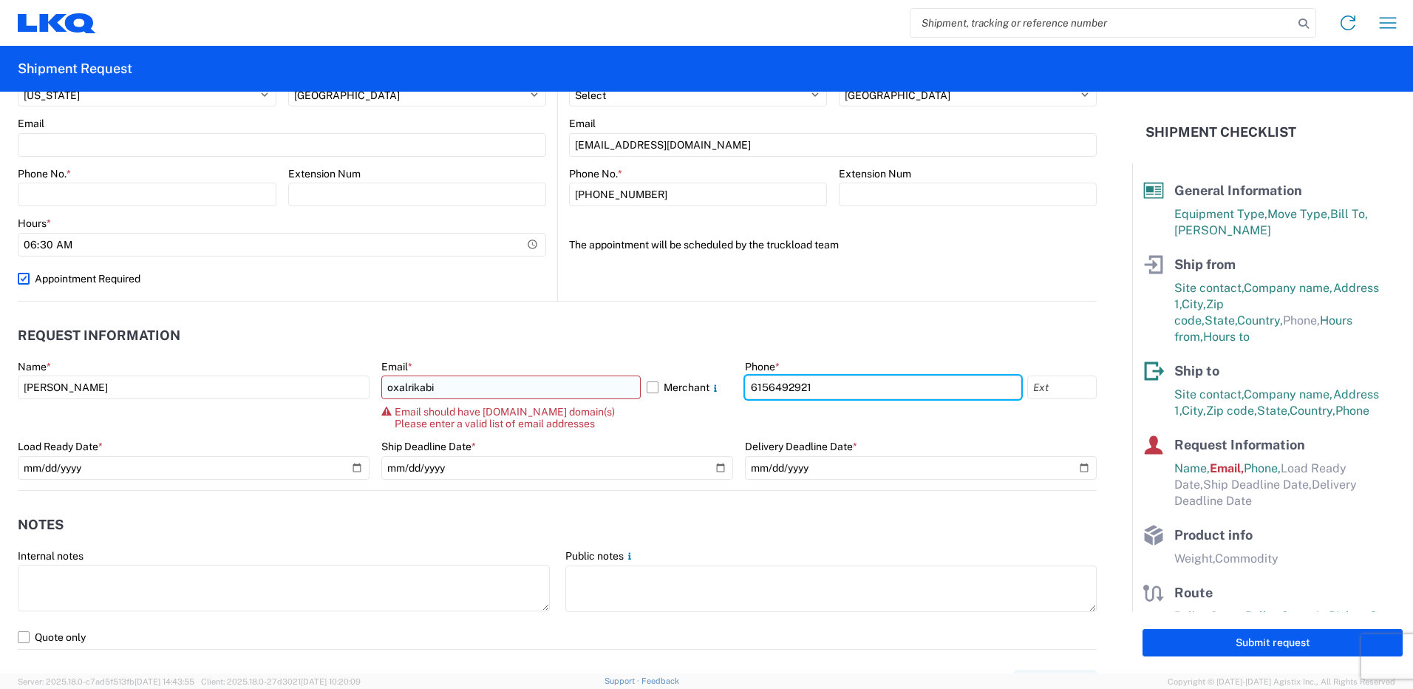
type input "6156492921"
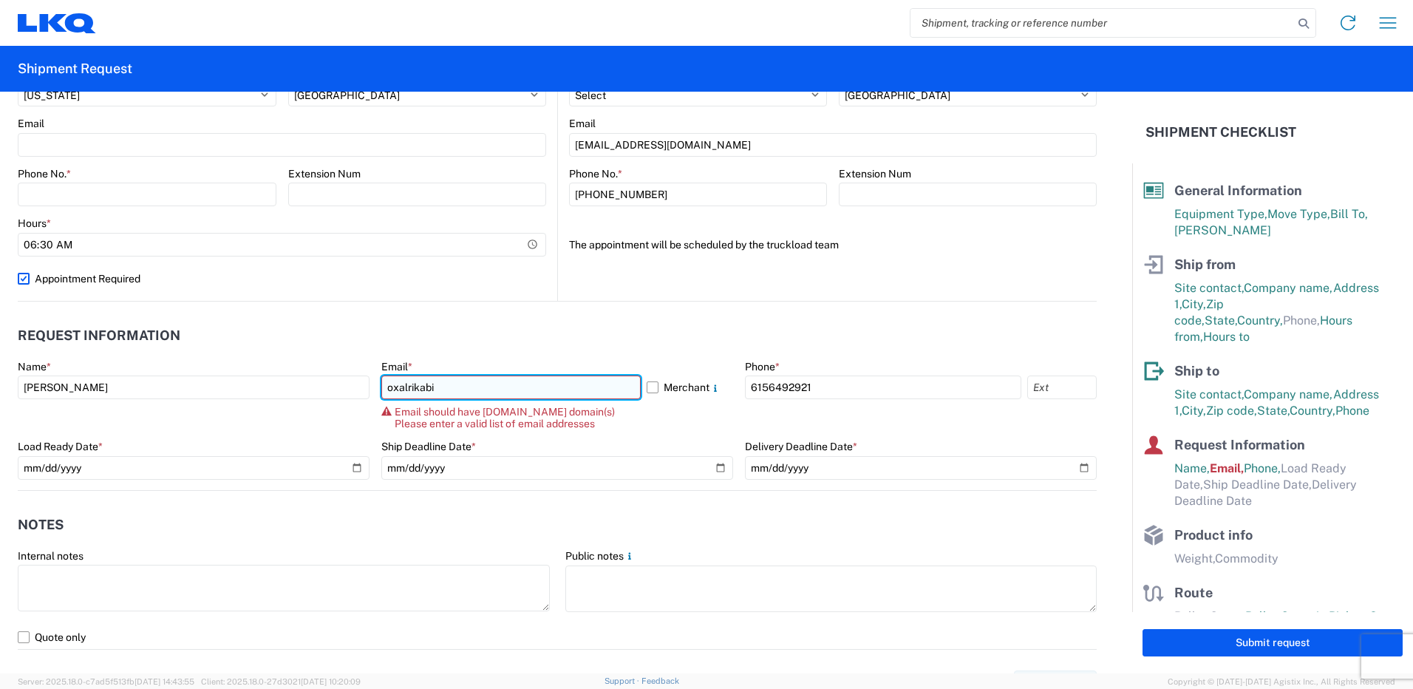
click at [489, 385] on input "oxalrikabi" at bounding box center [510, 387] width 259 height 24
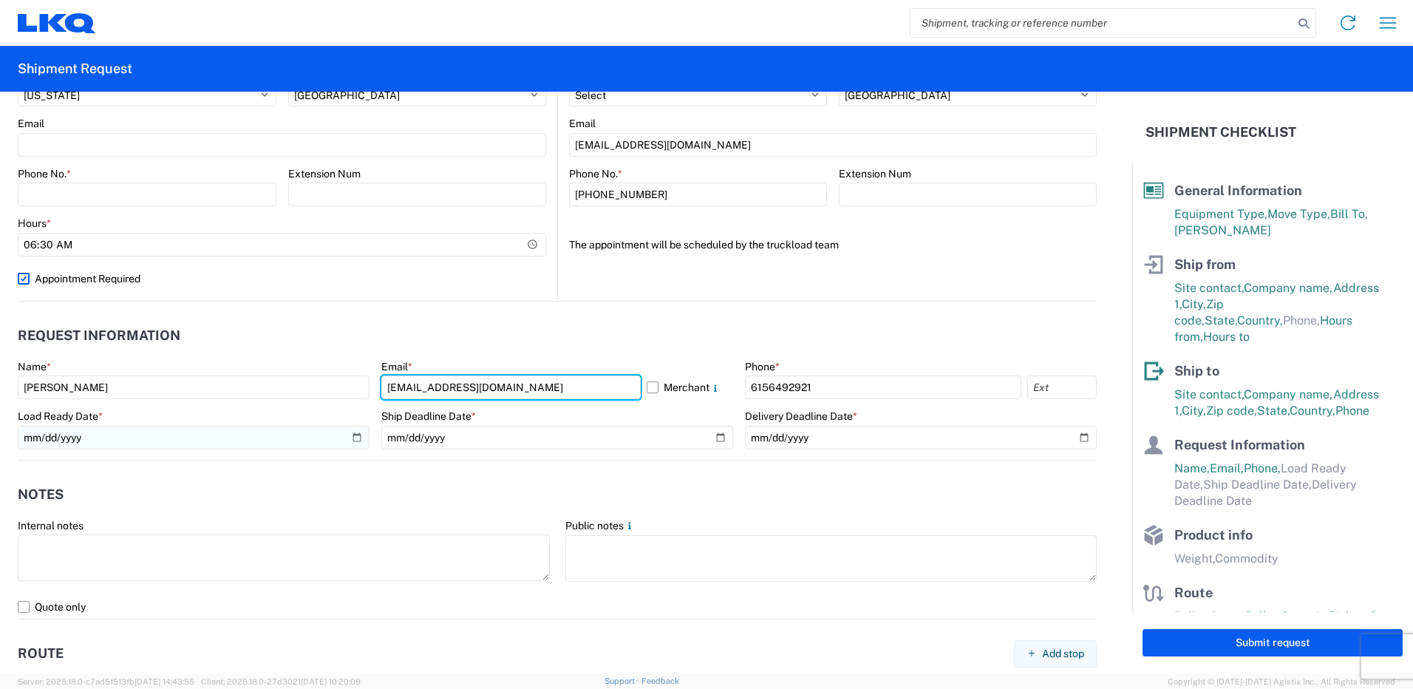
type input "oxalrikabi@lkqcorp.com"
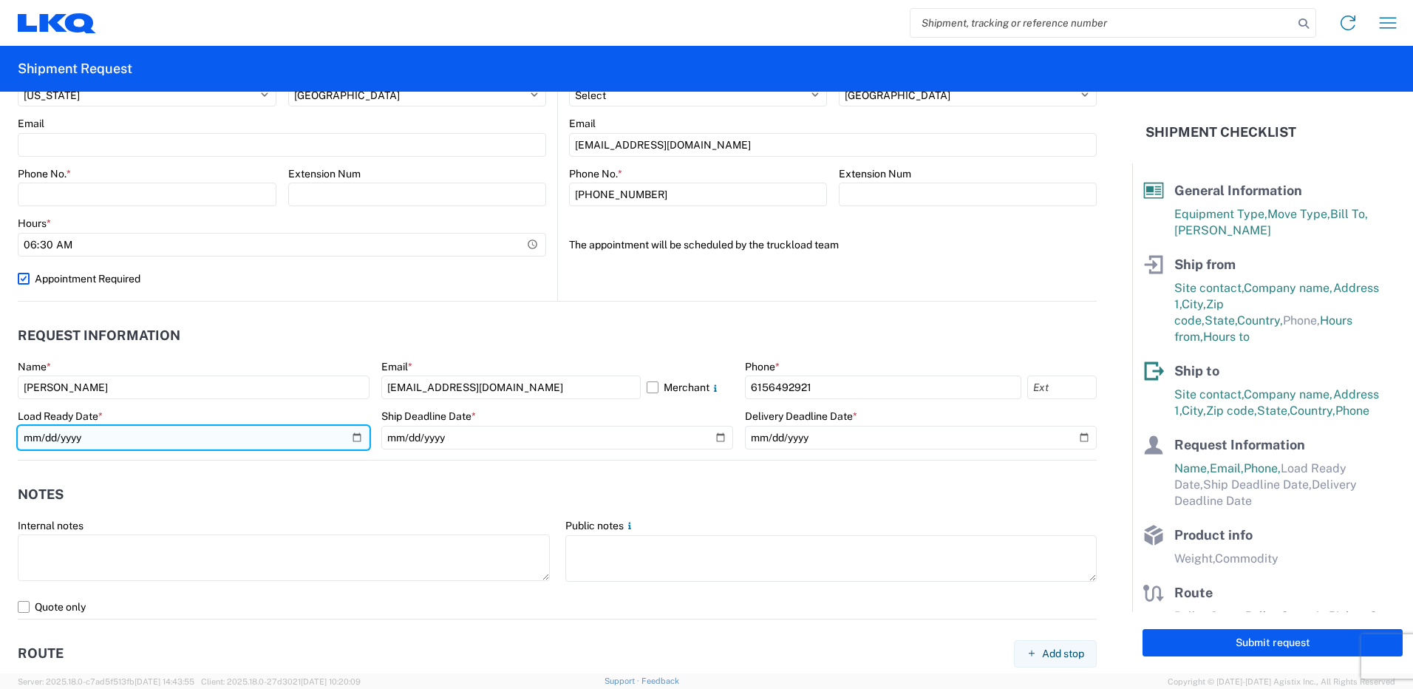
click at [355, 435] on input "date" at bounding box center [194, 438] width 352 height 24
type input "2025-09-22"
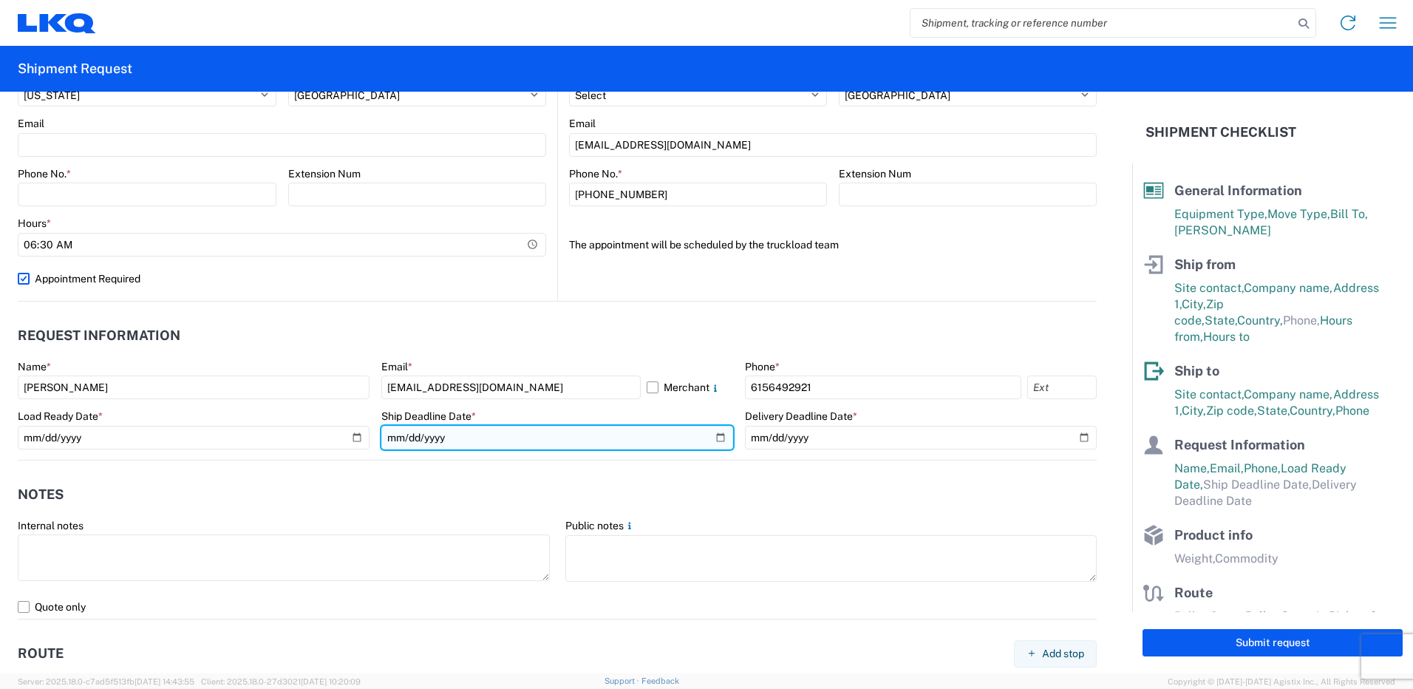
click at [709, 441] on input "date" at bounding box center [557, 438] width 352 height 24
type input "2025-09-23"
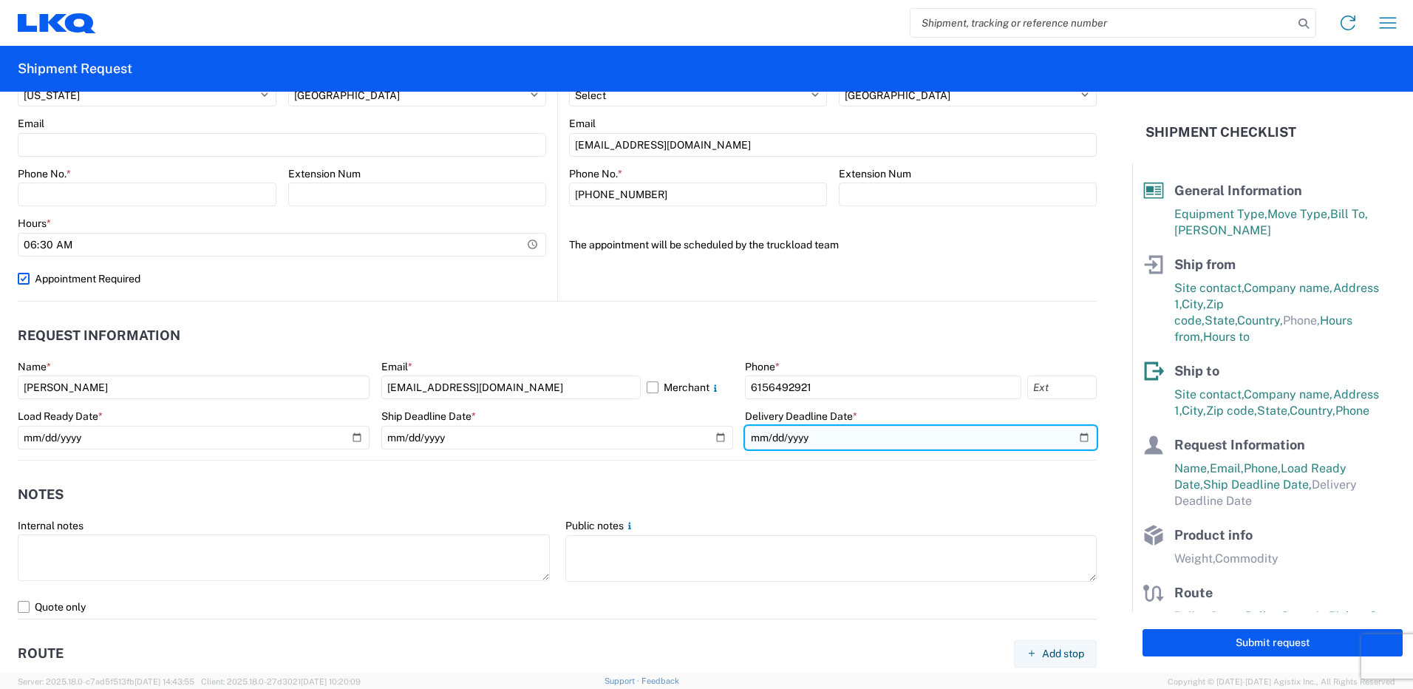
click at [1072, 440] on input "date" at bounding box center [921, 438] width 352 height 24
type input "2025-09-24"
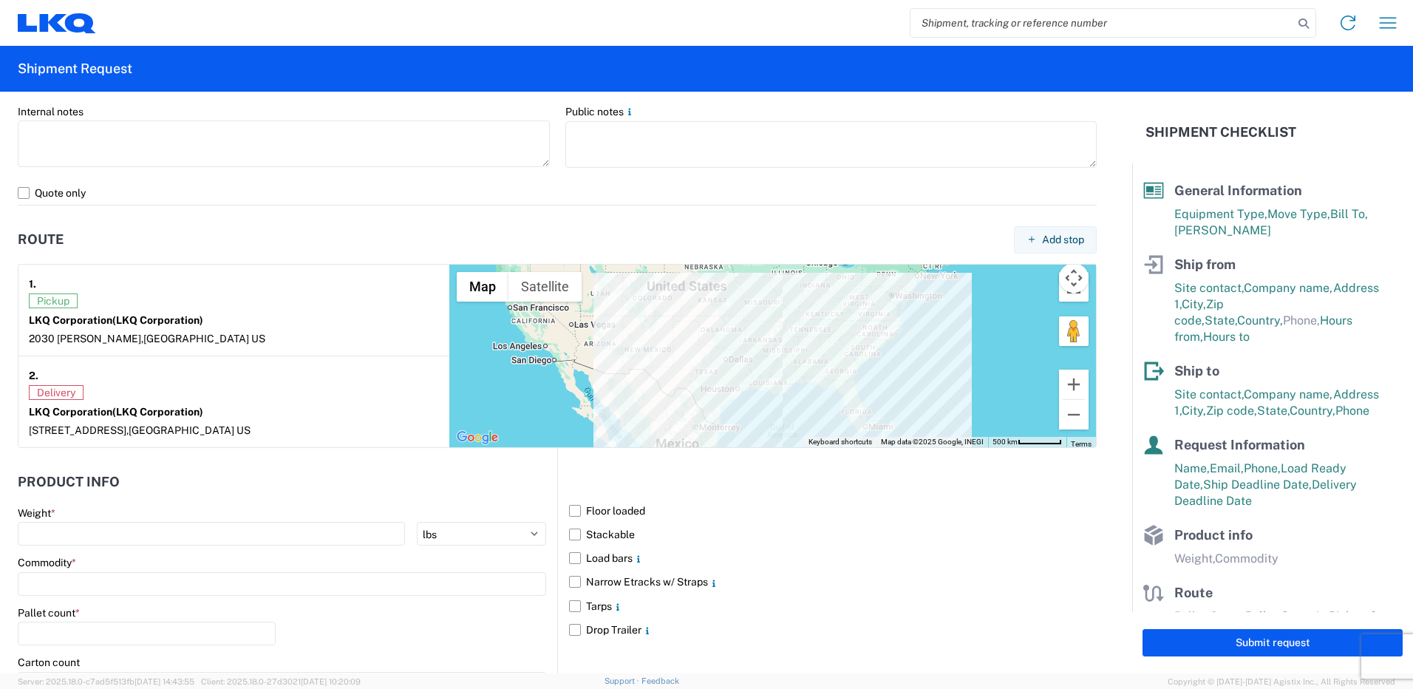
scroll to position [1035, 0]
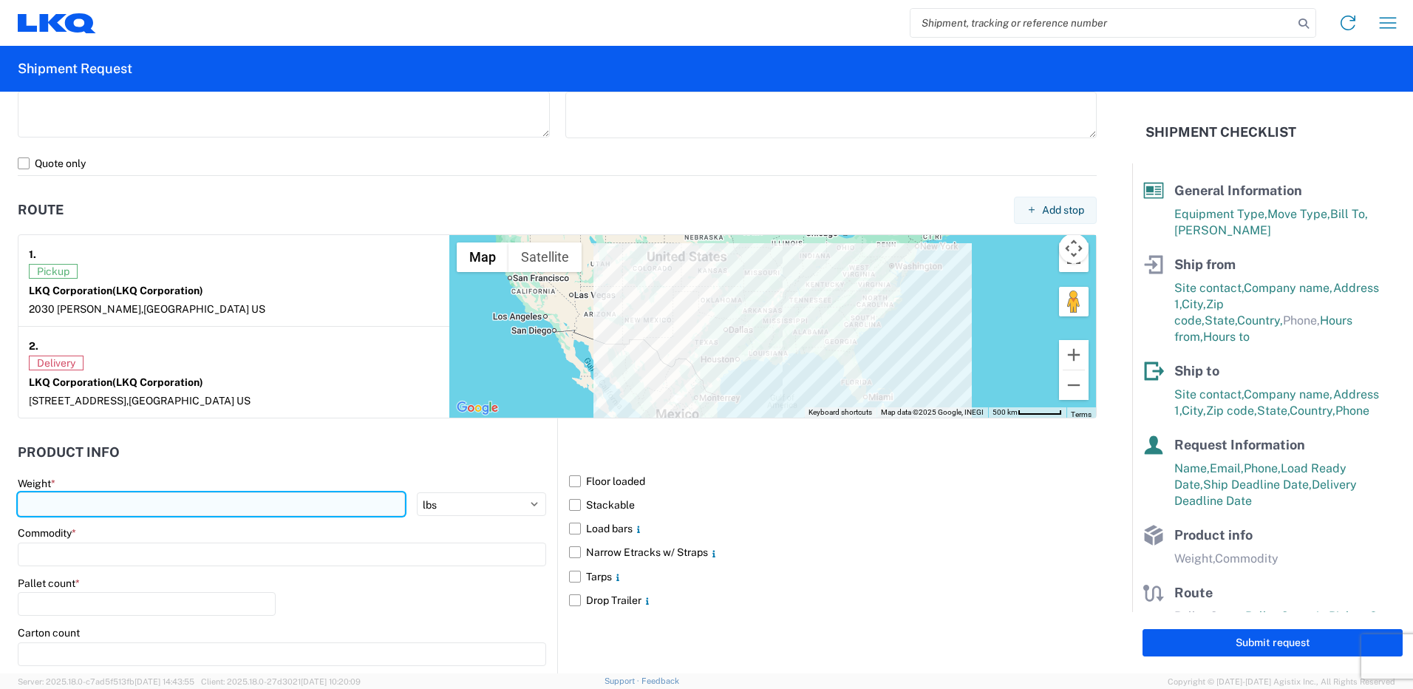
click at [272, 507] on input "number" at bounding box center [211, 504] width 387 height 24
type input "40000"
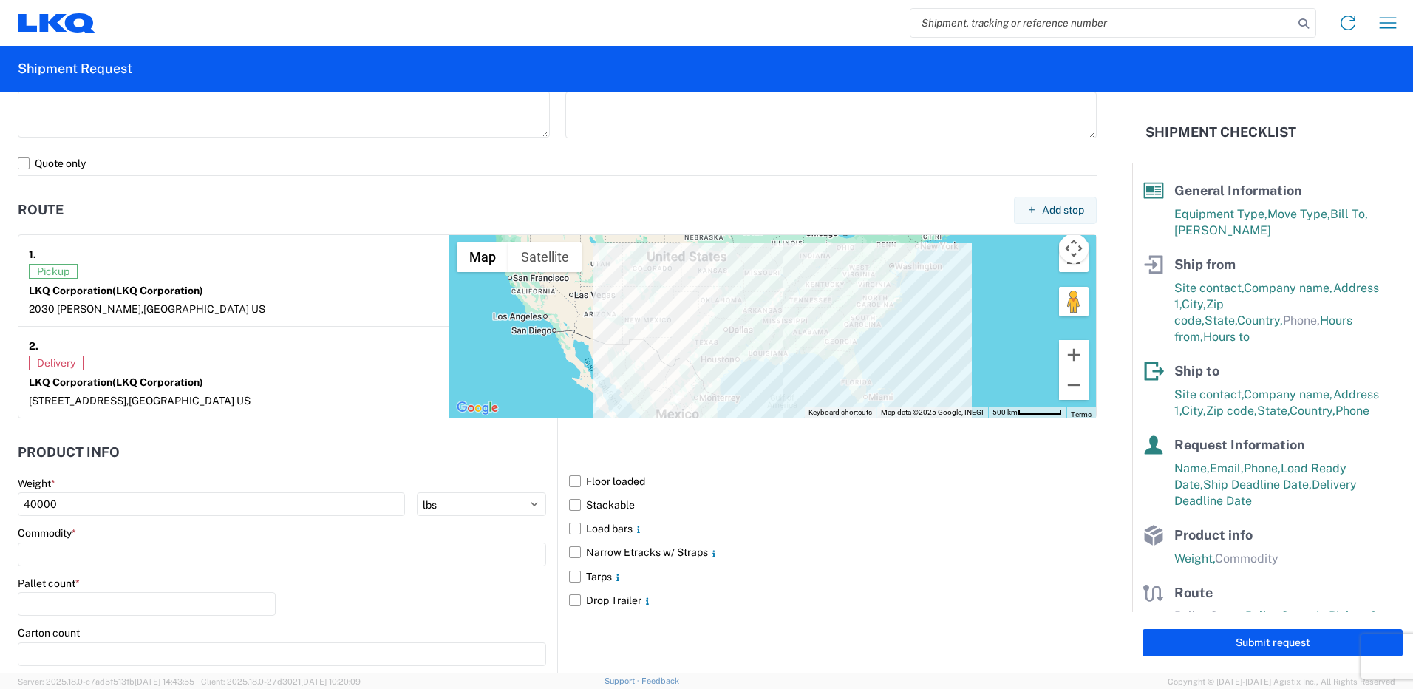
click at [295, 471] on agx-form-section "Product Info Weight * 40000 kgs lbs Commodity * Pallet count * Carton count Dim…" at bounding box center [288, 619] width 540 height 366
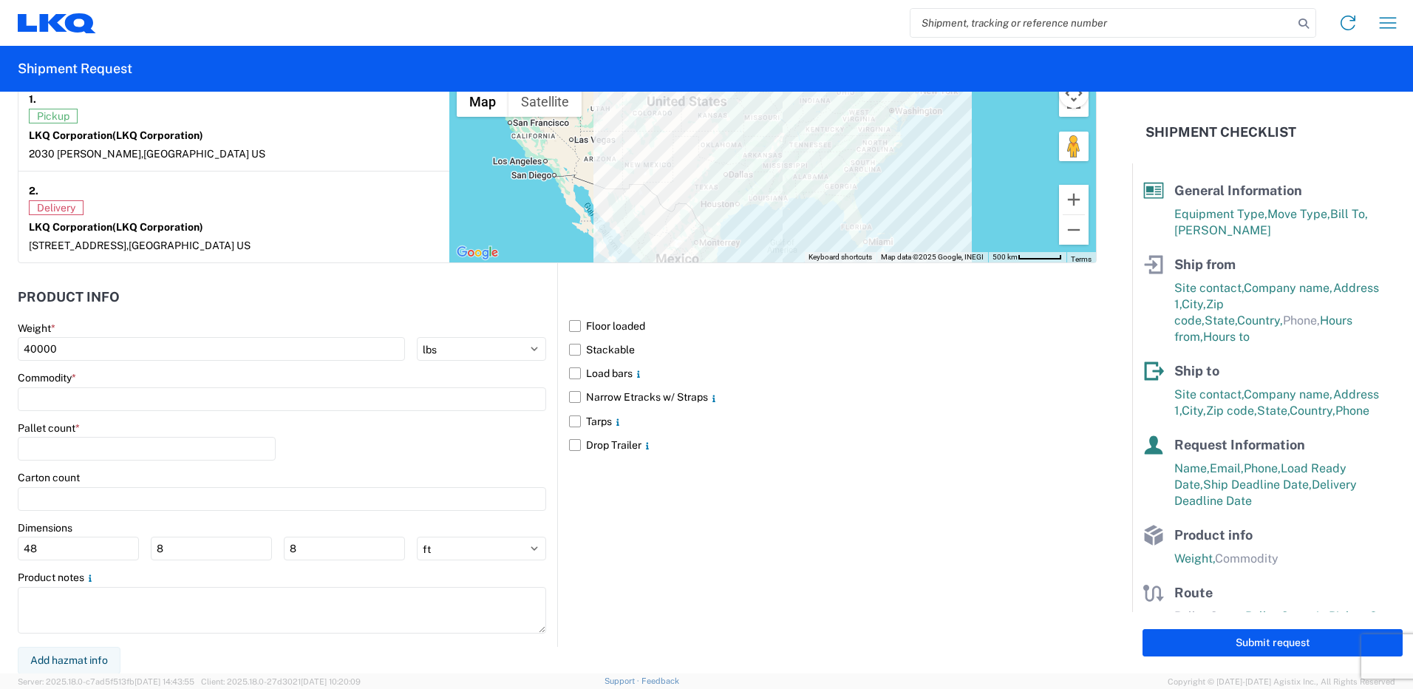
scroll to position [1191, 0]
click at [120, 454] on input "number" at bounding box center [147, 448] width 258 height 24
type input "48"
click at [143, 403] on input at bounding box center [282, 399] width 528 height 24
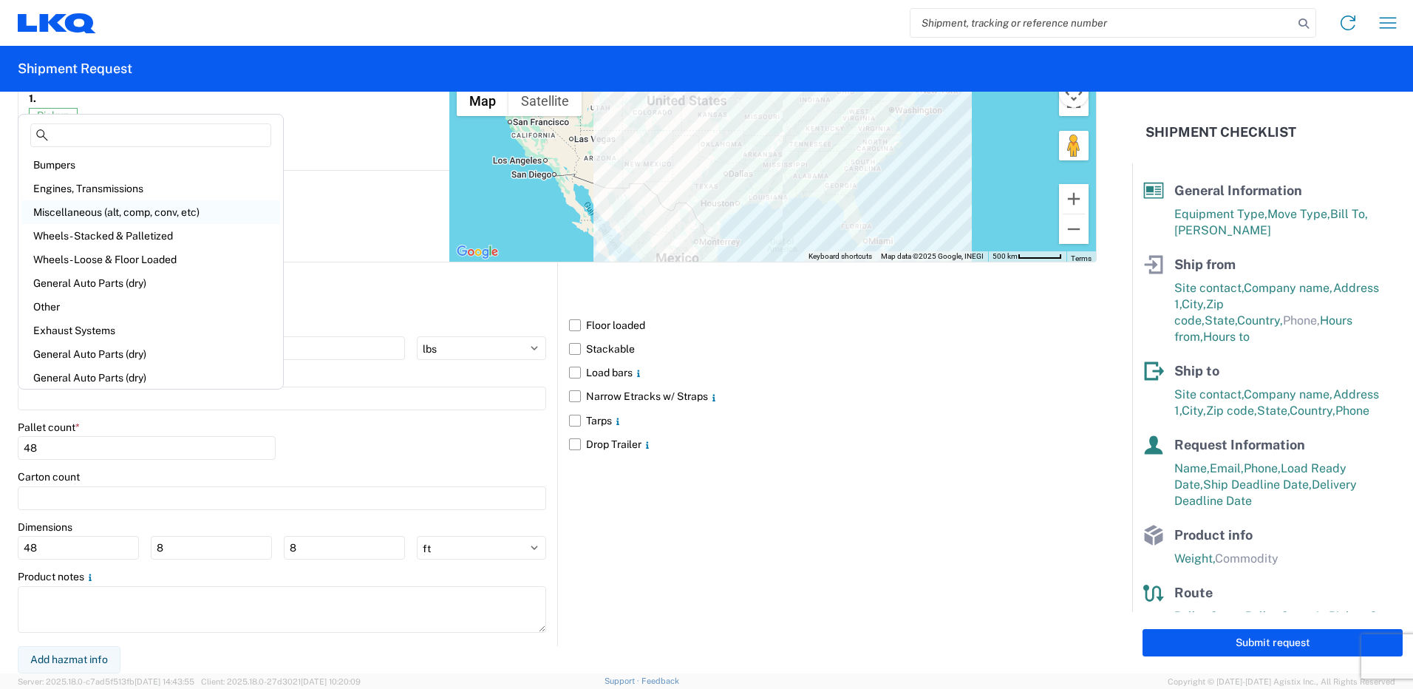
click at [186, 218] on div "Miscellaneous (alt, comp, conv, etc)" at bounding box center [150, 212] width 259 height 24
type input "Miscellaneous (alt, comp, conv, etc)"
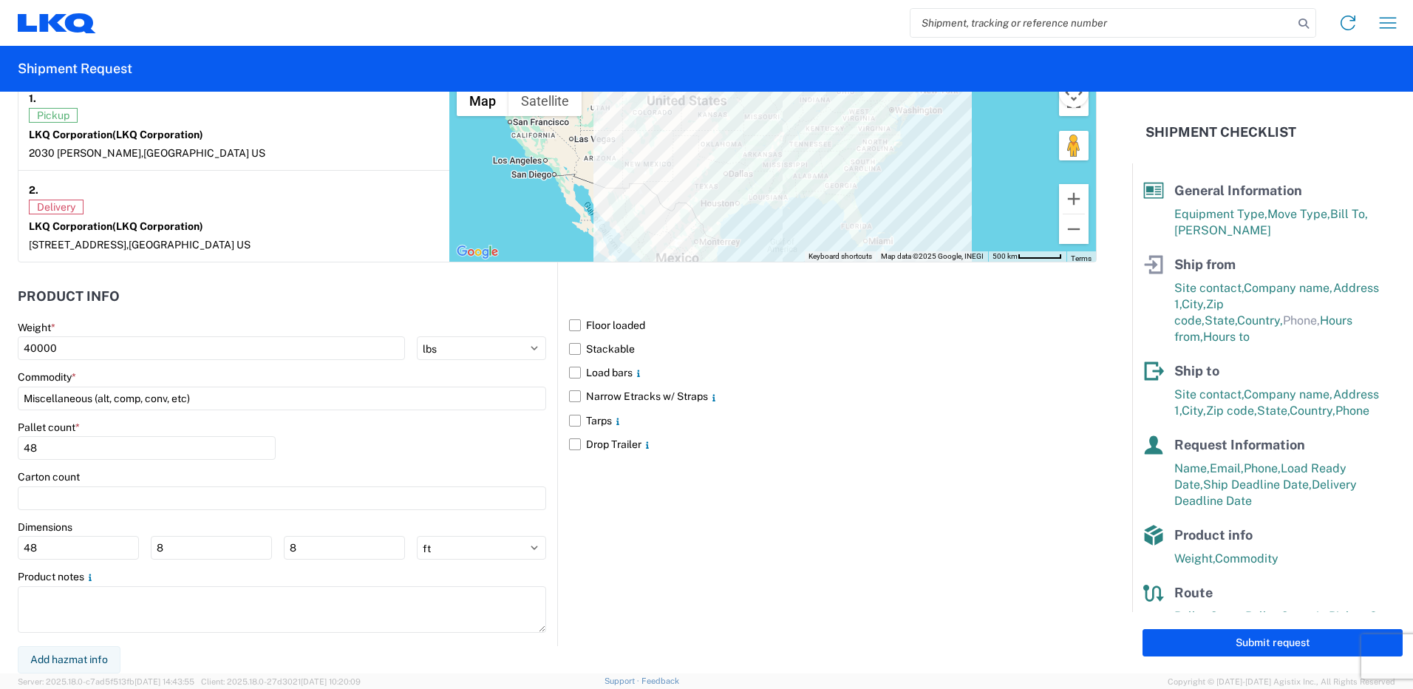
click at [387, 448] on div "Pallet count * 48" at bounding box center [282, 446] width 528 height 50
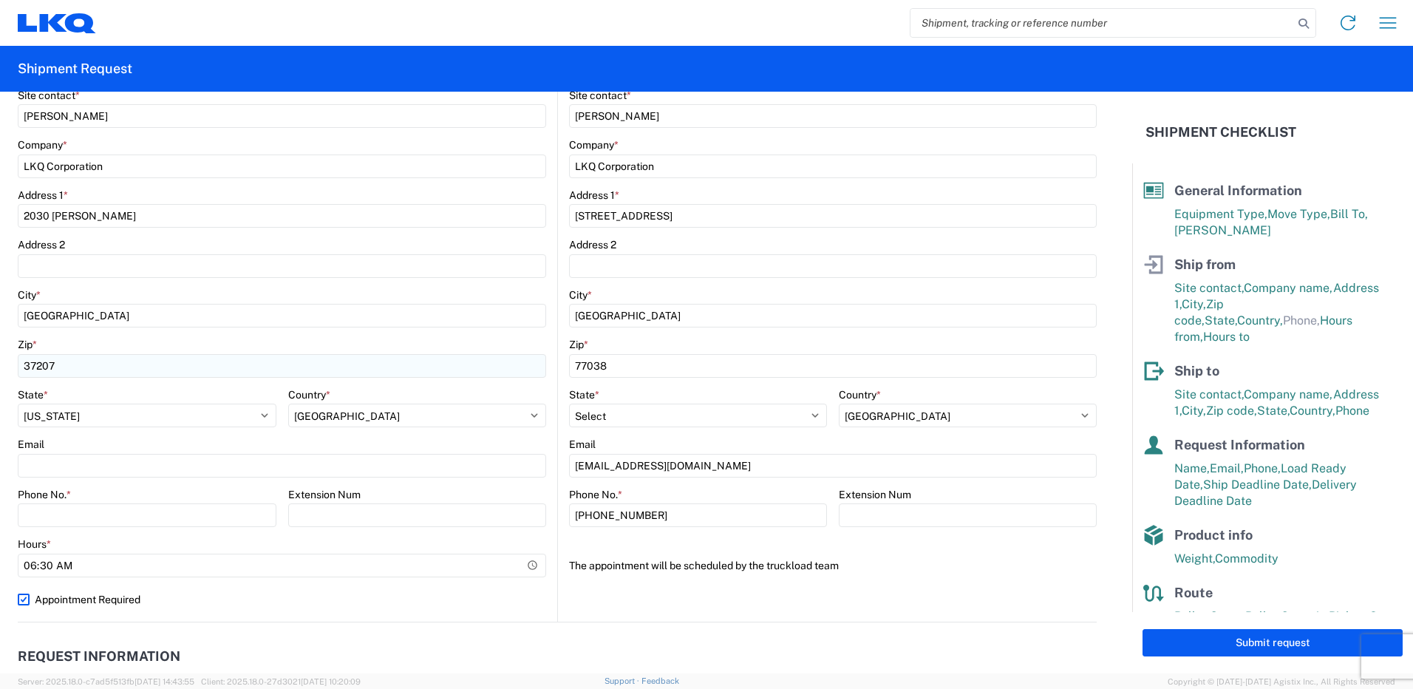
scroll to position [296, 0]
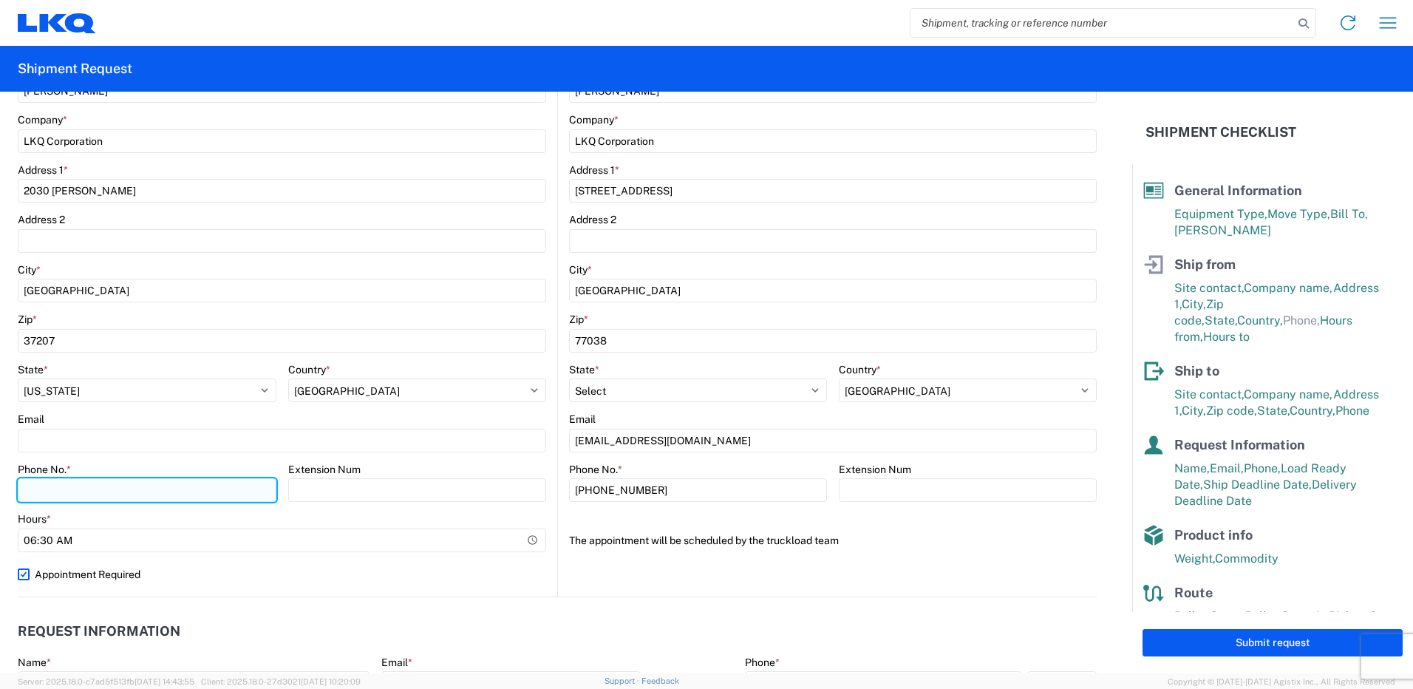
click at [182, 499] on input "Phone No. *" at bounding box center [147, 490] width 259 height 24
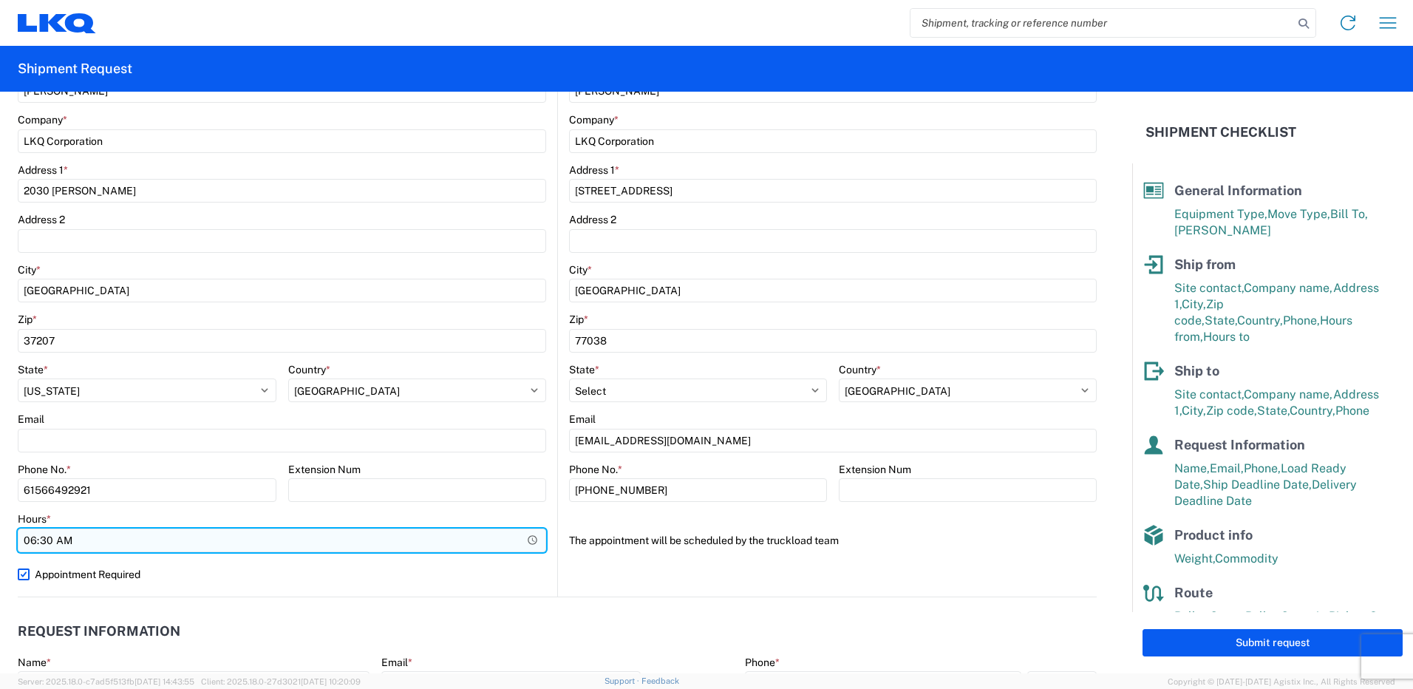
click at [429, 531] on input "06:30" at bounding box center [282, 540] width 528 height 24
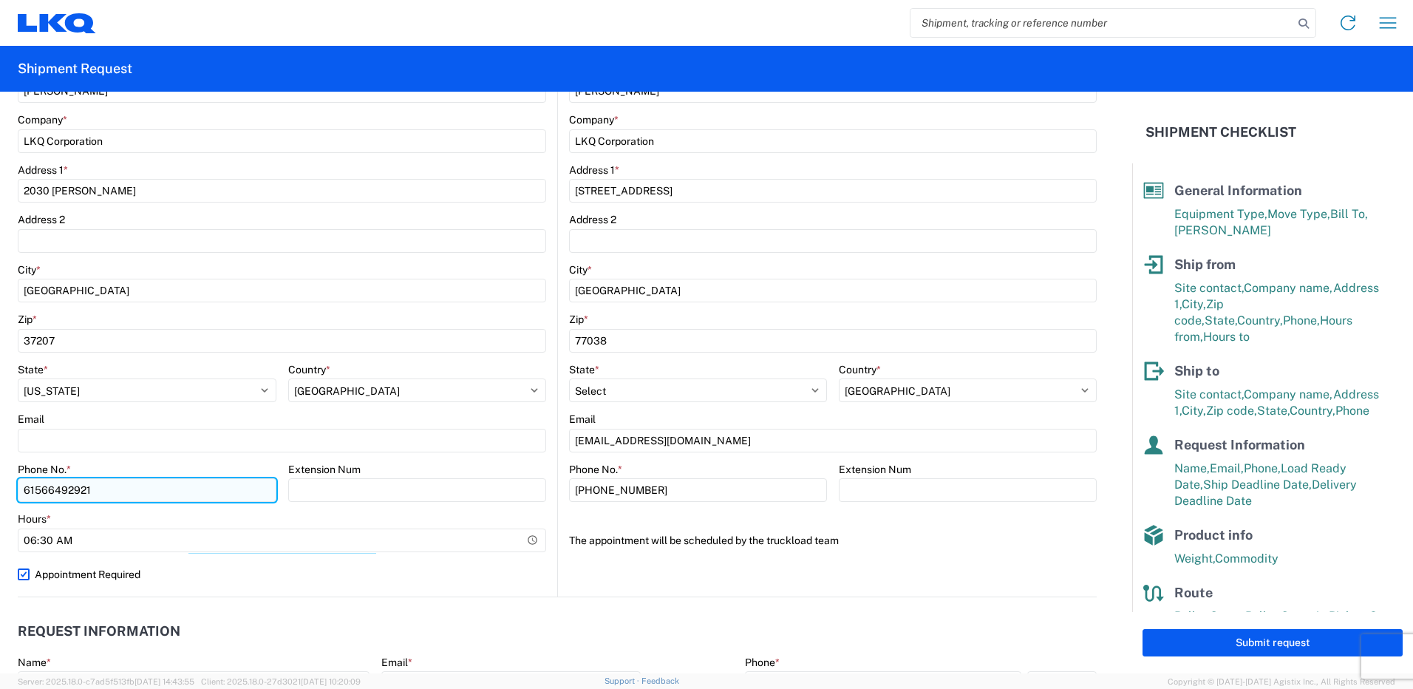
click at [51, 491] on input "61566492921" at bounding box center [147, 490] width 259 height 24
type input "6156492921"
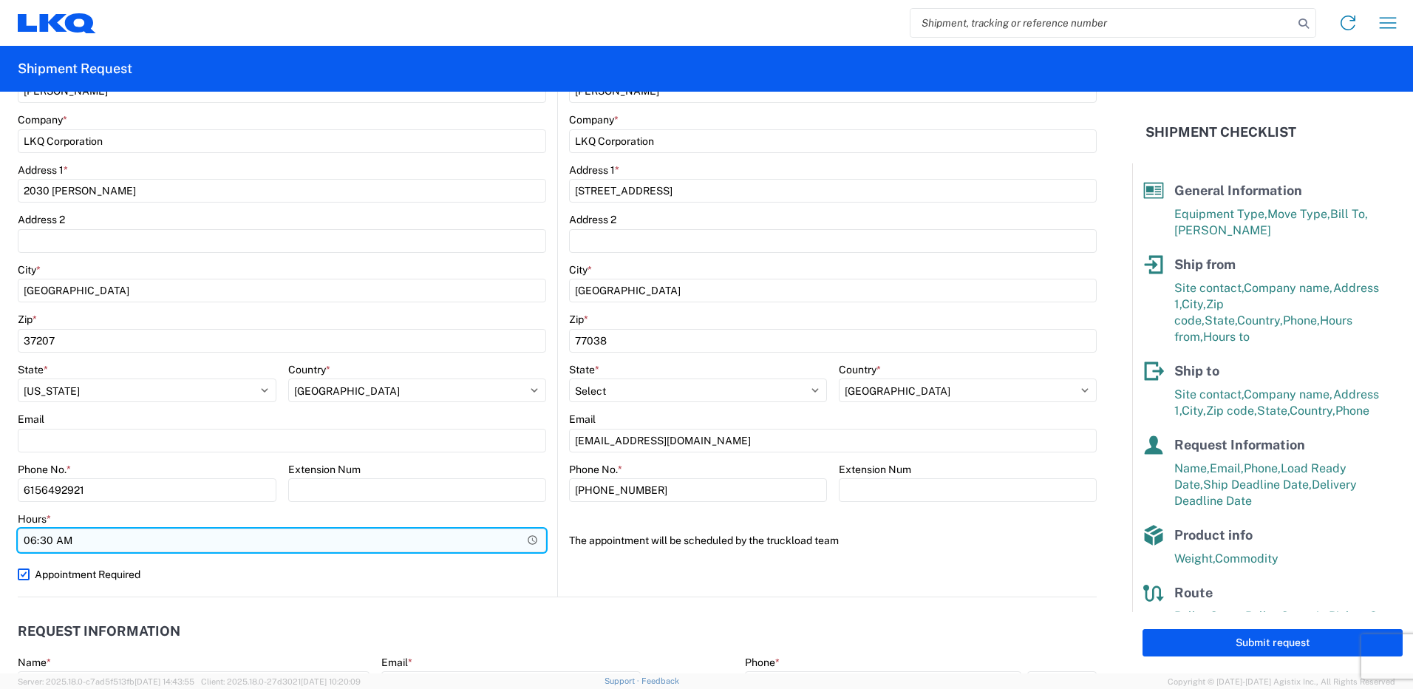
click at [220, 531] on input "06:30" at bounding box center [282, 540] width 528 height 24
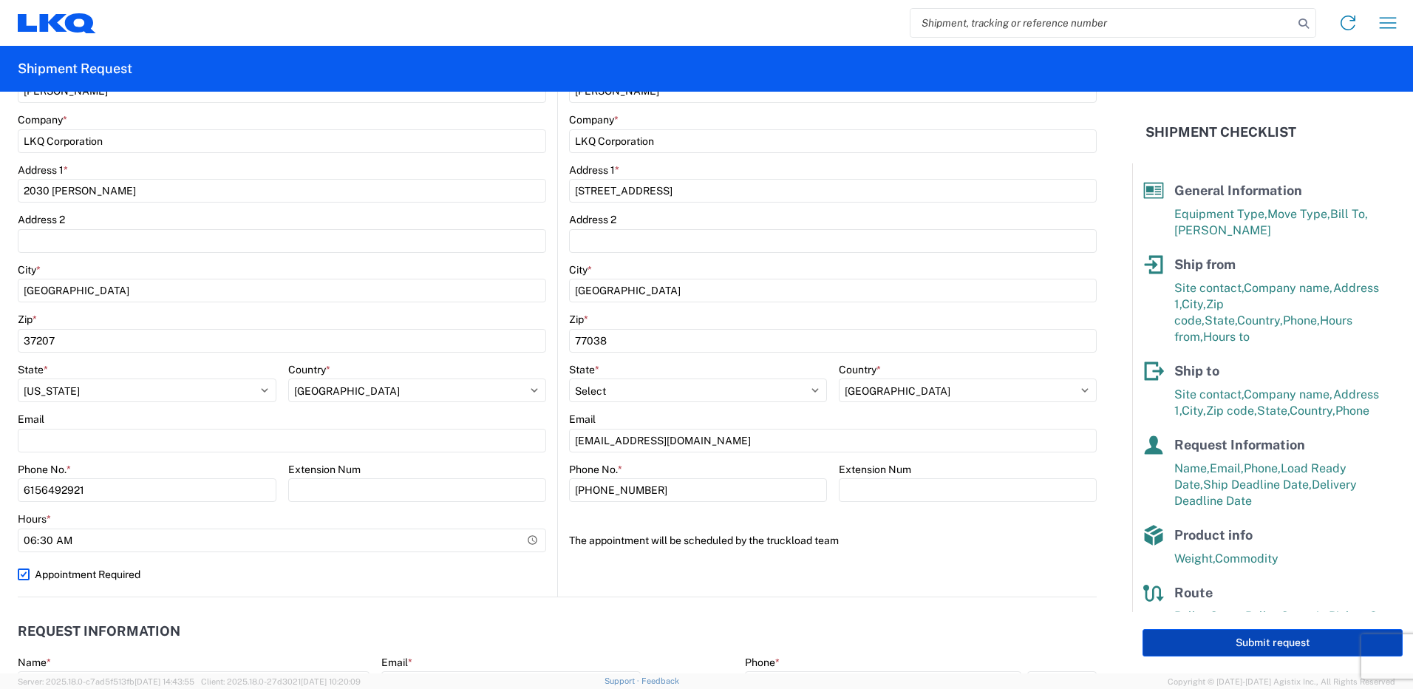
click at [1206, 636] on button "Submit request" at bounding box center [1273, 642] width 260 height 27
select select "US"
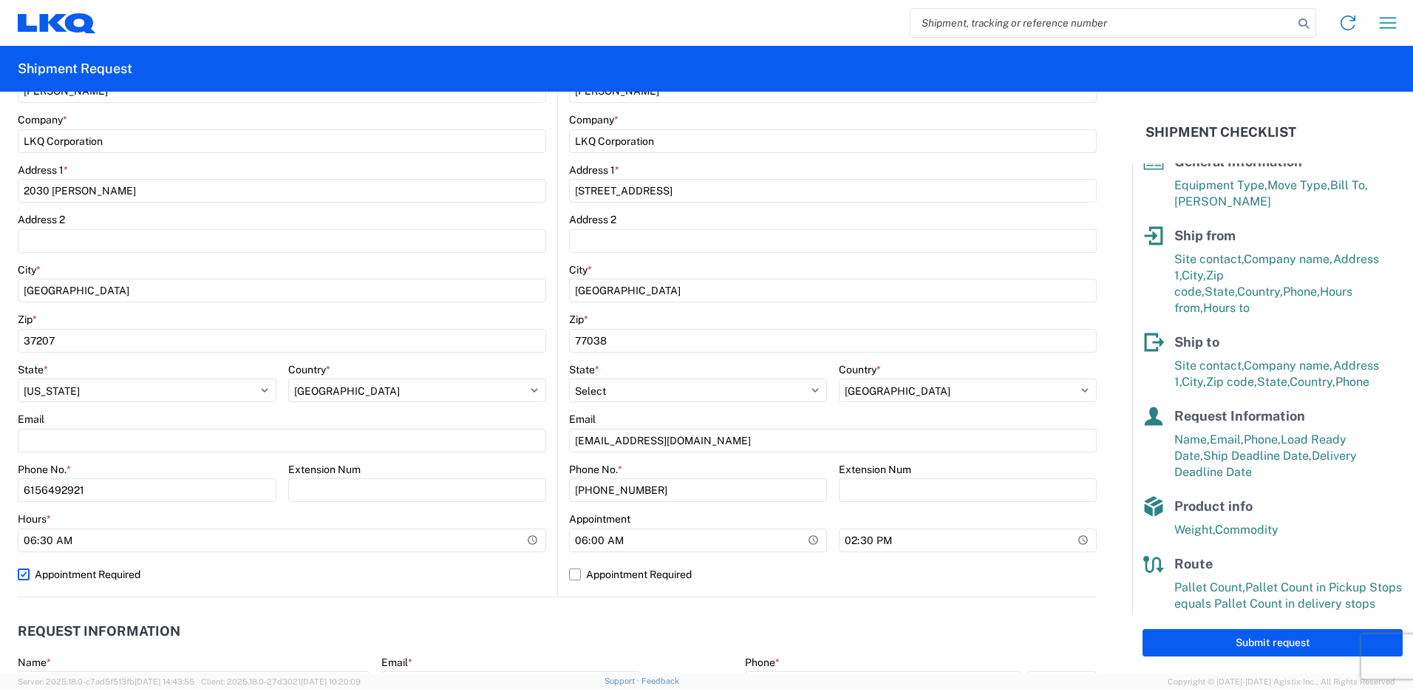
scroll to position [44, 0]
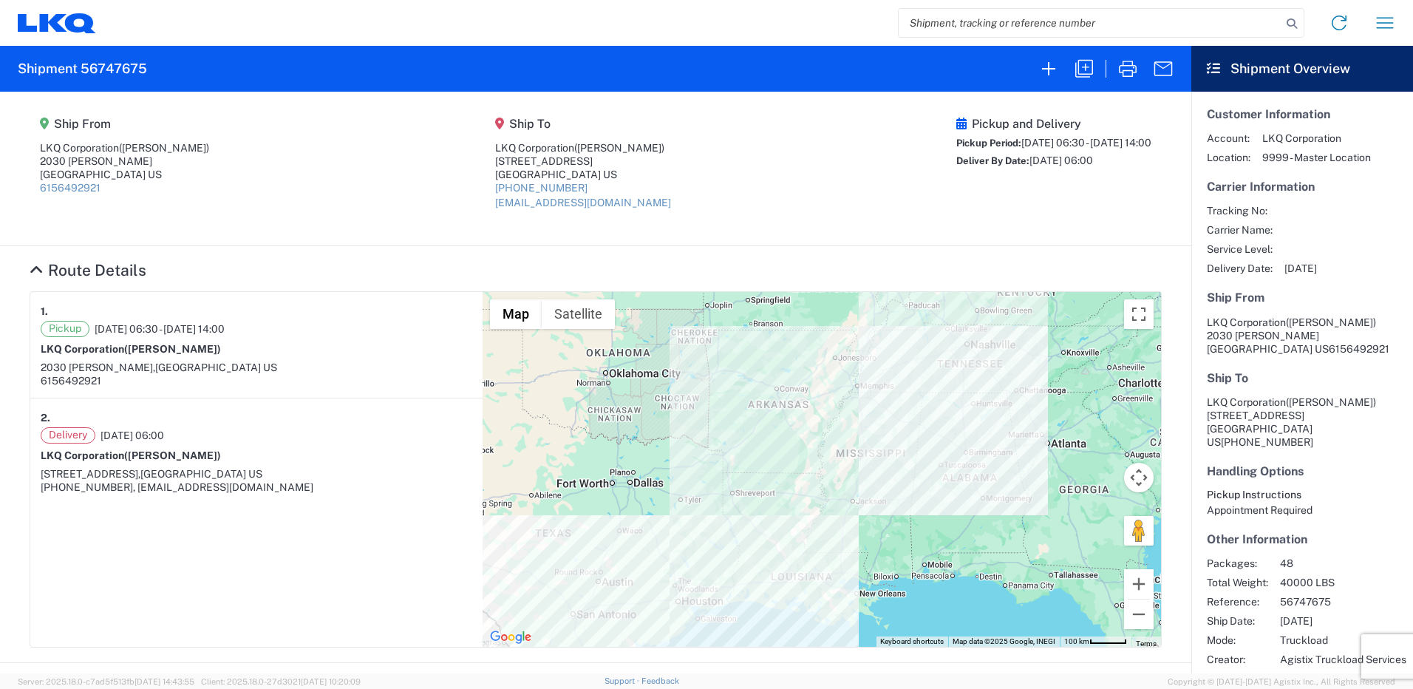
click at [880, 378] on div at bounding box center [822, 469] width 678 height 355
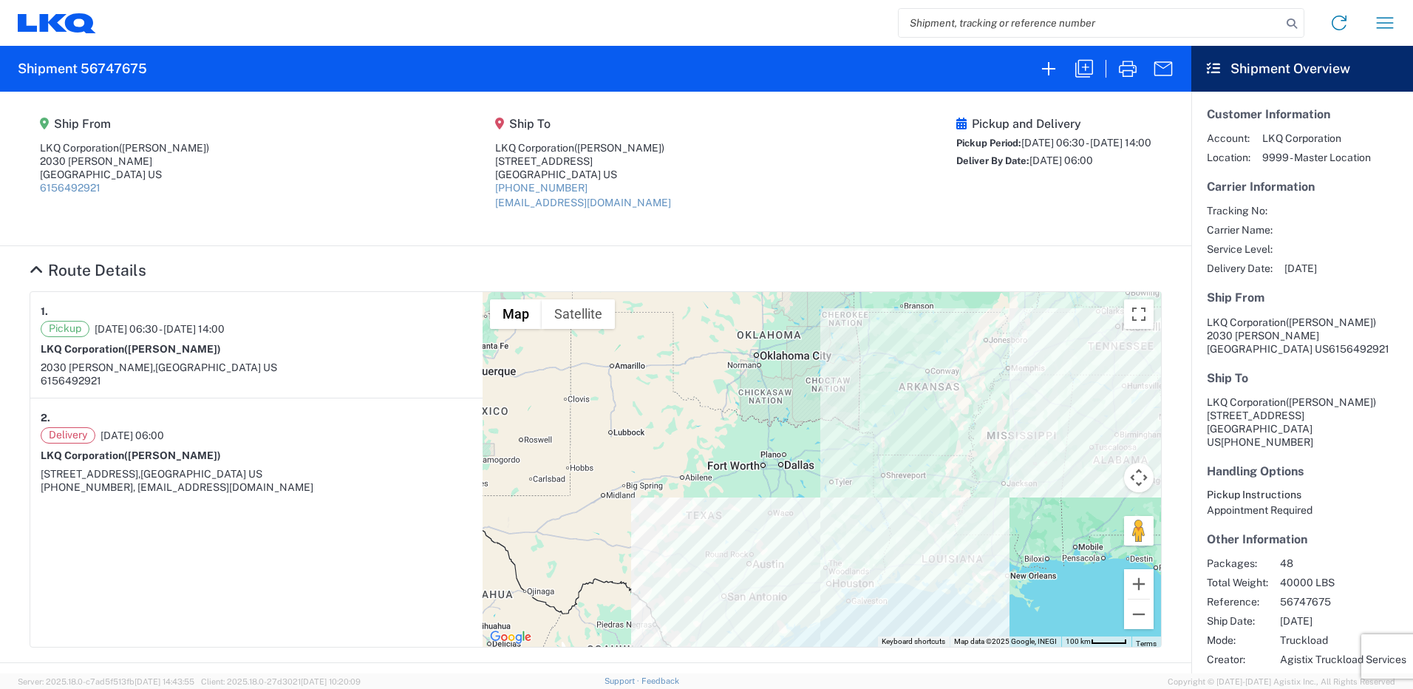
drag, startPoint x: 1016, startPoint y: 394, endPoint x: 983, endPoint y: 489, distance: 100.3
click at [983, 489] on div at bounding box center [822, 469] width 678 height 355
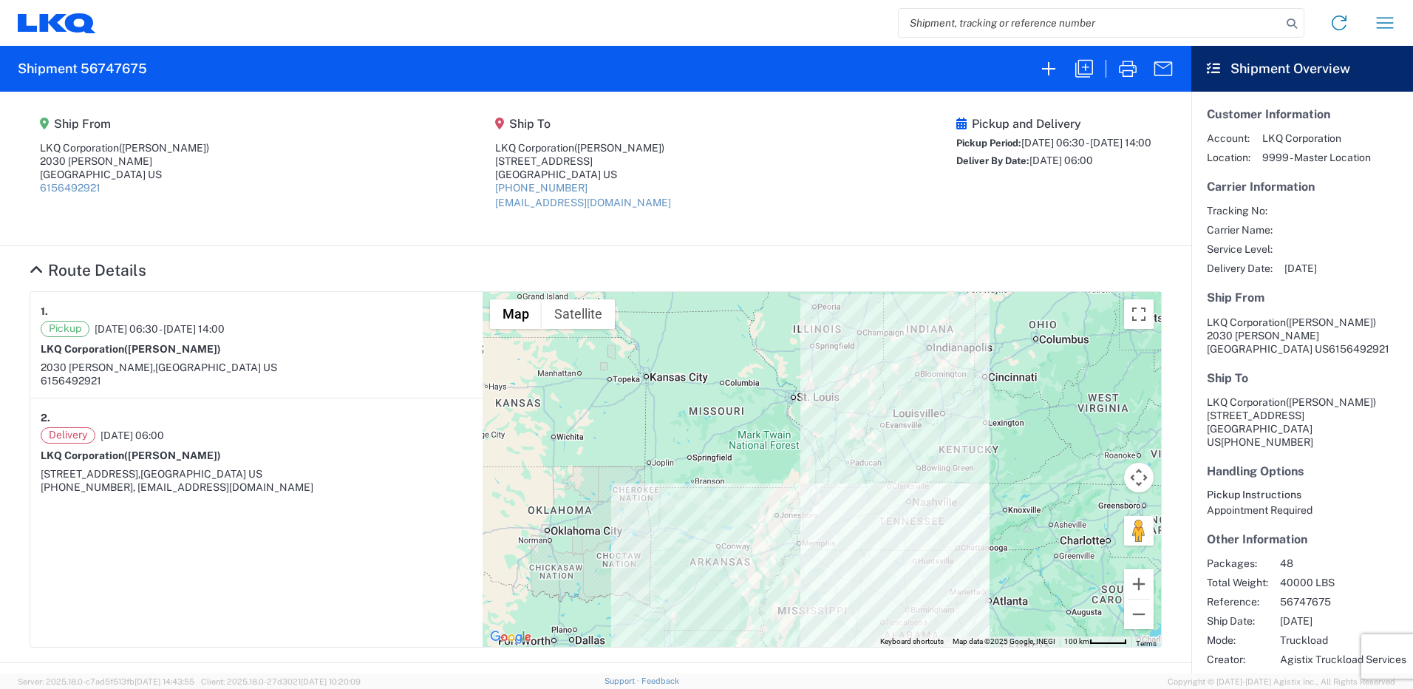
drag, startPoint x: 1030, startPoint y: 375, endPoint x: 981, endPoint y: 497, distance: 131.3
click at [981, 497] on div at bounding box center [822, 469] width 678 height 355
